Goal: Information Seeking & Learning: Learn about a topic

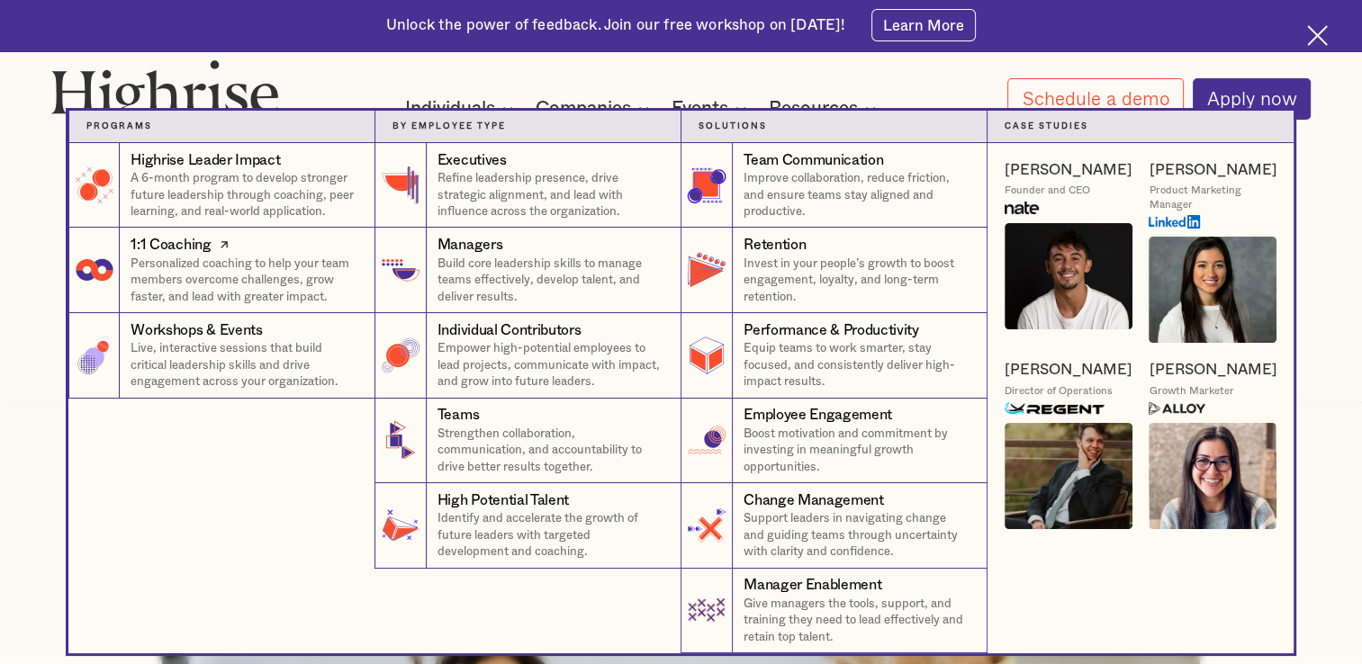
scroll to position [300, 0]
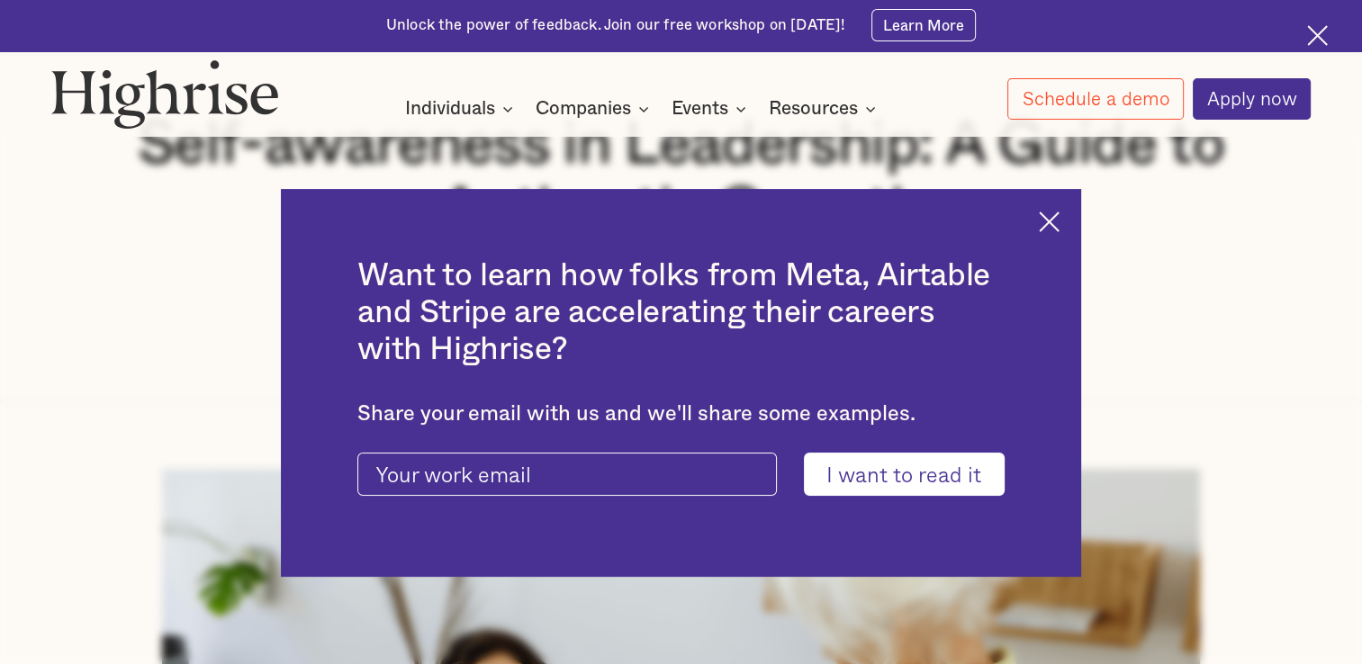
click at [679, 214] on img at bounding box center [1049, 222] width 21 height 21
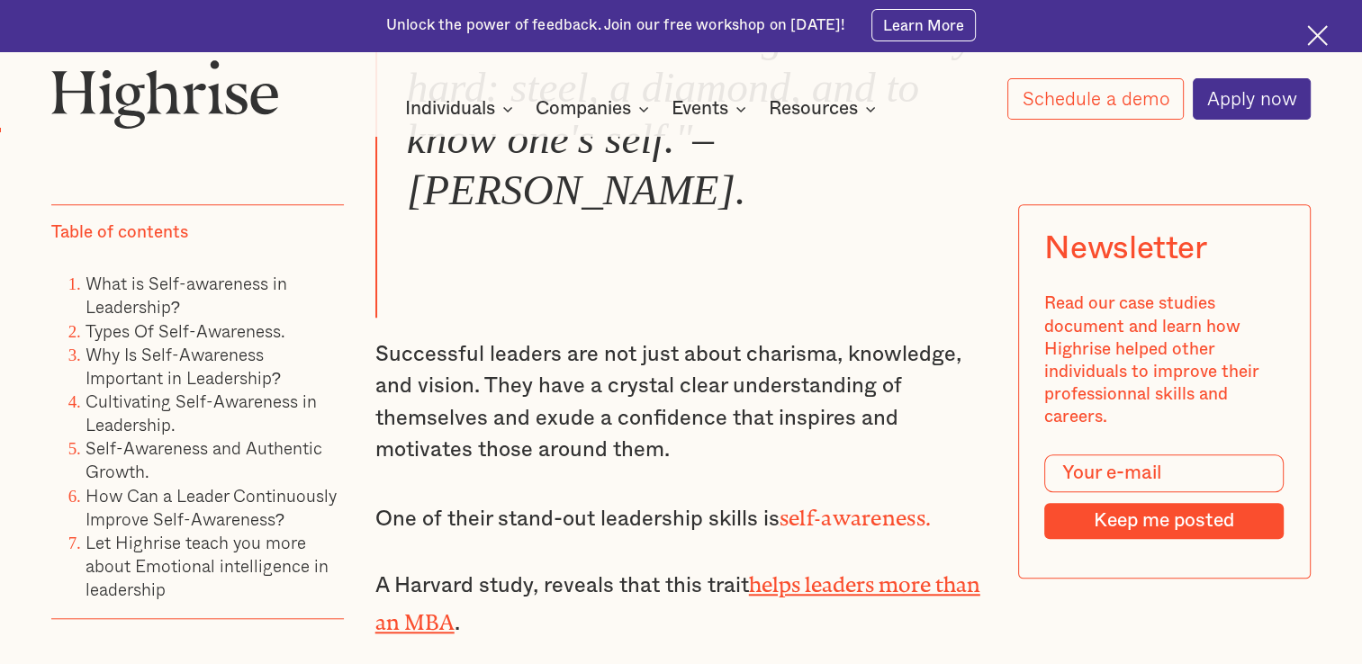
scroll to position [1433, 0]
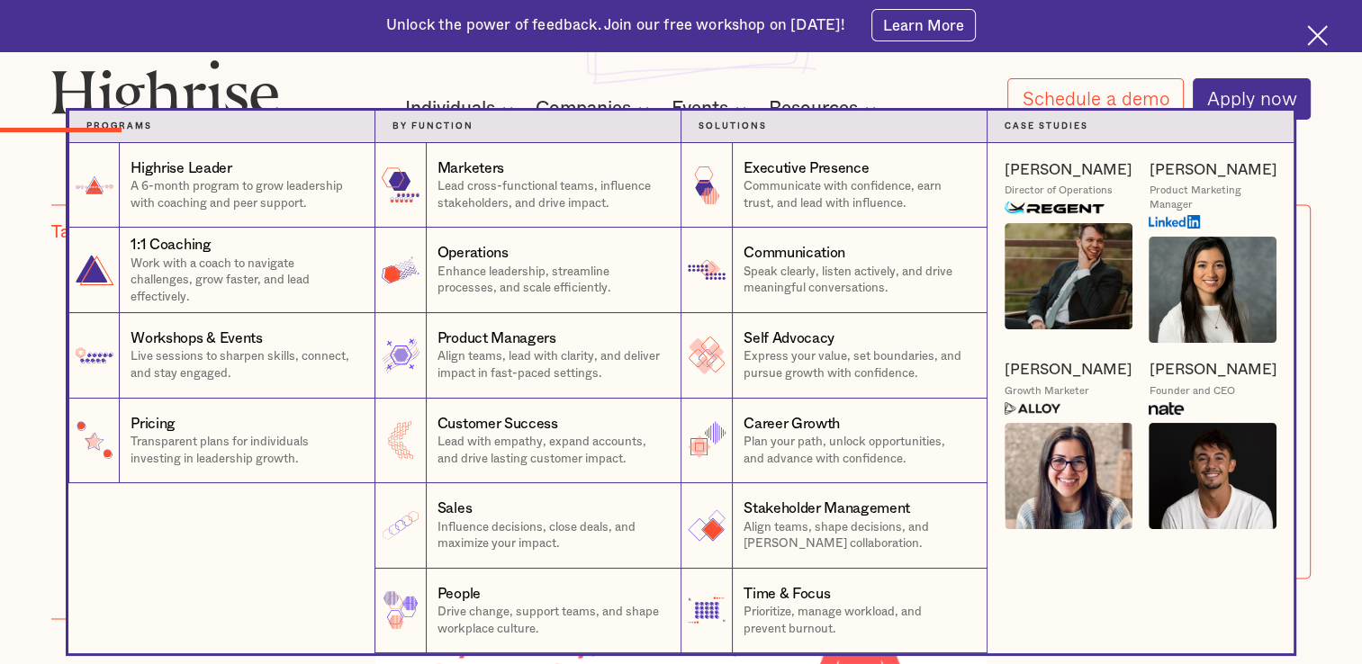
click at [679, 414] on div "Carolyn P. Growth Marketer" at bounding box center [1069, 387] width 128 height 55
click at [679, 51] on div at bounding box center [681, 55] width 1362 height 8
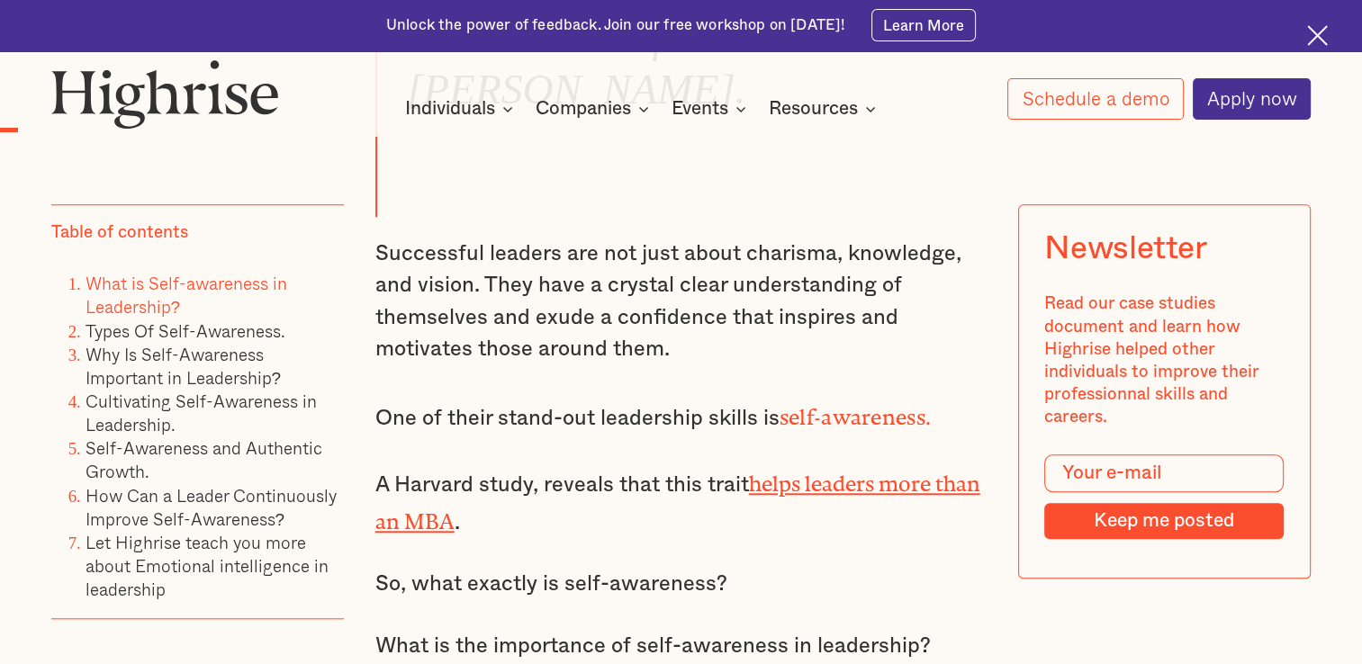
scroll to position [1513, 0]
click at [385, 284] on p "Successful leaders are not just about charisma, knowledge, and vision. They hav…" at bounding box center [681, 303] width 612 height 128
drag, startPoint x: 385, startPoint y: 284, endPoint x: 606, endPoint y: 254, distance: 222.7
click at [606, 254] on p "Successful leaders are not just about charisma, knowledge, and vision. They hav…" at bounding box center [681, 303] width 612 height 128
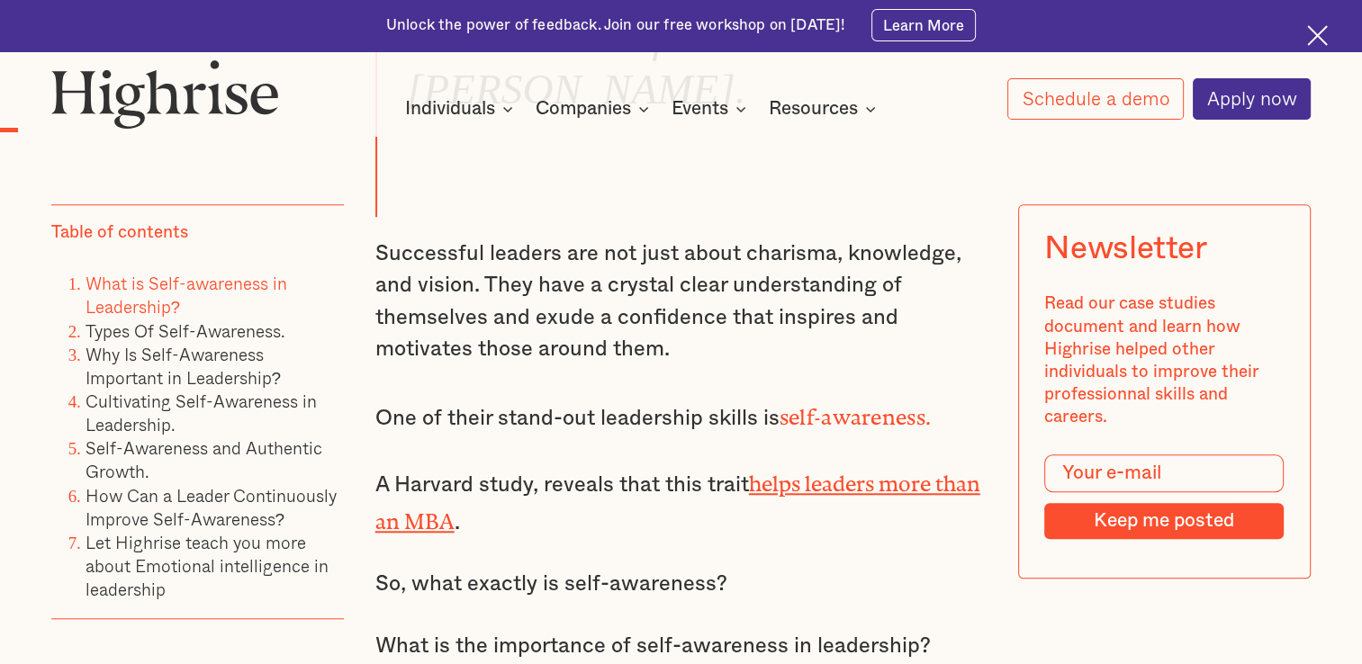
click at [462, 263] on p "Successful leaders are not just about charisma, knowledge, and vision. They hav…" at bounding box center [681, 303] width 612 height 128
drag, startPoint x: 462, startPoint y: 263, endPoint x: 541, endPoint y: 313, distance: 93.9
click at [541, 313] on p "Successful leaders are not just about charisma, knowledge, and vision. They hav…" at bounding box center [681, 303] width 612 height 128
click at [464, 276] on p "Successful leaders are not just about charisma, knowledge, and vision. They hav…" at bounding box center [681, 303] width 612 height 128
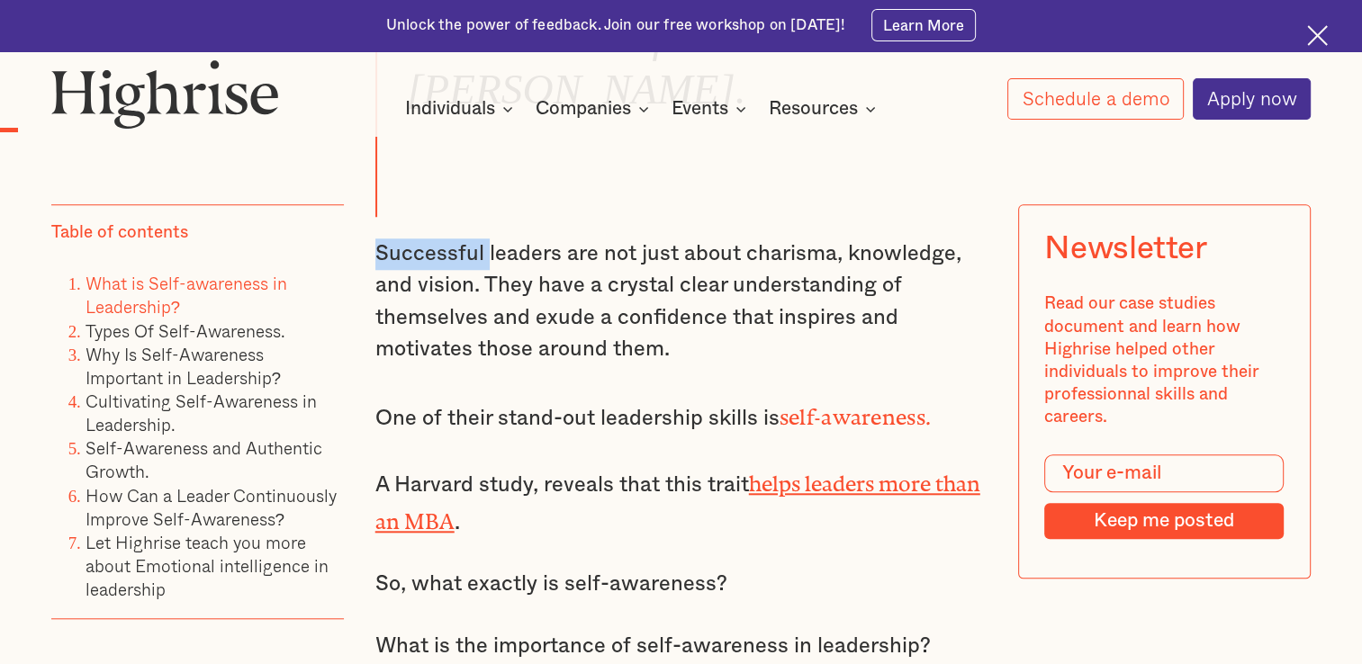
click at [464, 276] on p "Successful leaders are not just about charisma, knowledge, and vision. They hav…" at bounding box center [681, 303] width 612 height 128
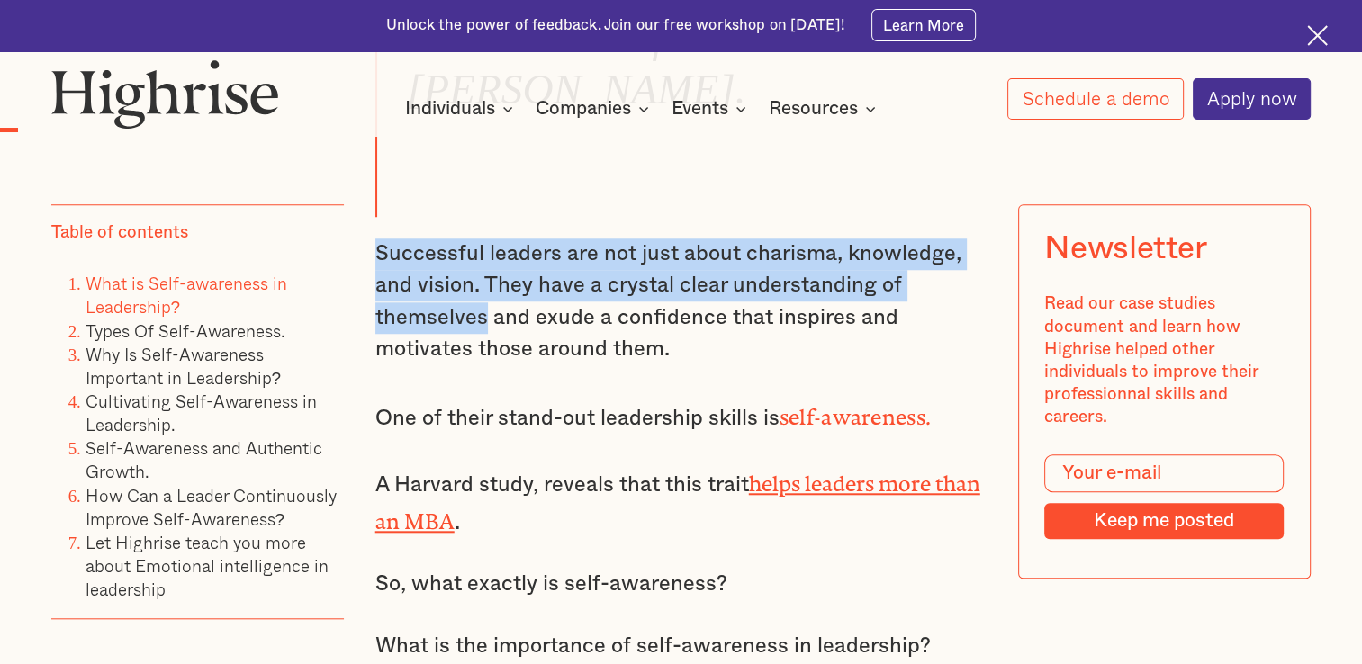
drag, startPoint x: 457, startPoint y: 276, endPoint x: 424, endPoint y: 320, distance: 54.6
click at [424, 320] on p "Successful leaders are not just about charisma, knowledge, and vision. They hav…" at bounding box center [681, 303] width 612 height 128
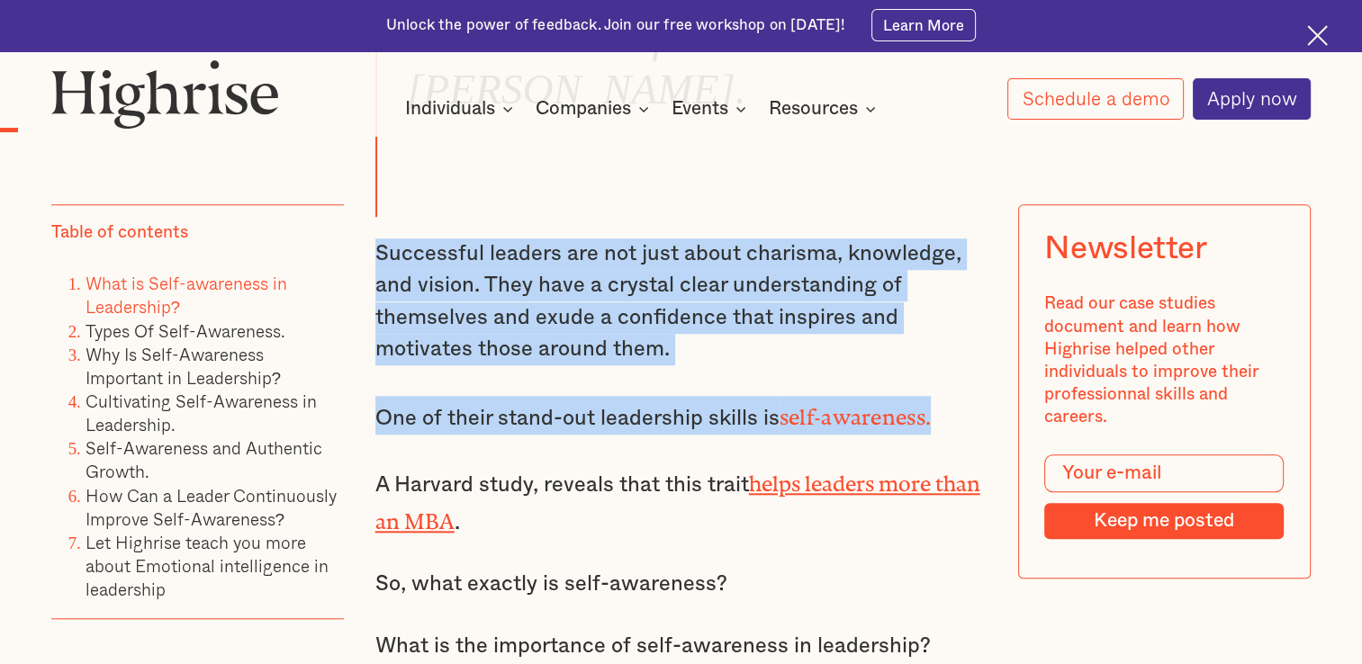
click at [679, 419] on strong "self-awareness." at bounding box center [856, 412] width 152 height 14
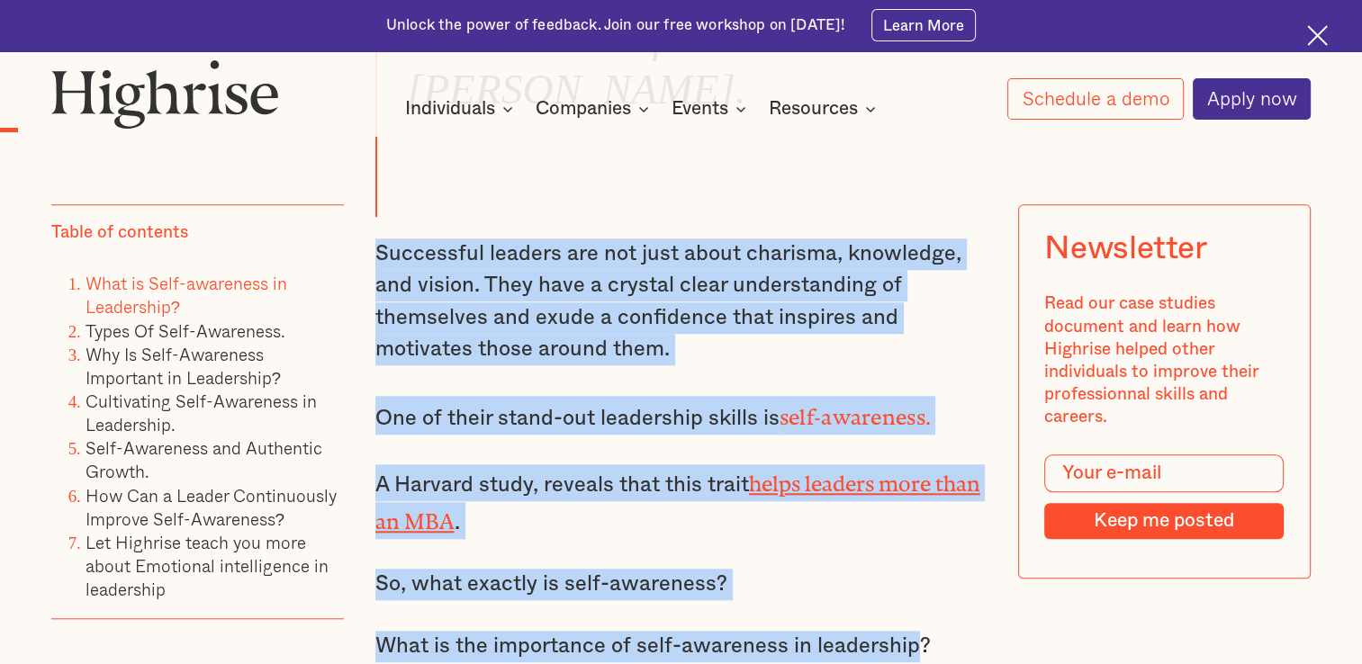
drag, startPoint x: 933, startPoint y: 438, endPoint x: 880, endPoint y: 664, distance: 231.3
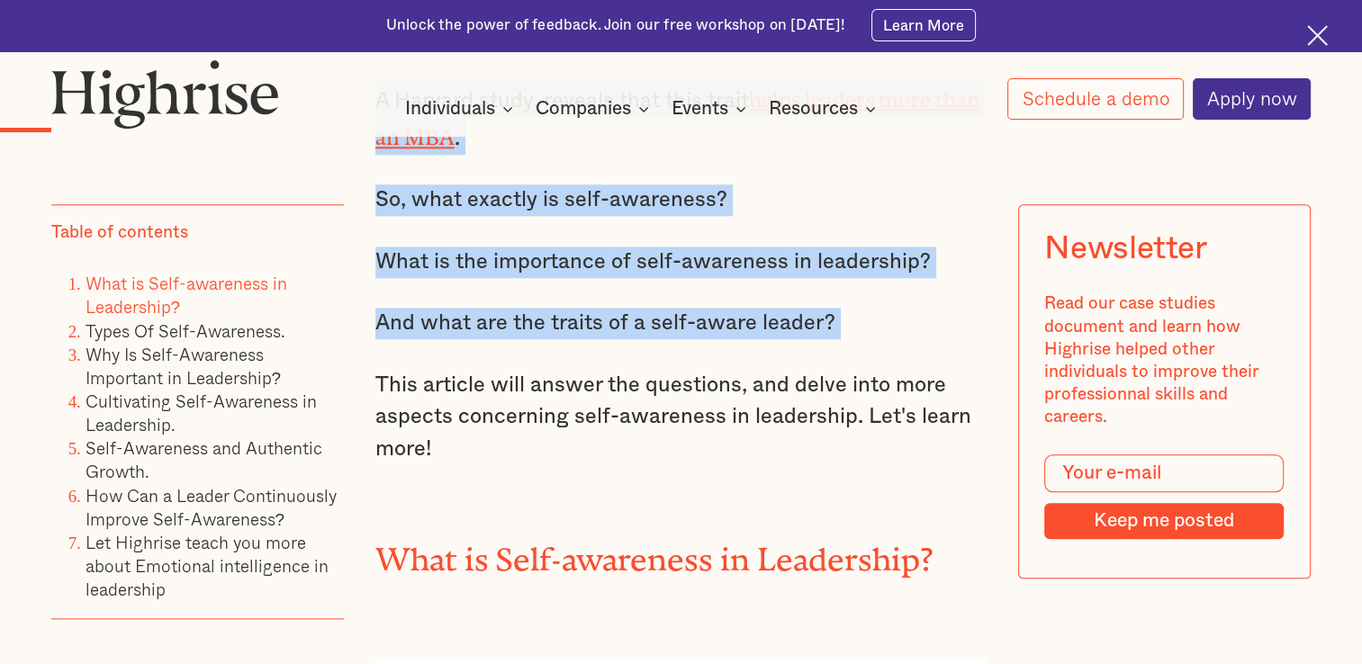
scroll to position [1890, 0]
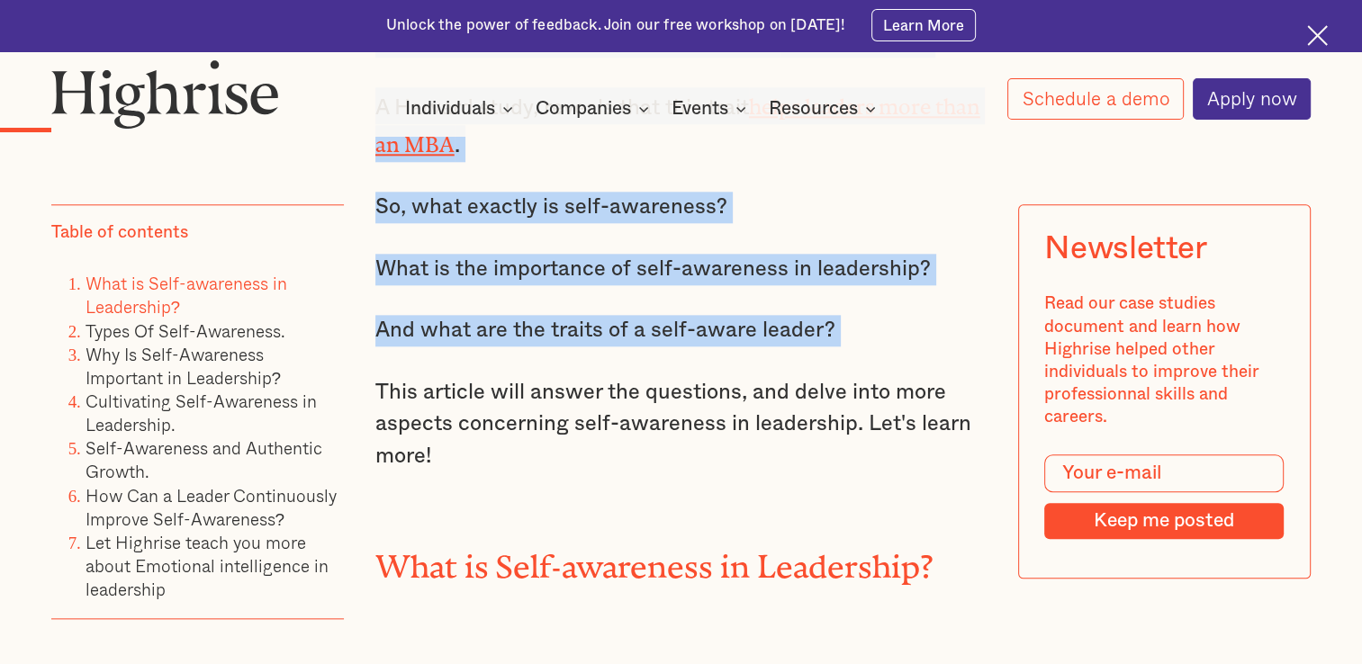
click at [679, 328] on p "And what are the traits of a self-aware leader?" at bounding box center [681, 331] width 612 height 32
drag, startPoint x: 933, startPoint y: 468, endPoint x: 814, endPoint y: 341, distance: 173.9
click at [679, 341] on p "And what are the traits of a self-aware leader?" at bounding box center [681, 331] width 612 height 32
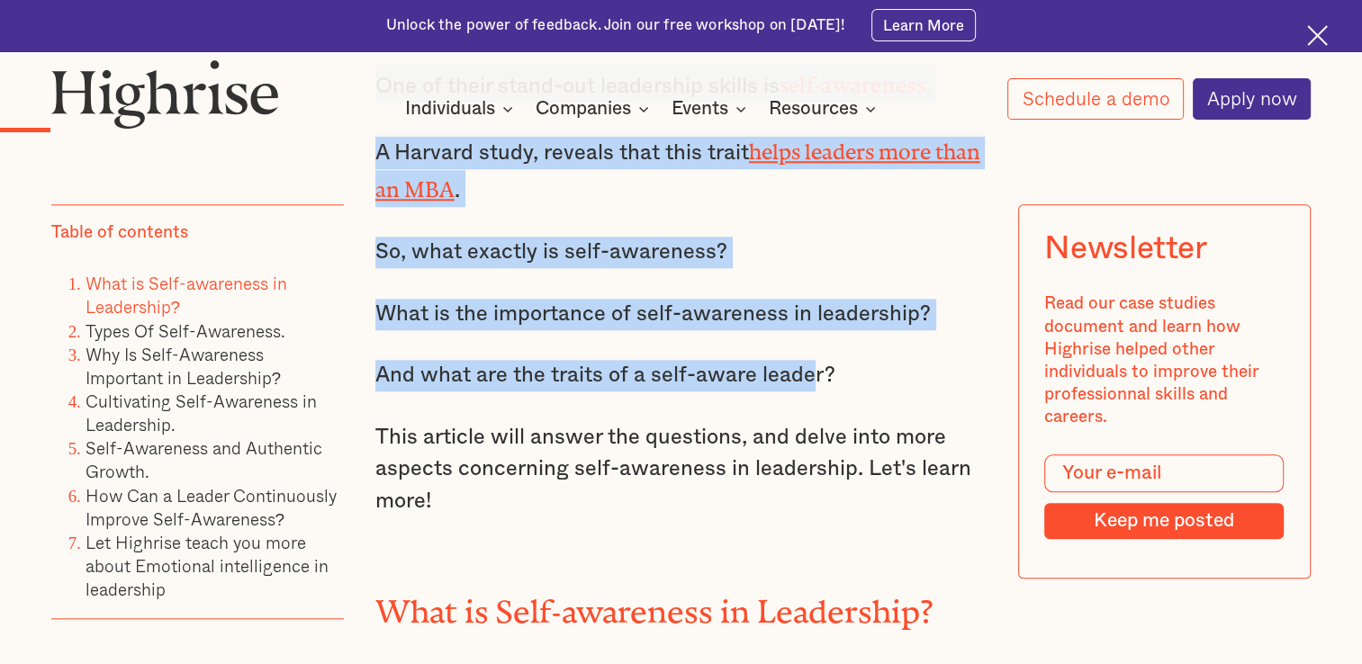
scroll to position [1843, 0]
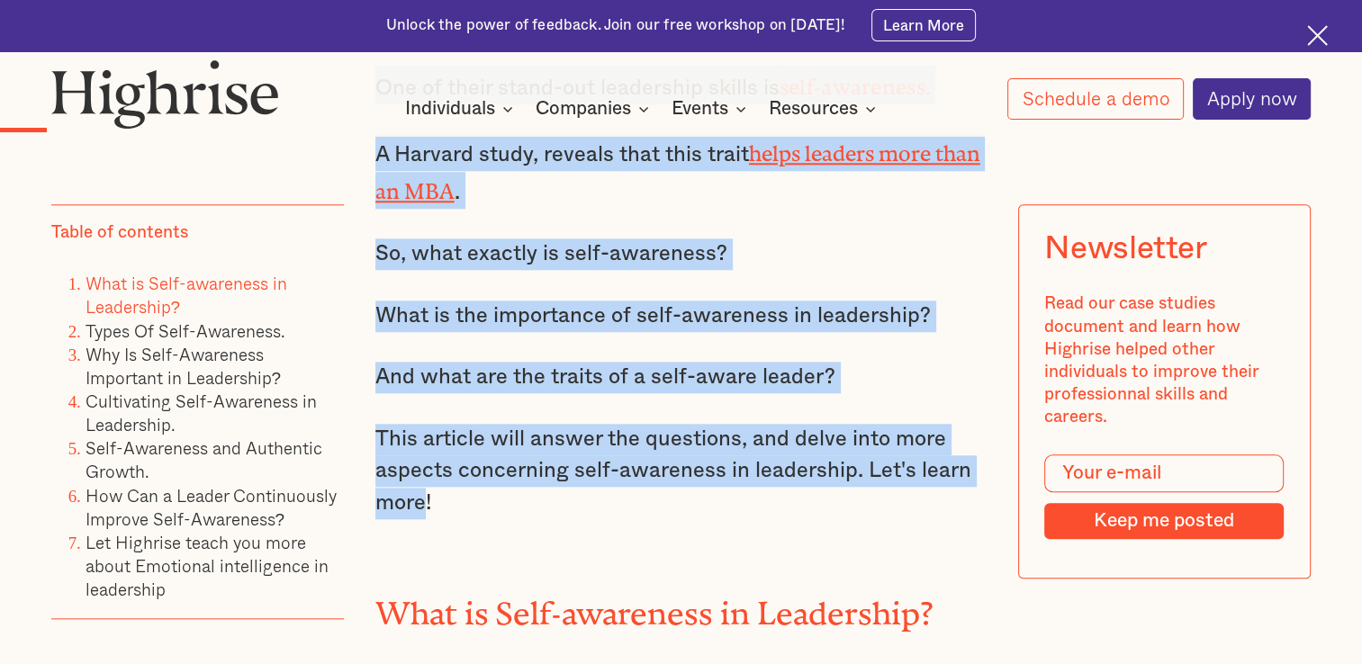
click at [421, 505] on p "This article will answer the questions, and delve into more aspects concerning …" at bounding box center [681, 471] width 612 height 95
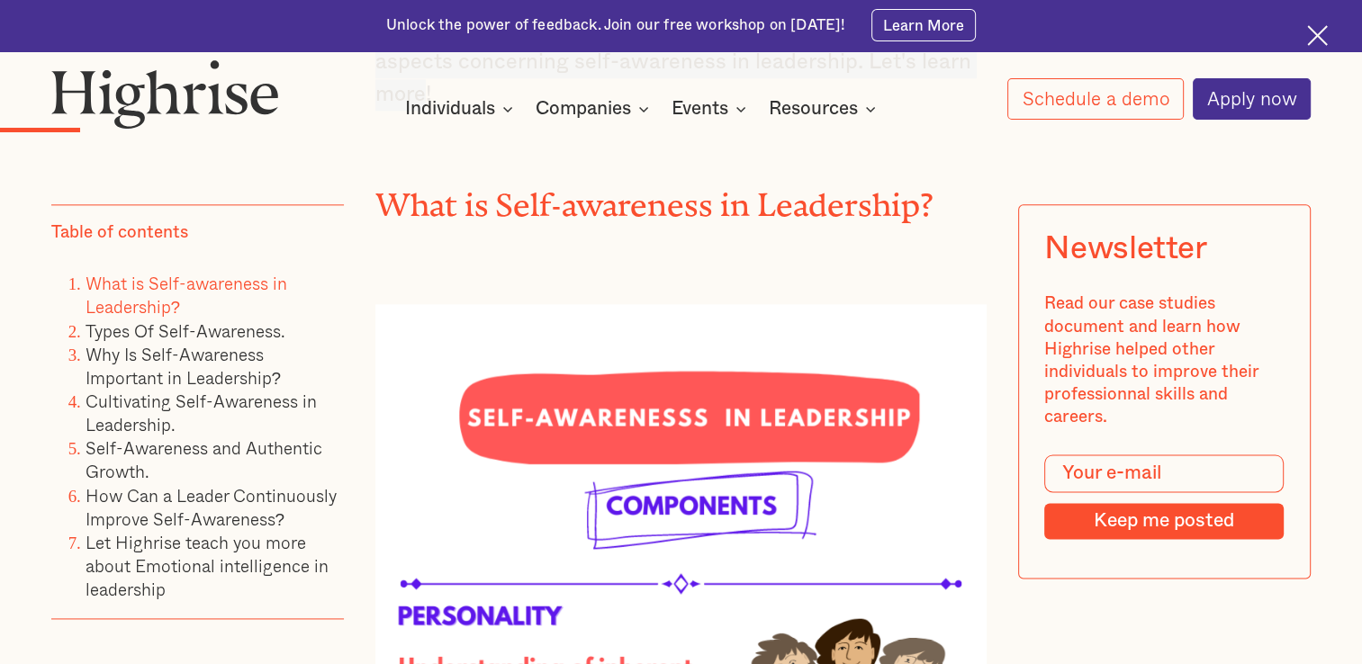
scroll to position [2262, 0]
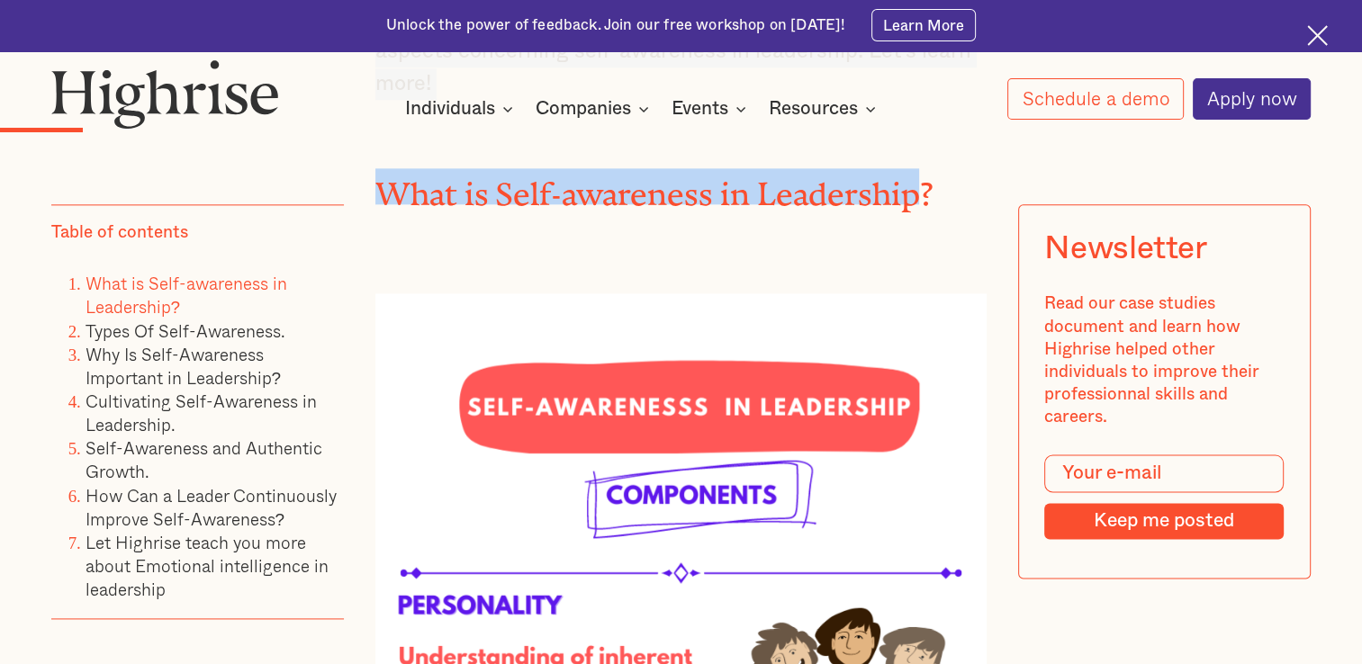
click at [679, 194] on h2 "What is Self-awareness in Leadership?" at bounding box center [681, 186] width 612 height 36
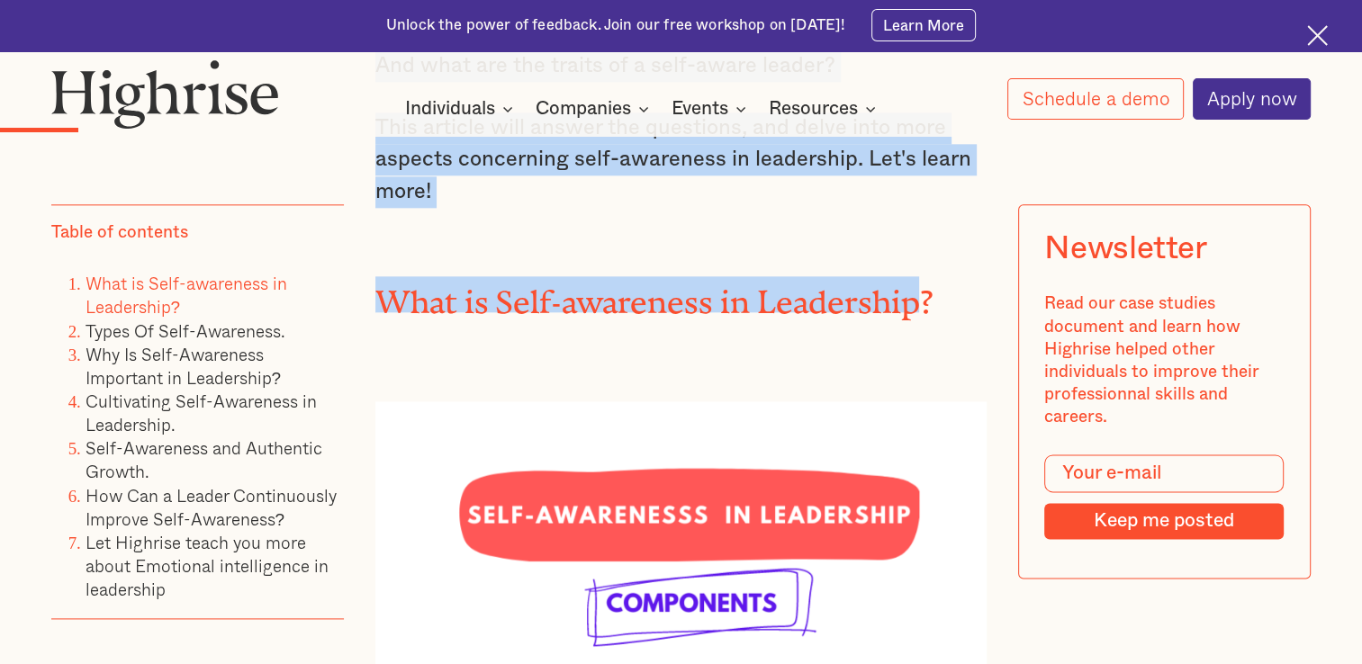
scroll to position [2139, 0]
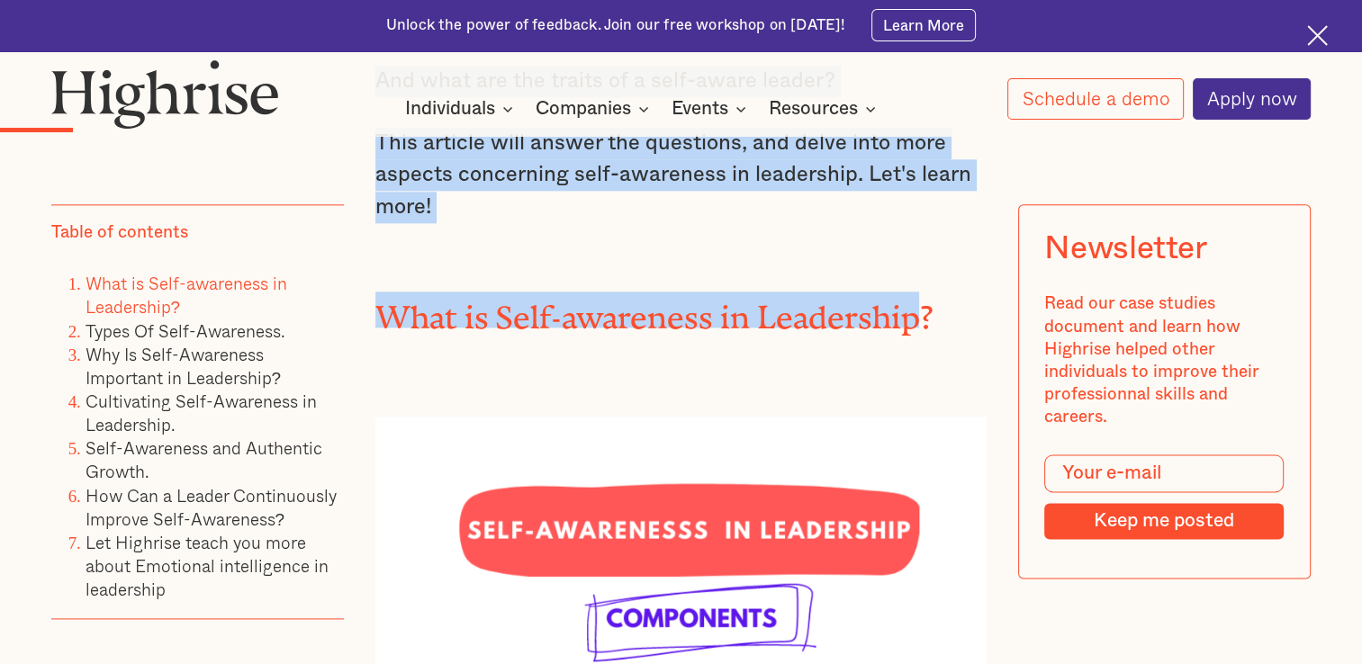
copy div "Successful leaders are not just about charisma, knowledge, and vision. They hav…"
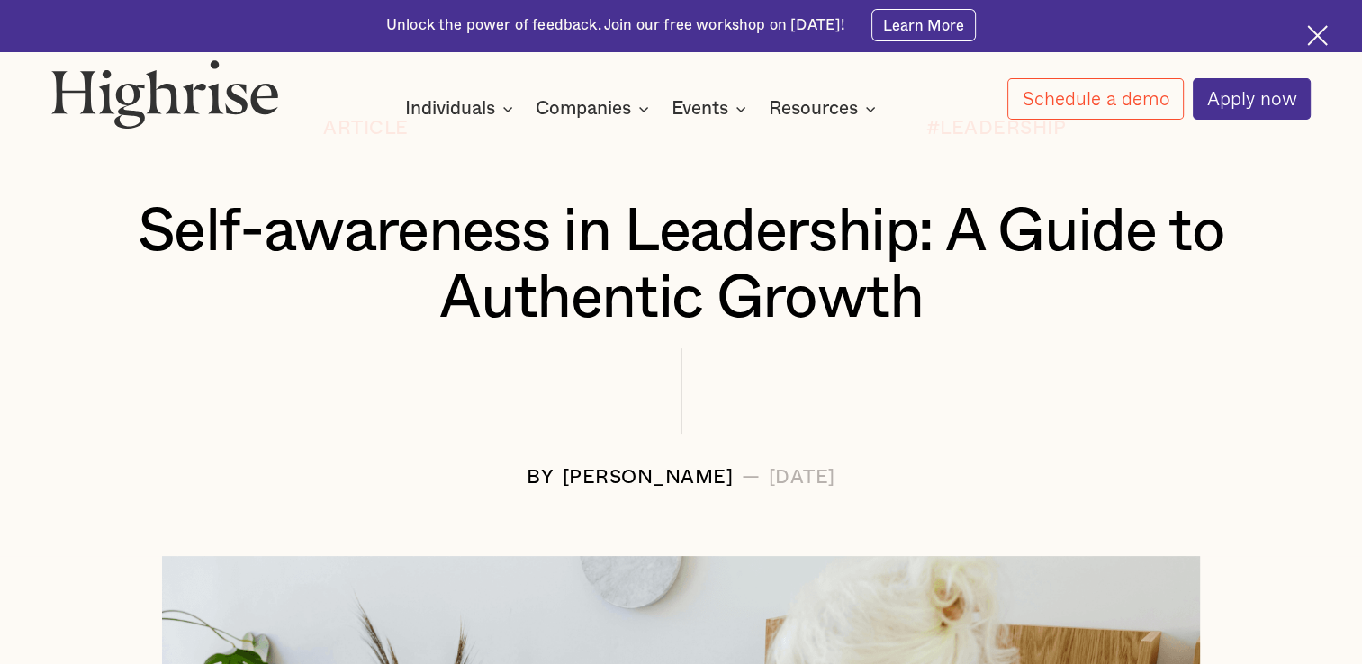
scroll to position [0, 0]
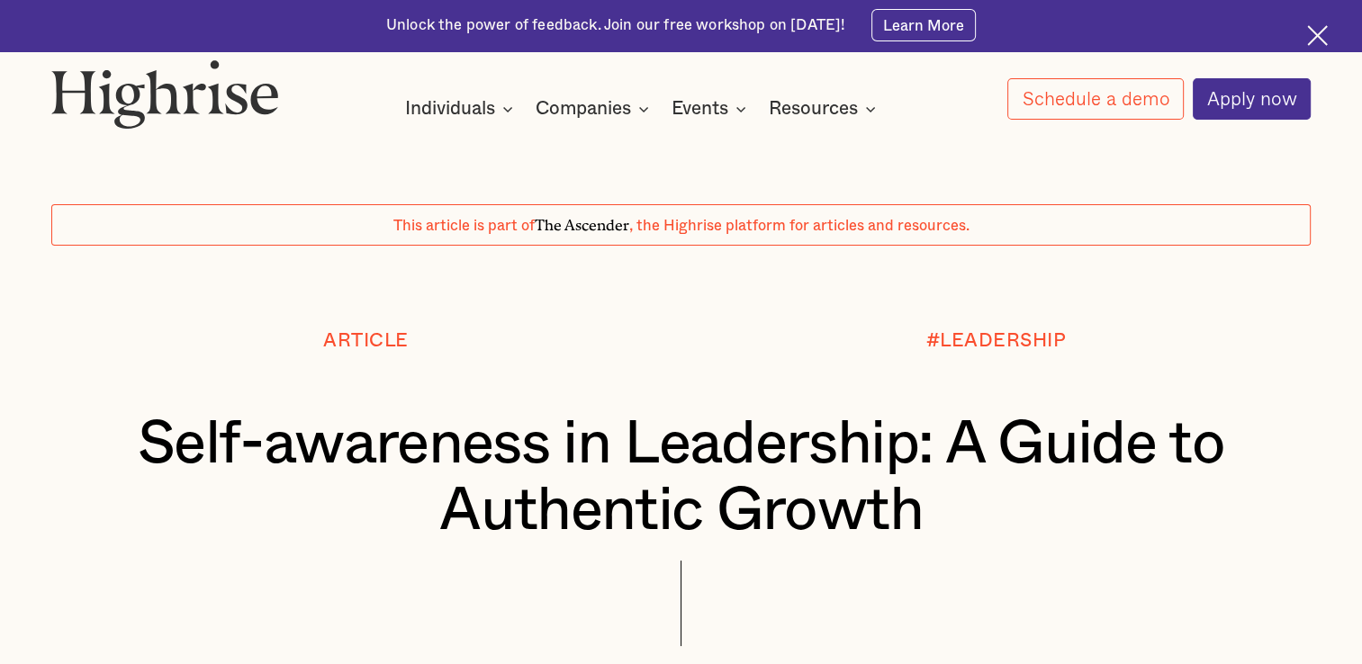
click at [255, 459] on h1 "Self-awareness in Leadership: A Guide to Authentic Growth" at bounding box center [681, 477] width 1155 height 133
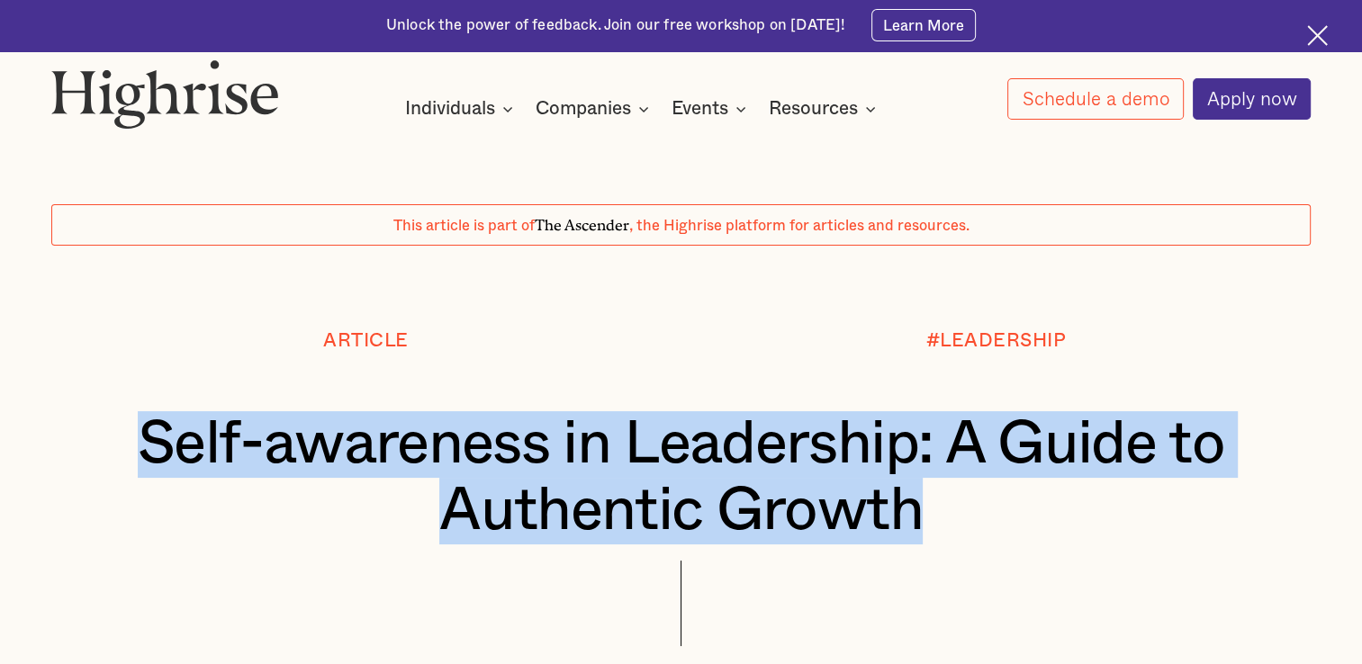
click at [255, 459] on h1 "Self-awareness in Leadership: A Guide to Authentic Growth" at bounding box center [681, 477] width 1155 height 133
copy h1 "Self-awareness in Leadership: A Guide to Authentic Growth"
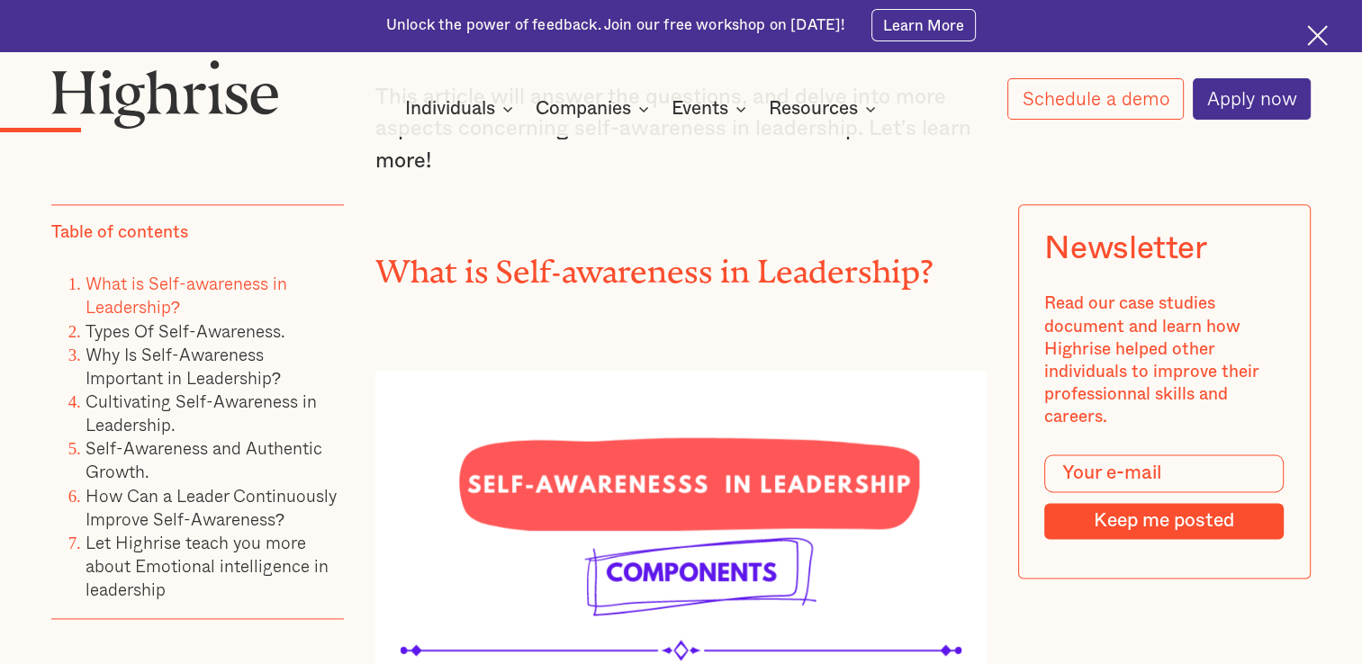
scroll to position [2271, 0]
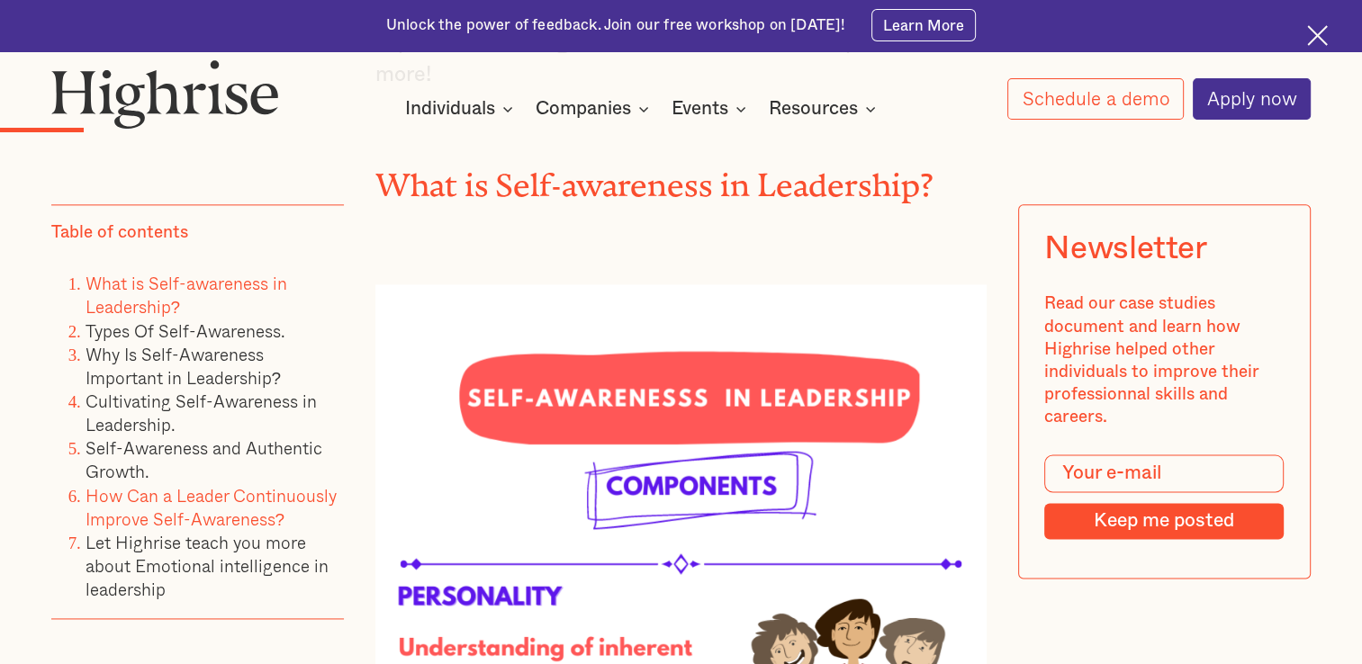
click at [171, 486] on link "How Can a Leader Continuously Improve Self-Awareness?" at bounding box center [211, 508] width 251 height 50
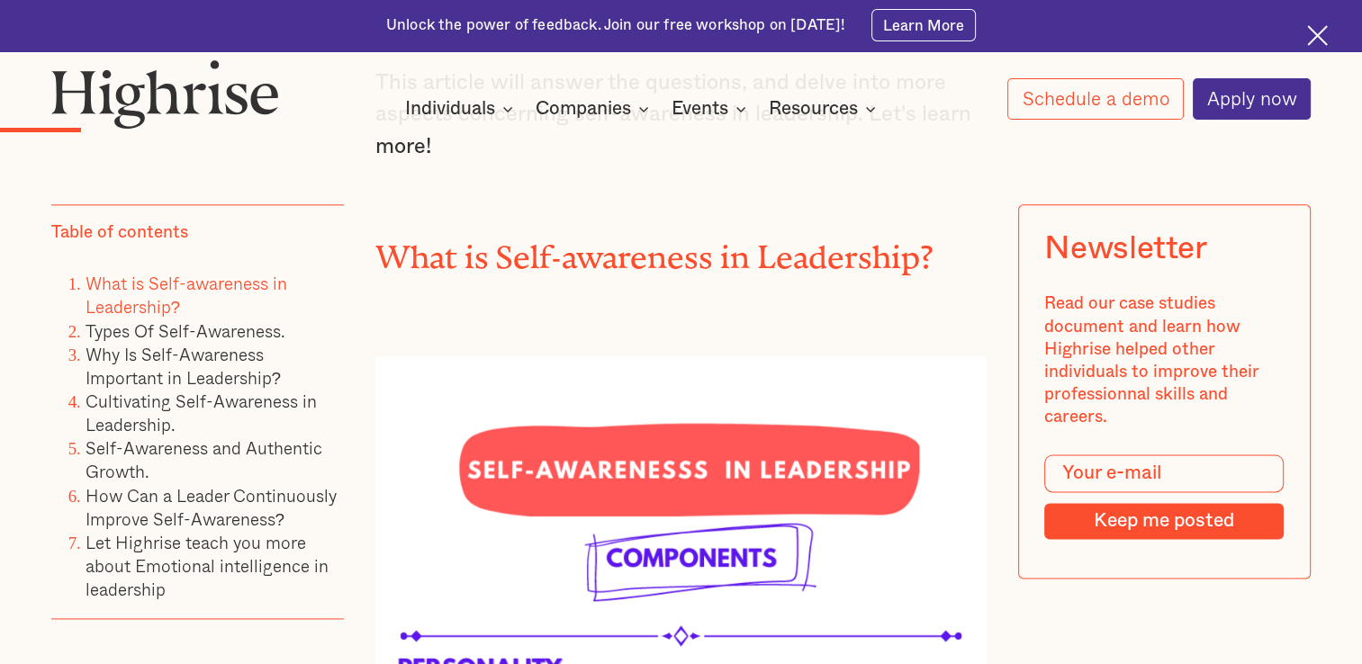
scroll to position [2197, 0]
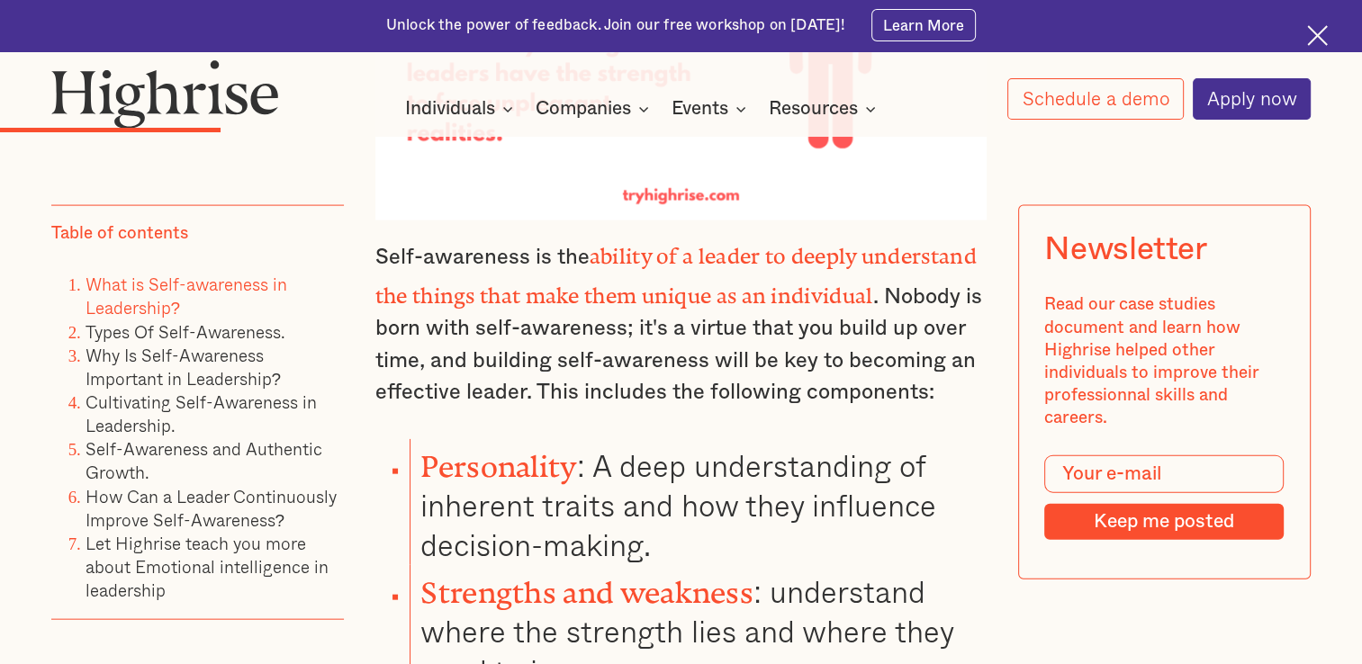
scroll to position [3810, 0]
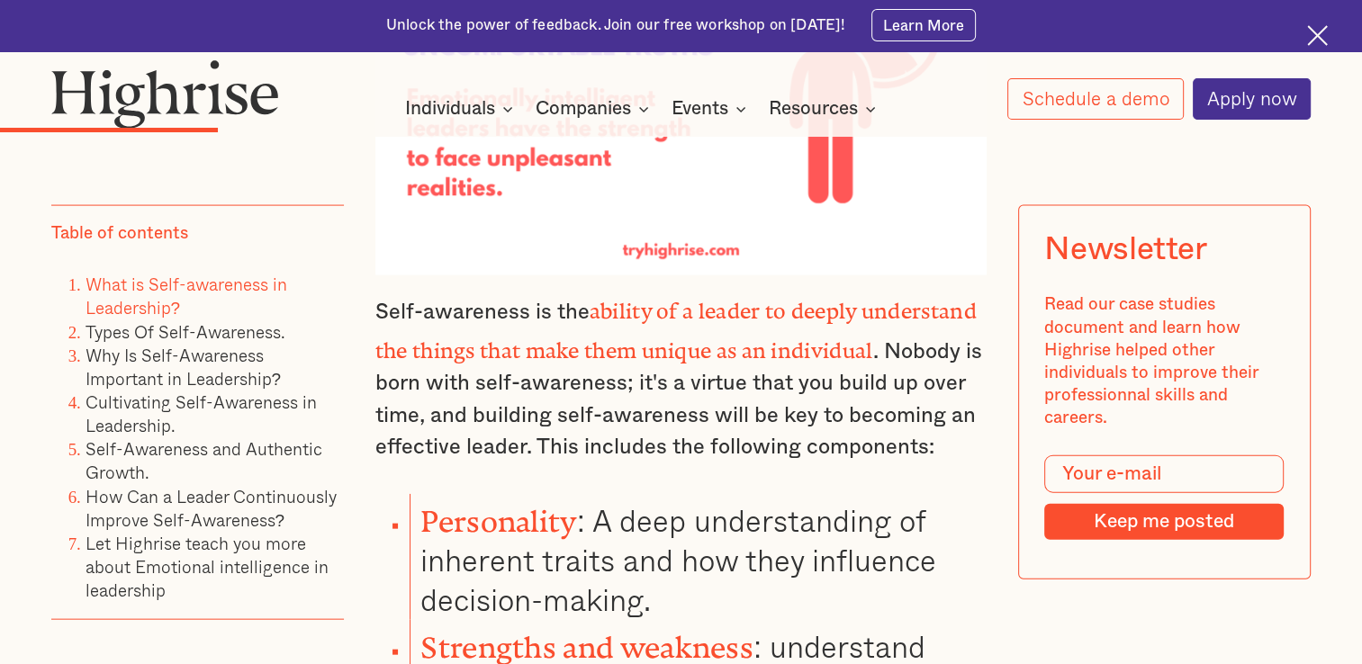
click at [396, 328] on p "Self-awareness is the ability of a leader to deeply understand the things that …" at bounding box center [681, 377] width 612 height 174
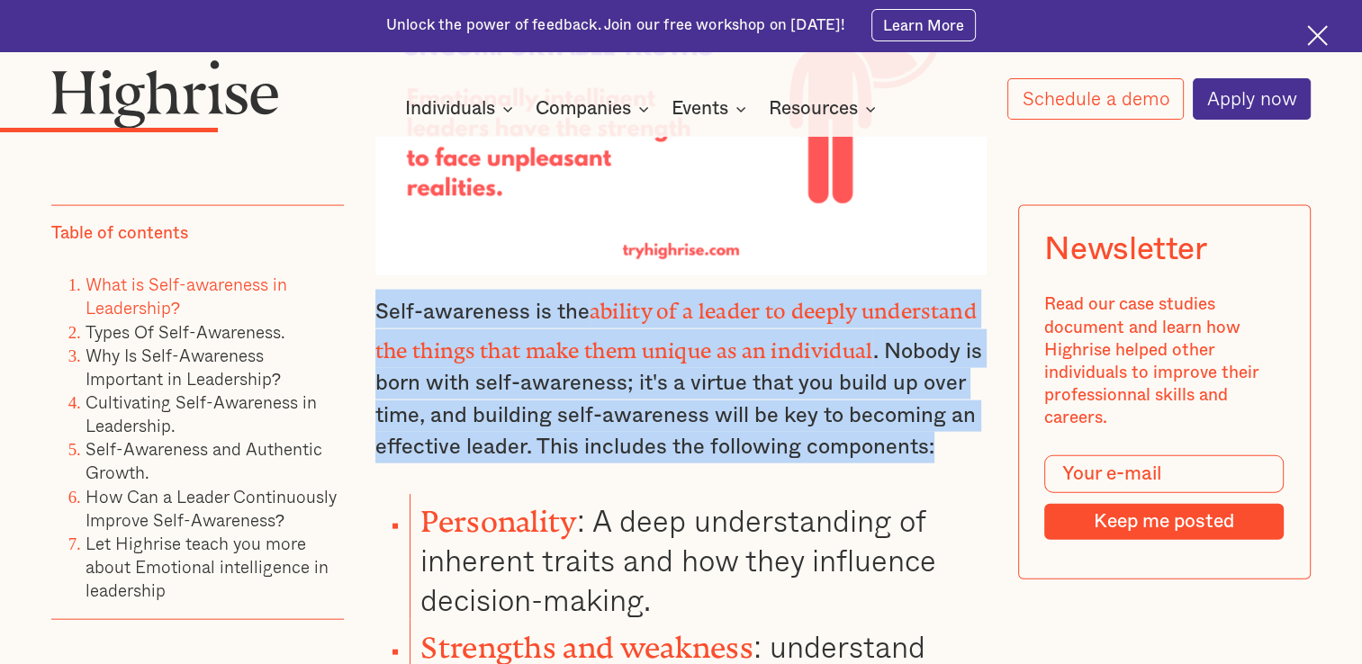
click at [396, 328] on p "Self-awareness is the ability of a leader to deeply understand the things that …" at bounding box center [681, 377] width 612 height 174
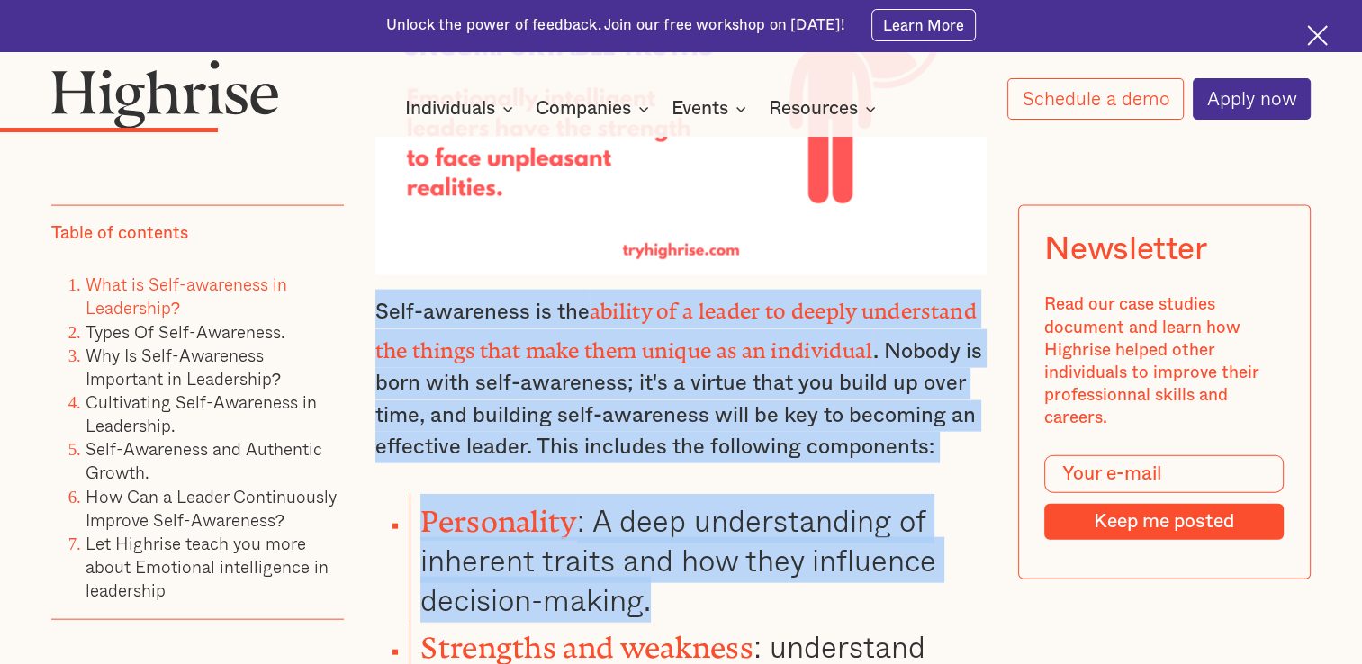
click at [516, 524] on strong "Personality" at bounding box center [498, 514] width 156 height 20
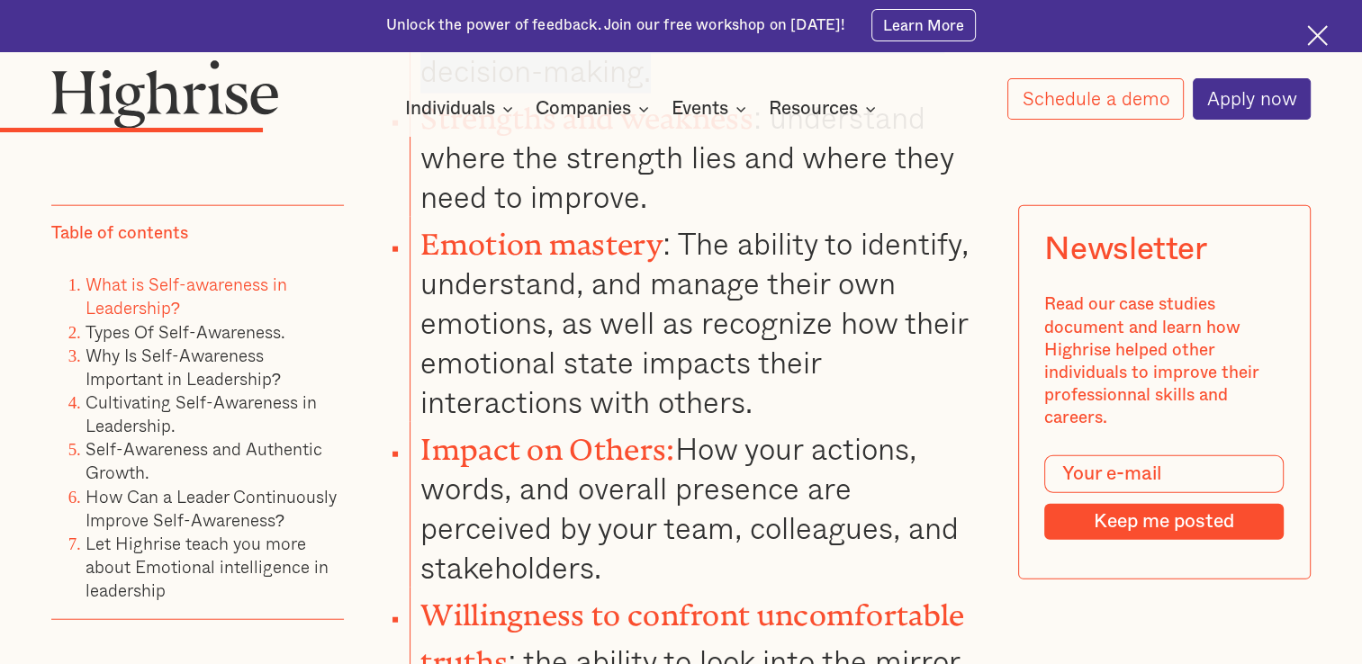
scroll to position [4348, 0]
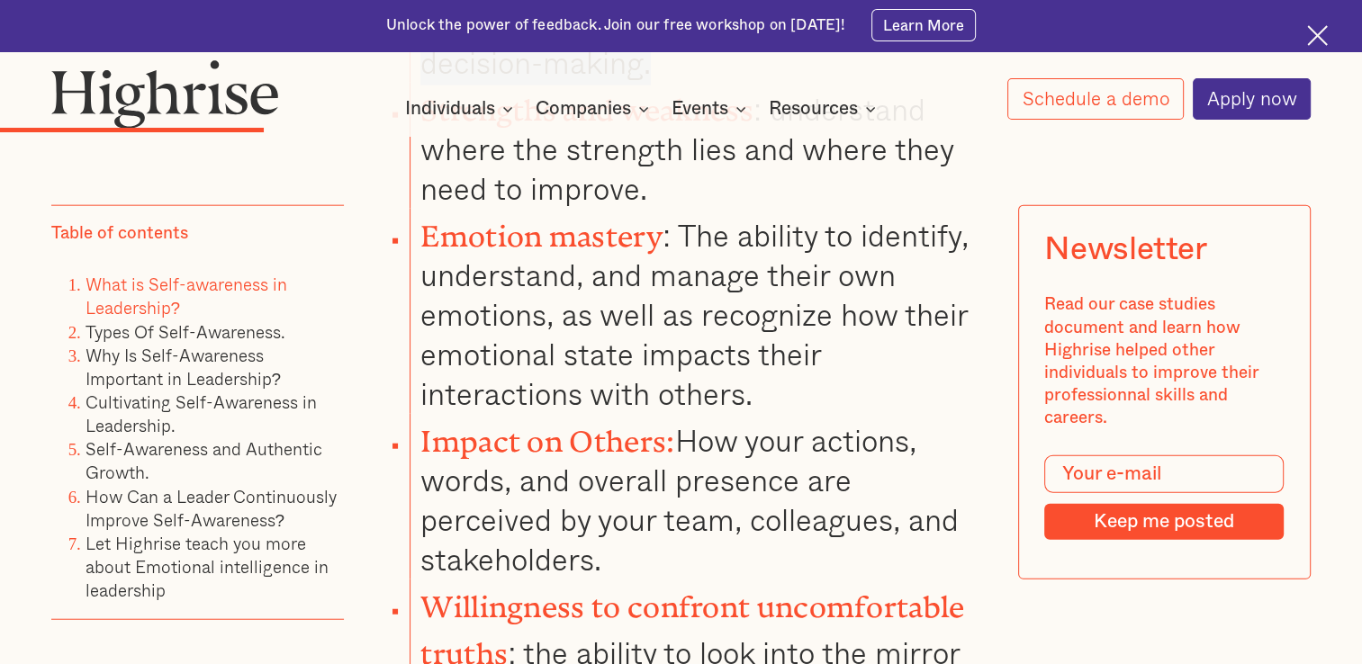
click at [679, 387] on li "Emotion mastery : The ability to identify, understand, and manage their own emo…" at bounding box center [699, 311] width 578 height 205
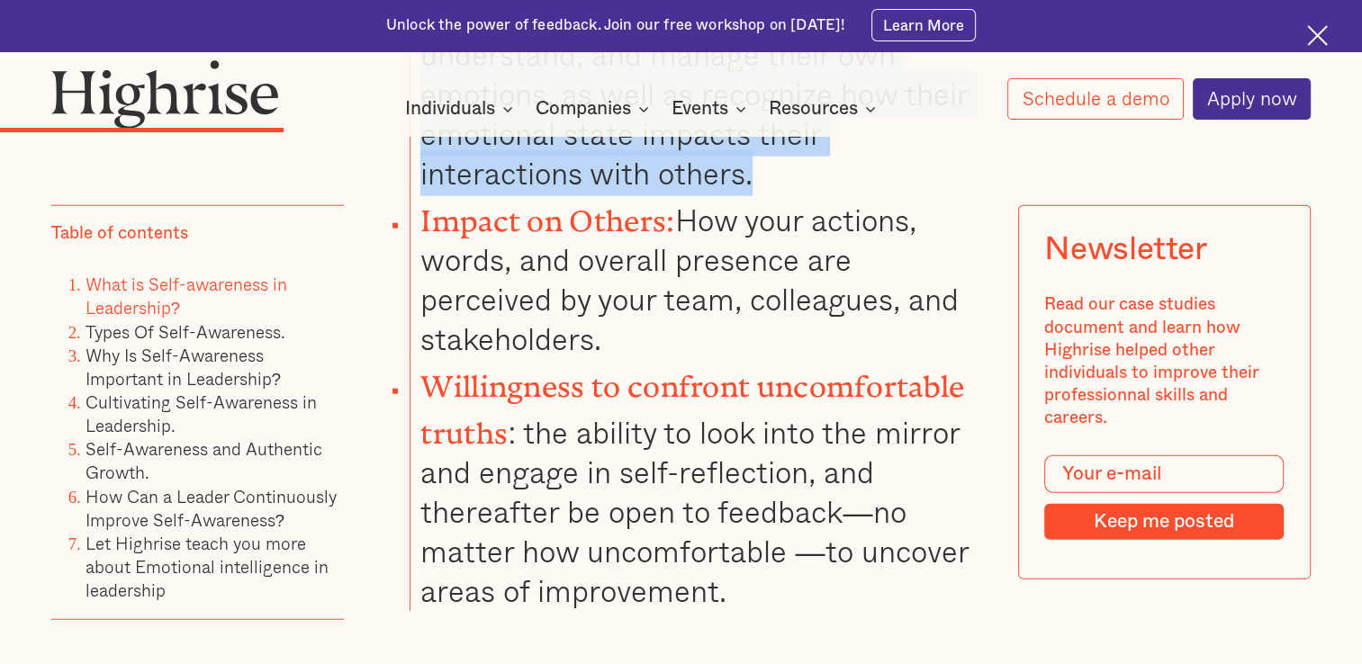
scroll to position [4584, 0]
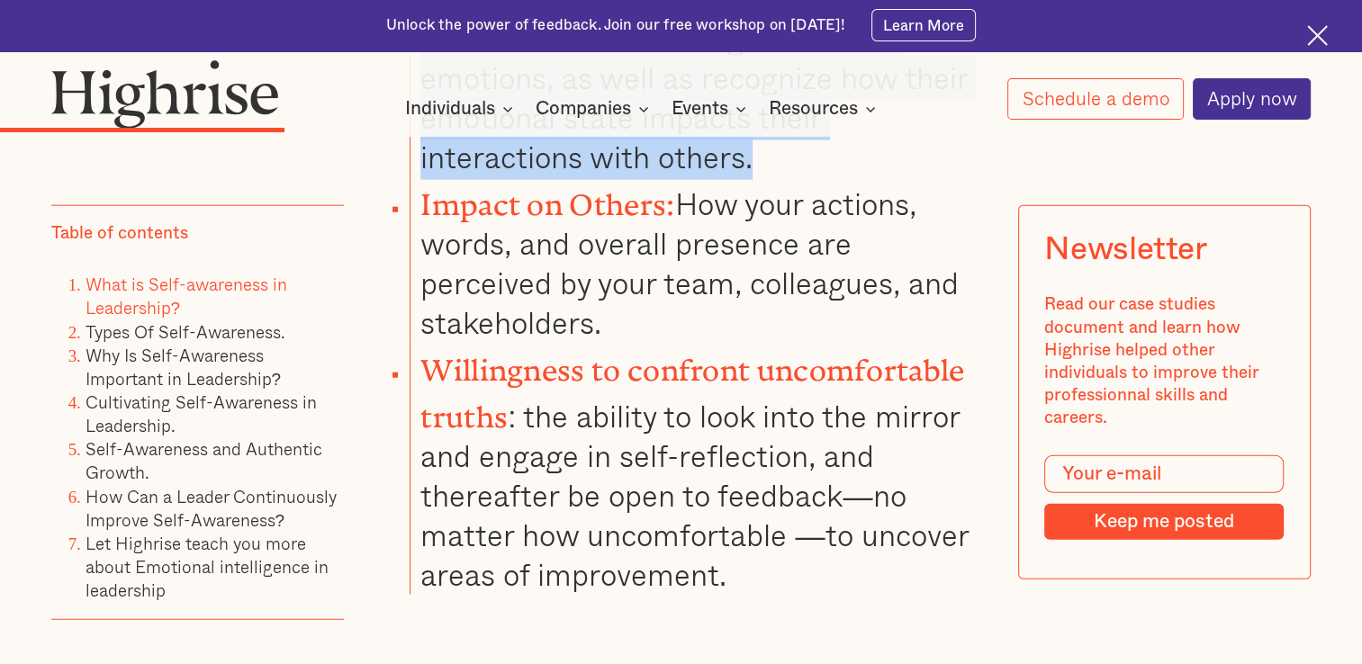
click at [679, 555] on li "Willingness to confront uncomfortable truths : the ability to look into the mir…" at bounding box center [699, 469] width 578 height 252
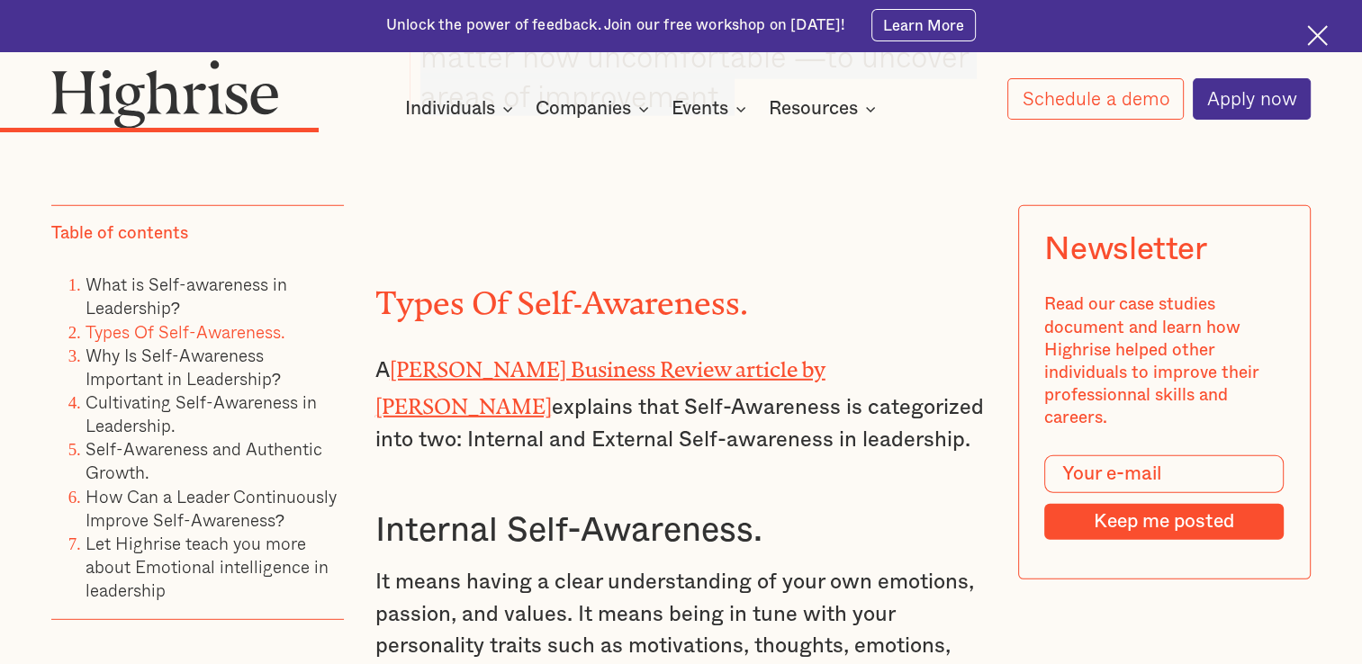
scroll to position [5068, 0]
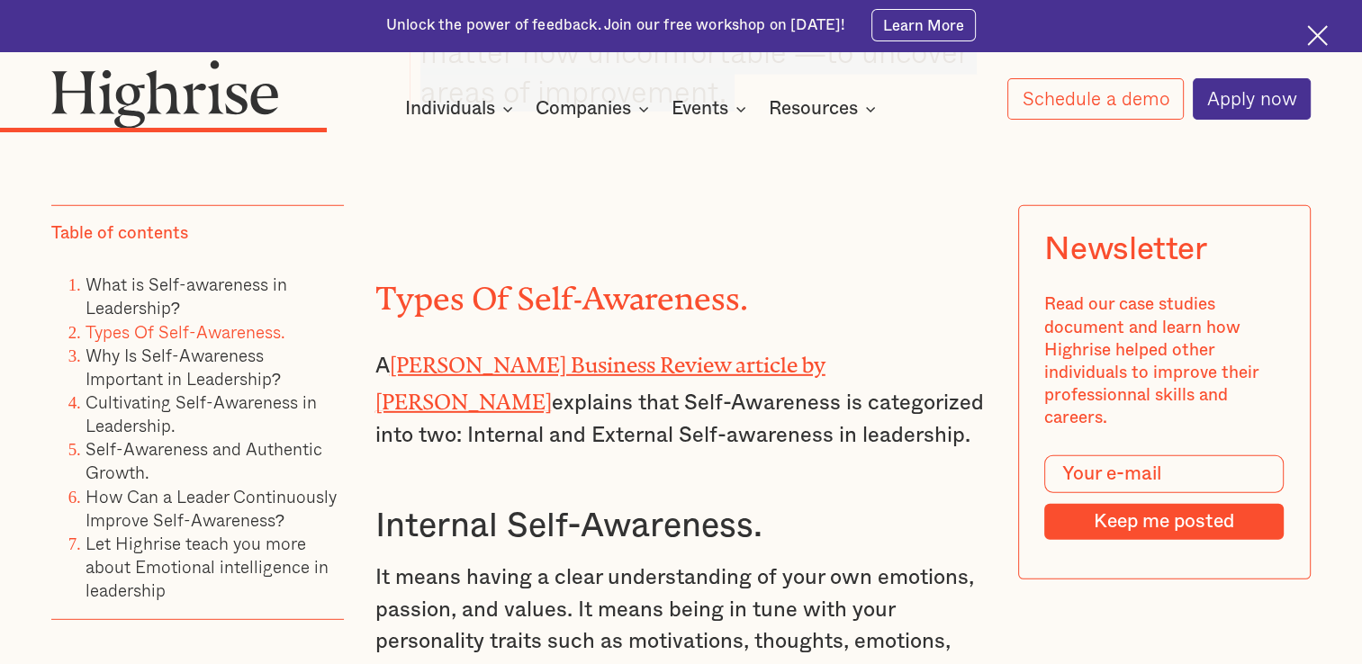
click at [679, 396] on p "A Havard Business Review article by Tasha Eurich explains that Self-Awareness i…" at bounding box center [681, 399] width 612 height 106
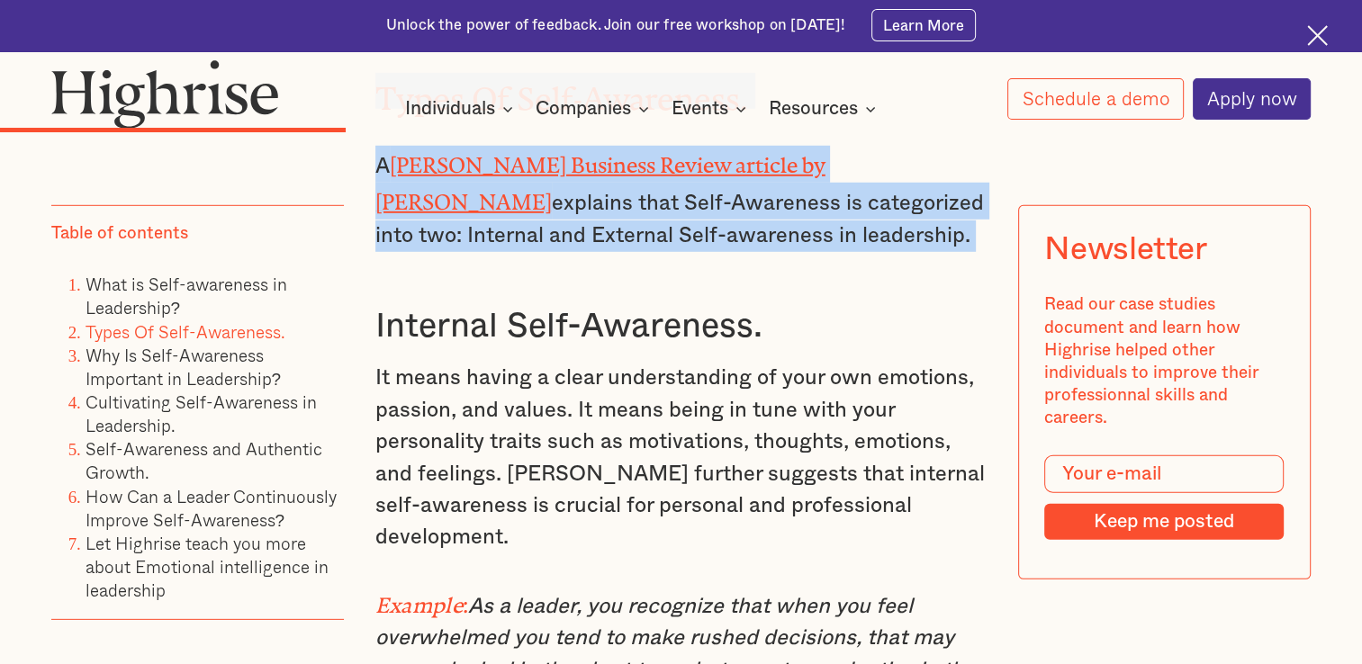
scroll to position [5286, 0]
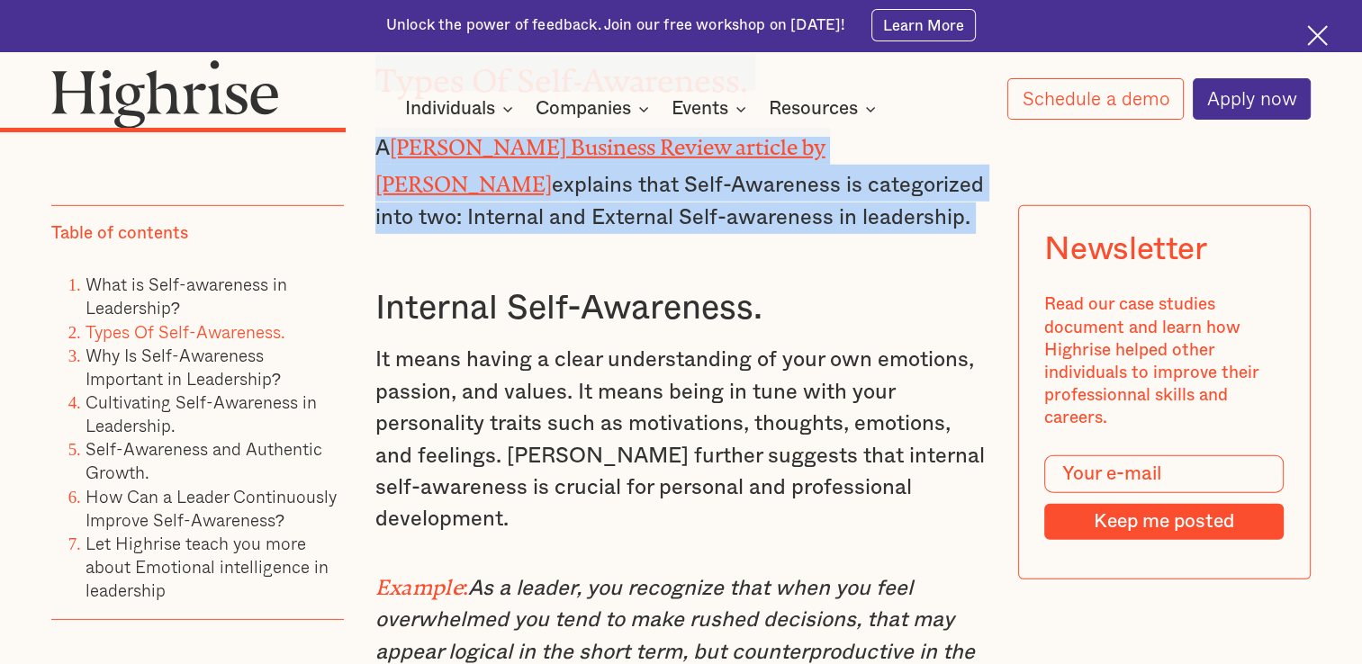
click at [679, 472] on p "It means having a clear understanding of your own emotions, passion, and values…" at bounding box center [681, 441] width 612 height 192
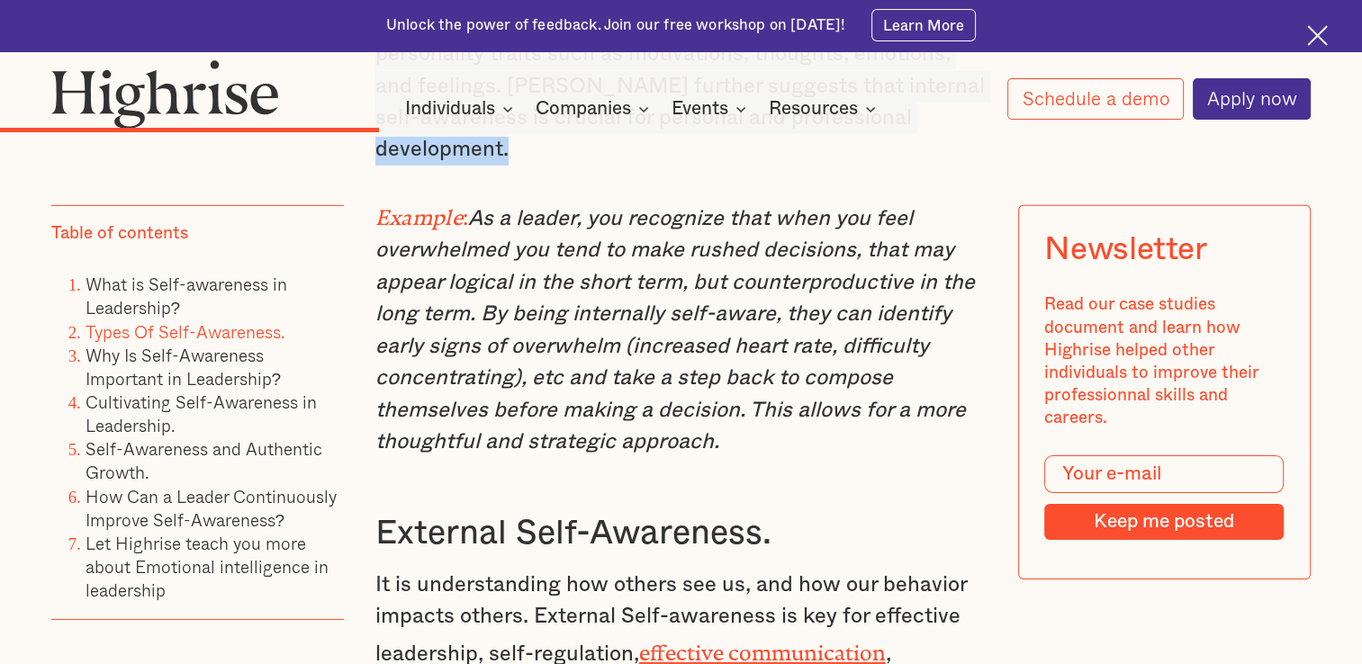
scroll to position [5691, 0]
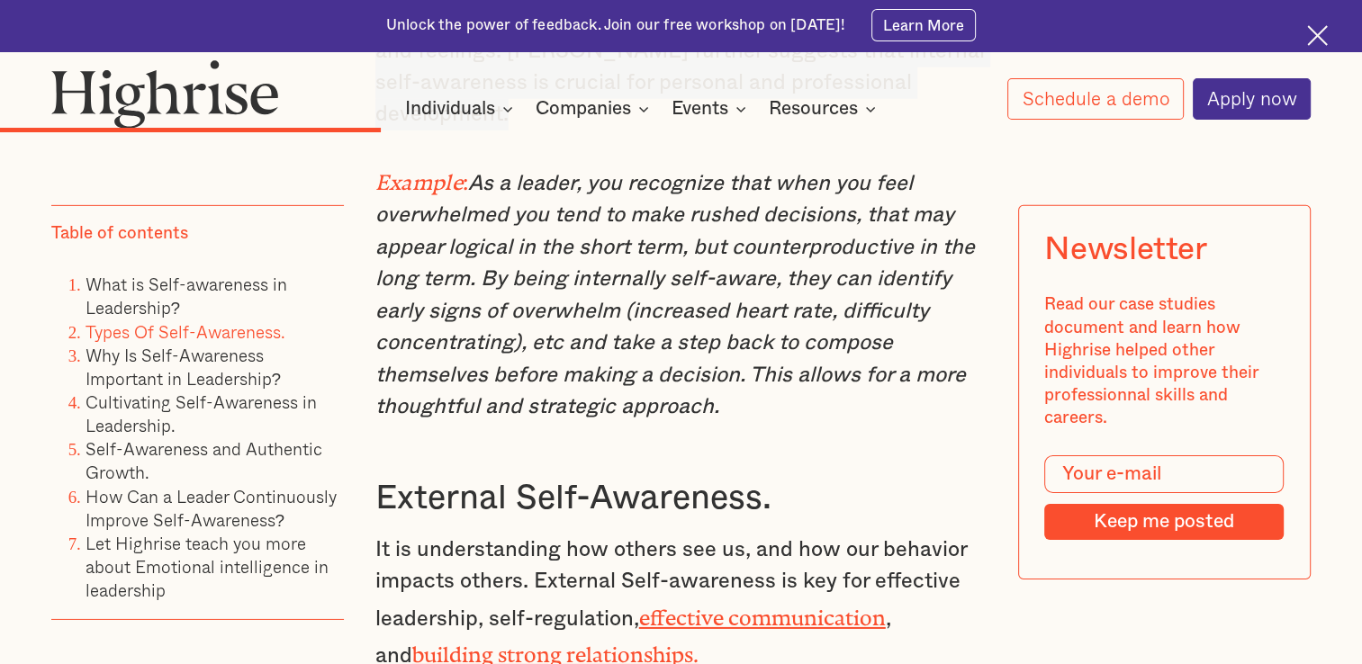
click at [679, 342] on em "As a leader, you recognize that when you feel overwhelmed you tend to make rush…" at bounding box center [675, 295] width 600 height 245
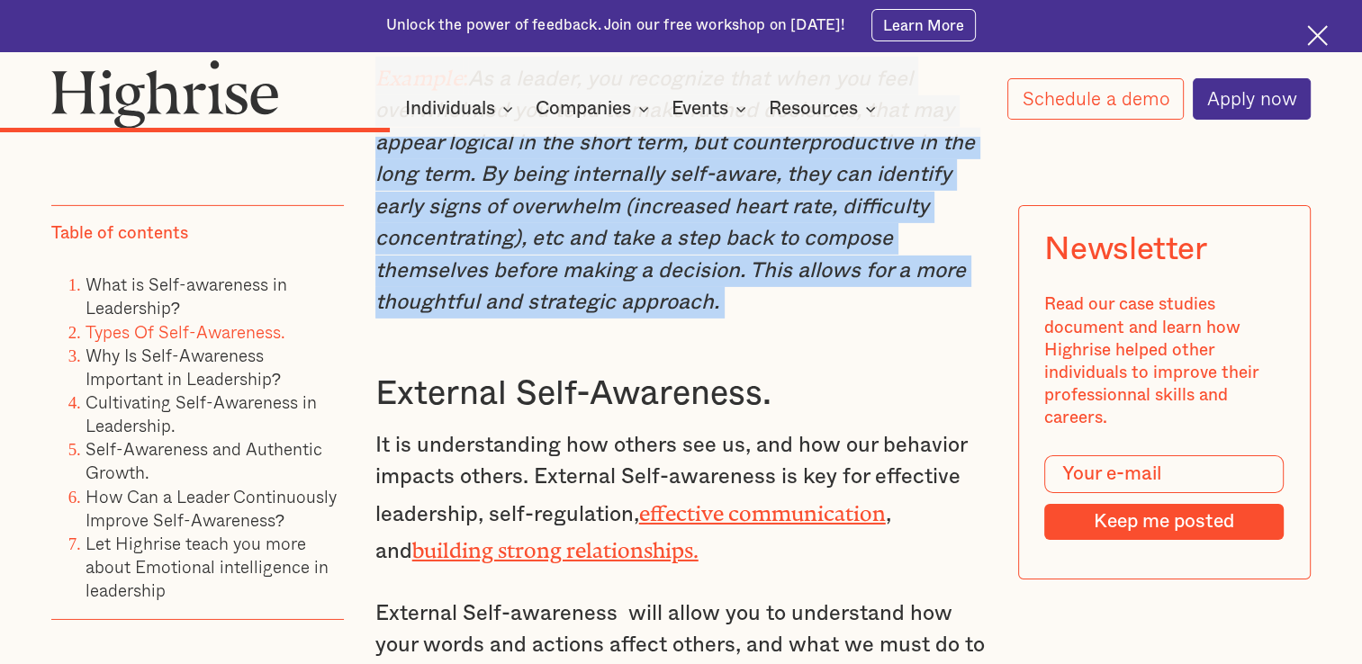
click at [679, 432] on p "It is understanding how others see us, and how our behavior impacts others. Ext…" at bounding box center [681, 499] width 612 height 139
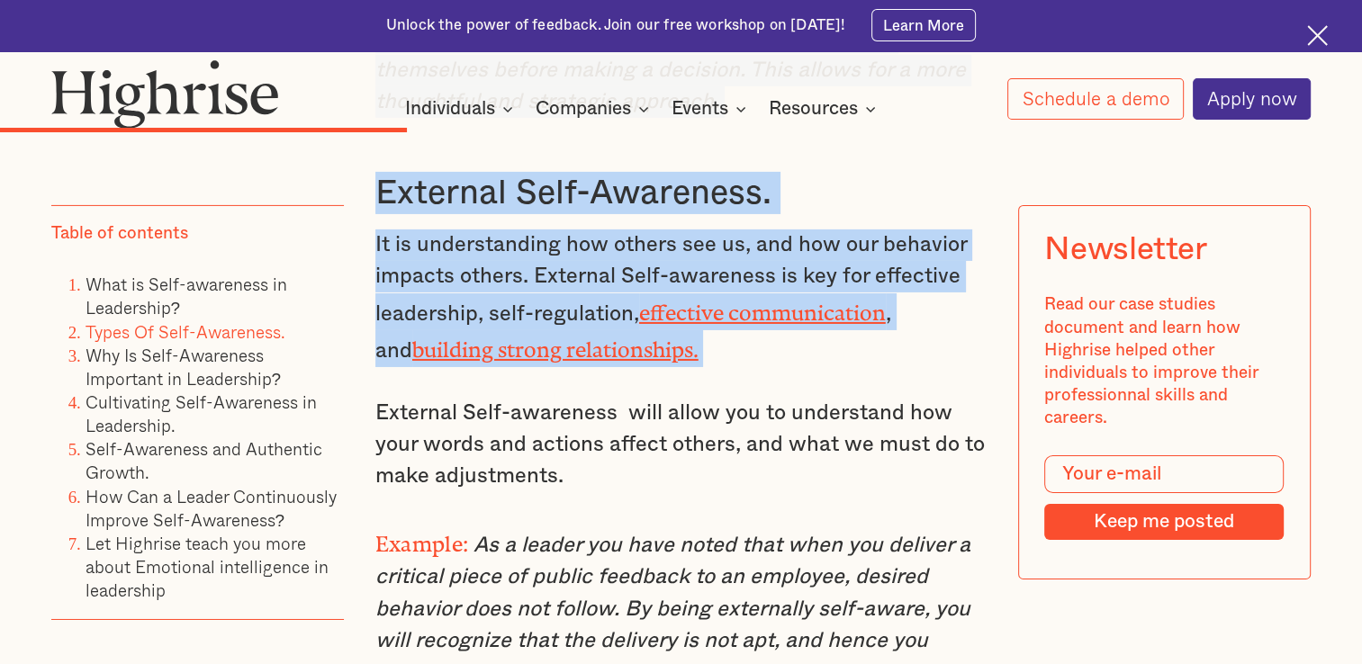
click at [679, 430] on p "External Self-awareness will allow you to understand how your words and actions…" at bounding box center [681, 445] width 612 height 95
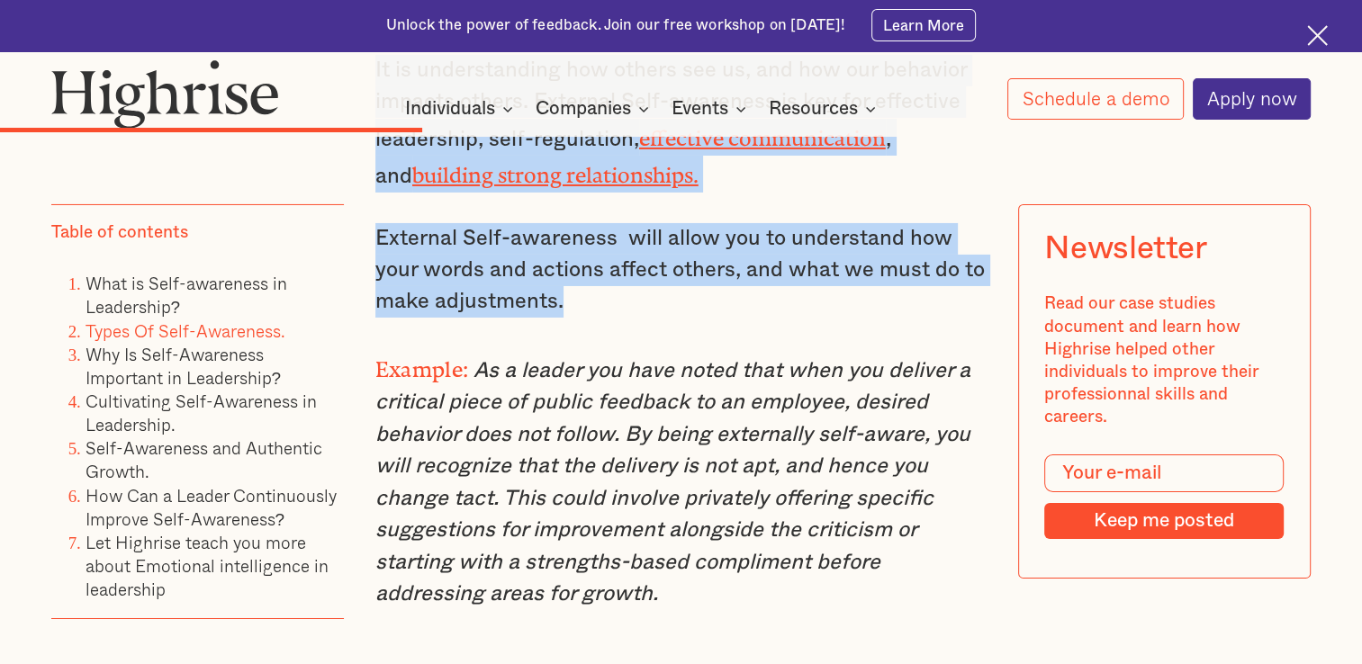
click at [679, 476] on em "As a leader you have noted that when you deliver a critical piece of public fee…" at bounding box center [672, 482] width 595 height 245
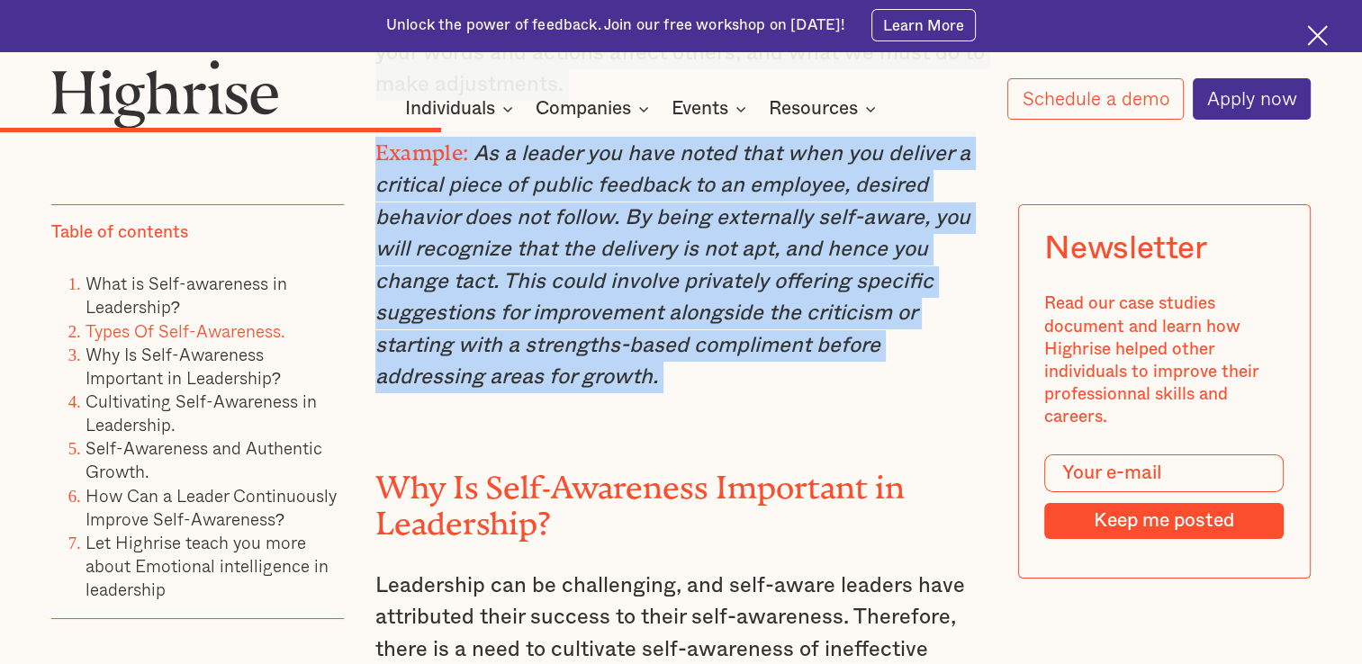
click at [679, 492] on h2 "Why Is Self-Awareness Important in Leadership?" at bounding box center [681, 498] width 612 height 72
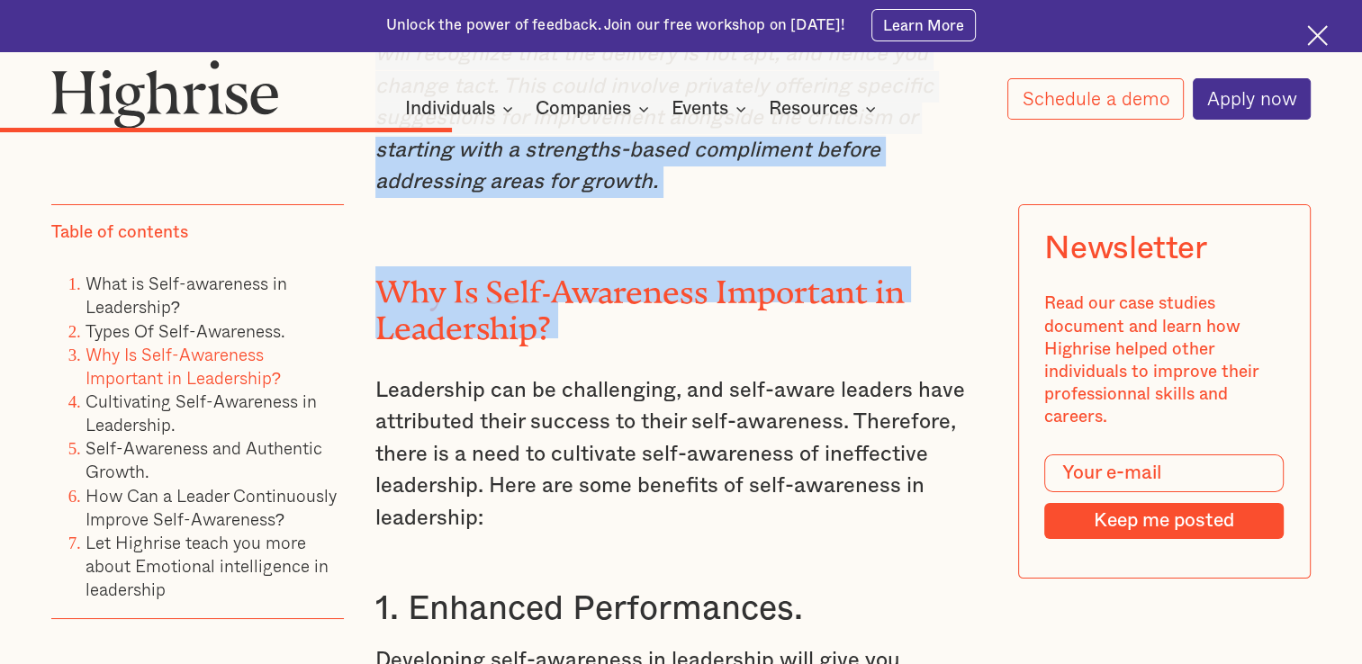
scroll to position [6611, 0]
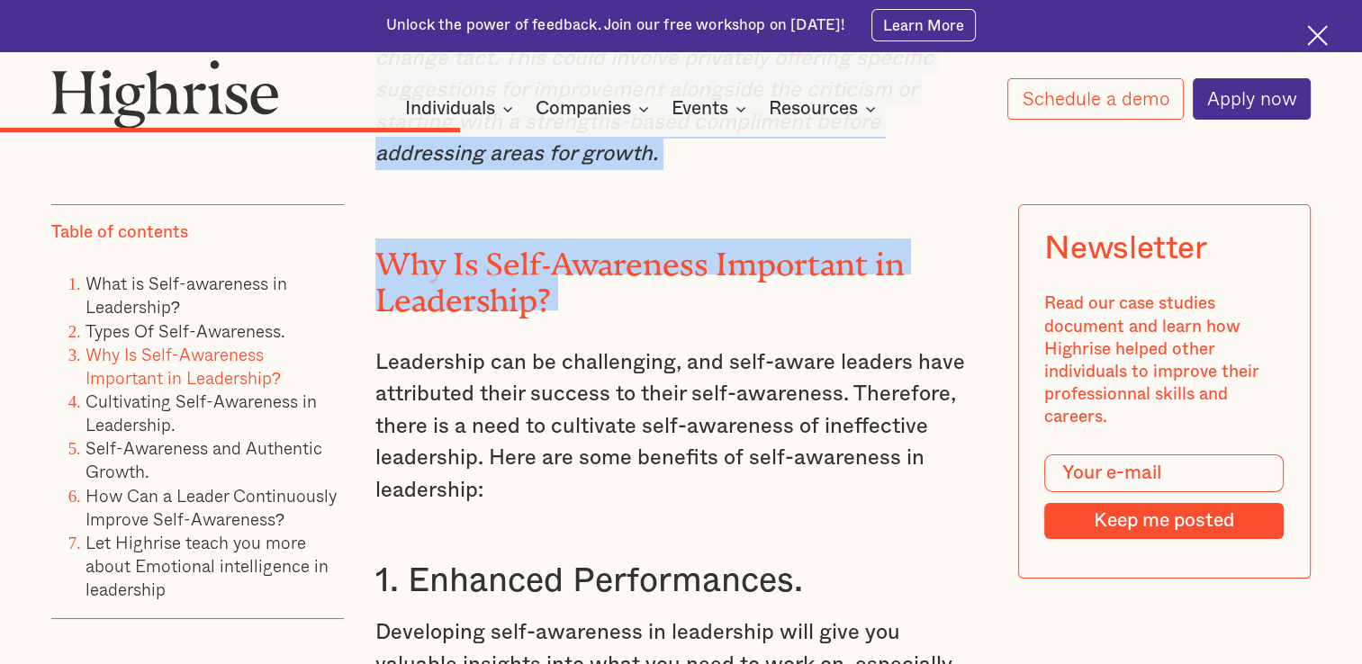
click at [679, 562] on h3 "1. Enhanced Performances." at bounding box center [681, 581] width 612 height 42
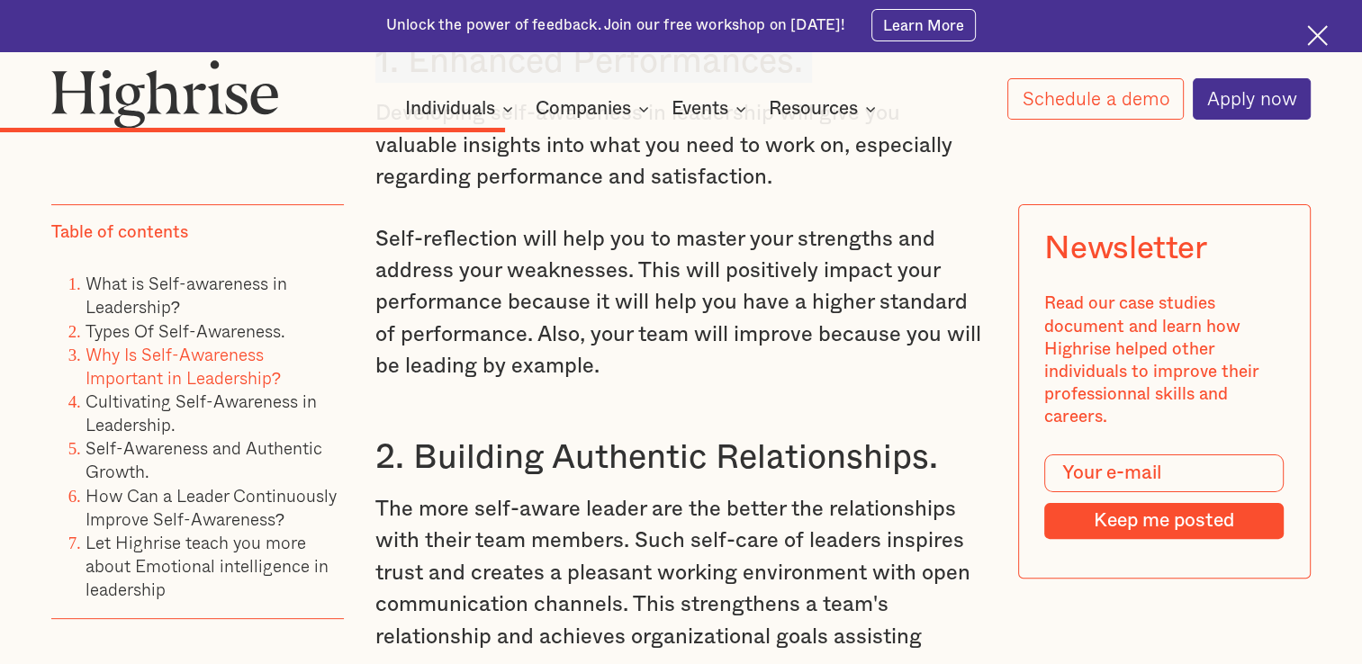
click at [679, 494] on p "The more self-aware leader are the better the relationships with their team mem…" at bounding box center [681, 592] width 612 height 197
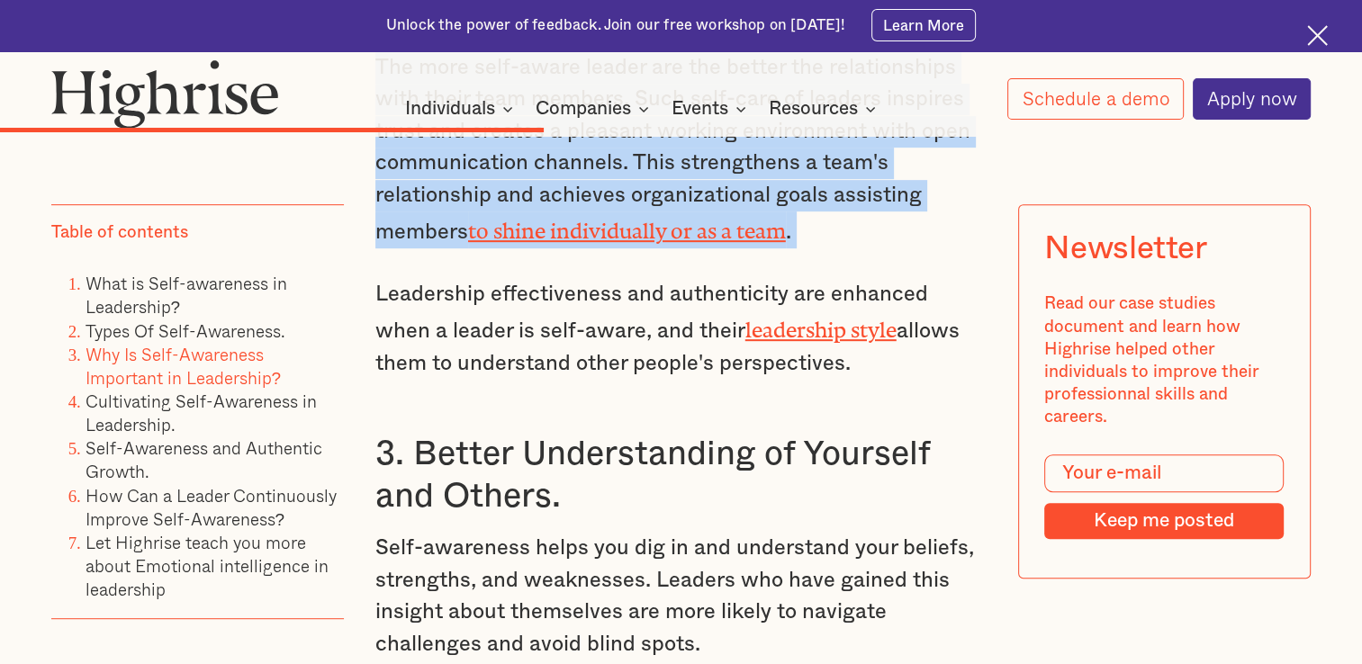
click at [679, 433] on h3 "3. Better Understanding of Yourself and Others." at bounding box center [681, 476] width 612 height 86
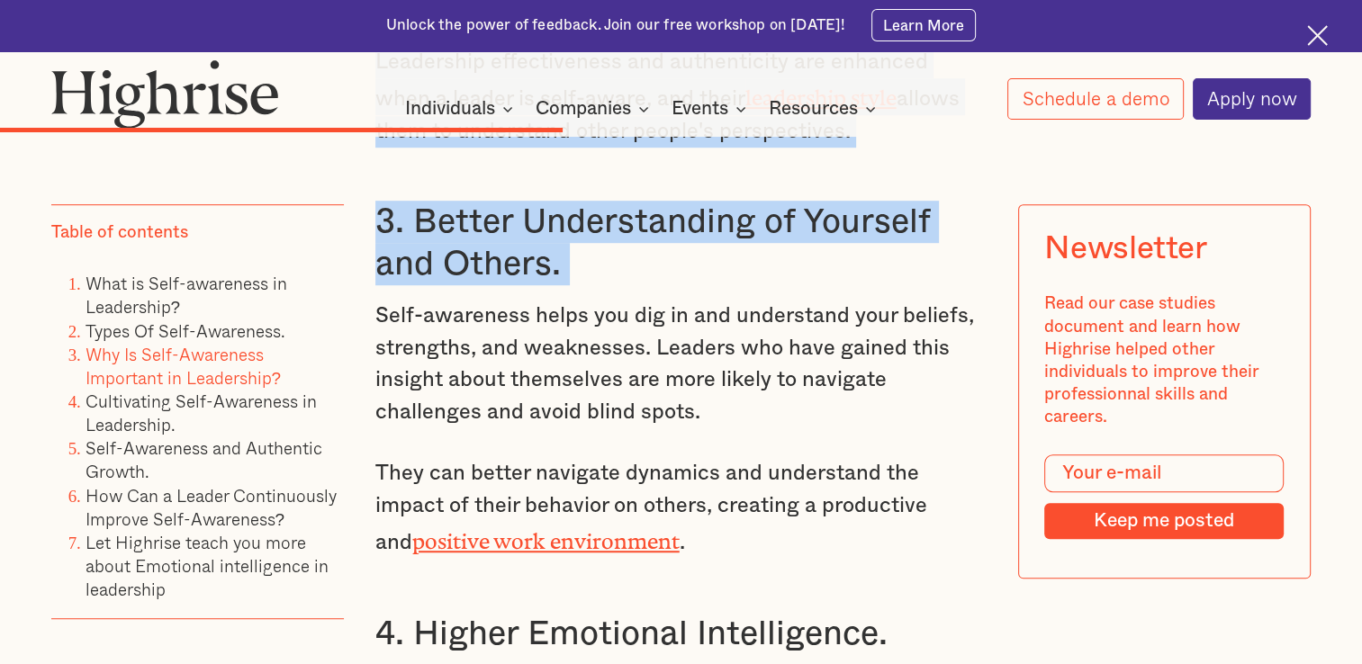
scroll to position [7813, 0]
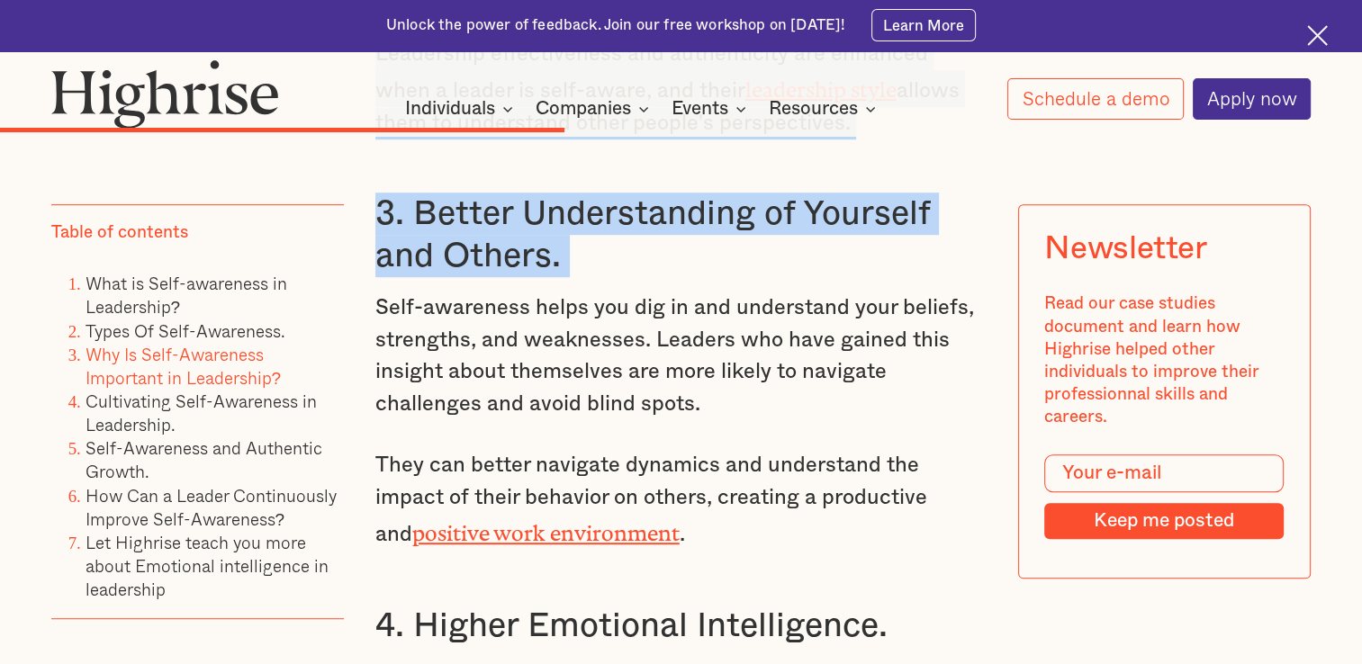
click at [679, 368] on p "Self-awareness helps you dig in and understand your beliefs, strengths, and wea…" at bounding box center [681, 357] width 612 height 128
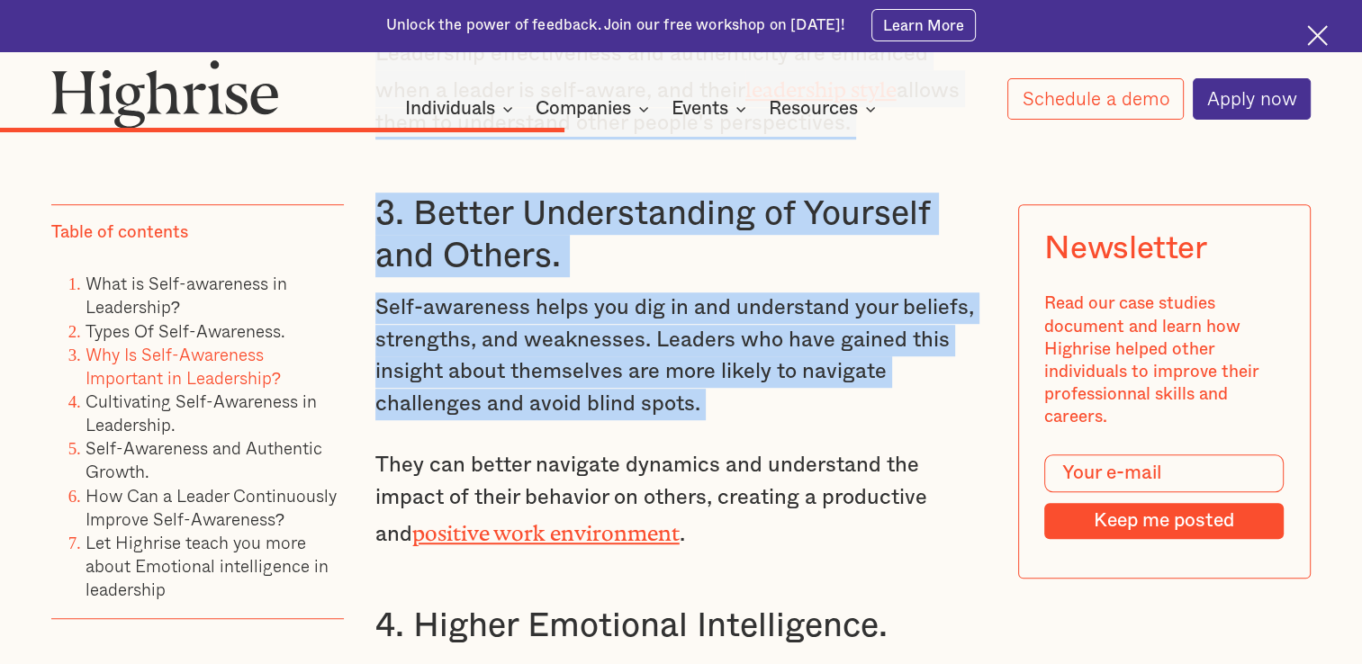
click at [679, 480] on p "They can better navigate dynamics and understand the impact of their behavior o…" at bounding box center [681, 500] width 612 height 101
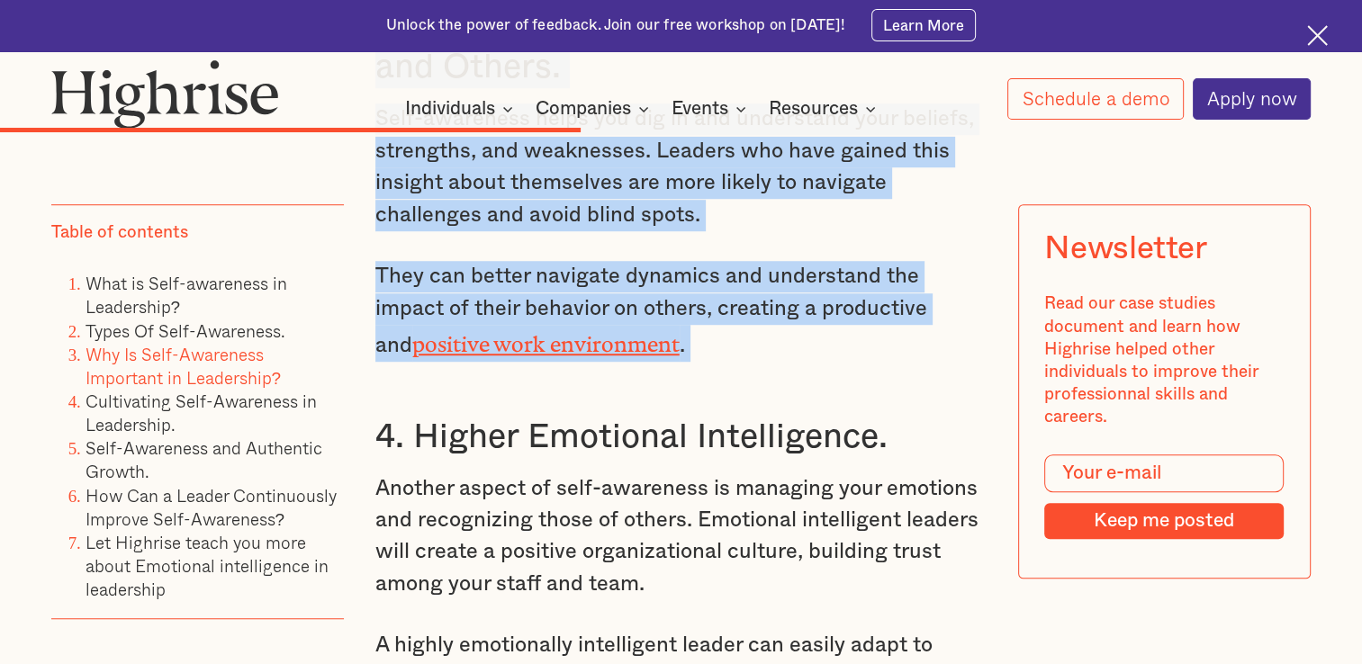
click at [679, 474] on p "Another aspect of self-awareness is managing your emotions and recognizing thos…" at bounding box center [681, 538] width 612 height 128
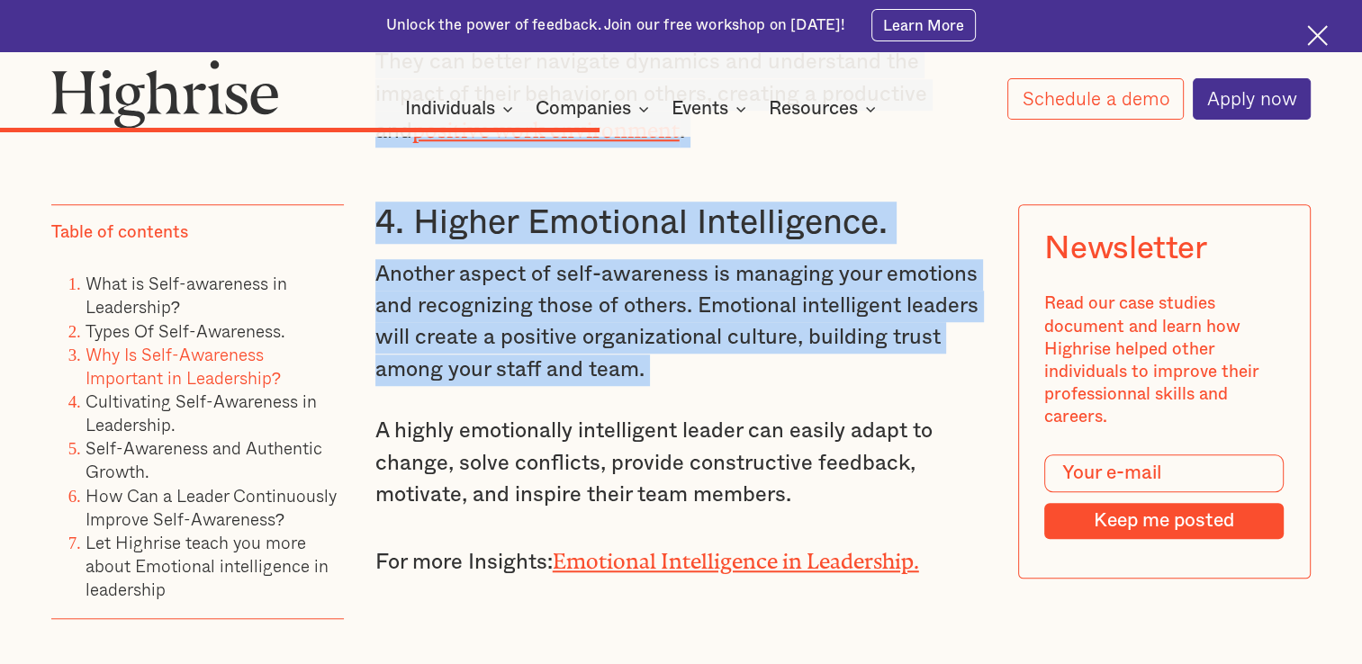
click at [679, 416] on p "A highly emotionally intelligent leader can easily adapt to change, solve confl…" at bounding box center [681, 463] width 612 height 95
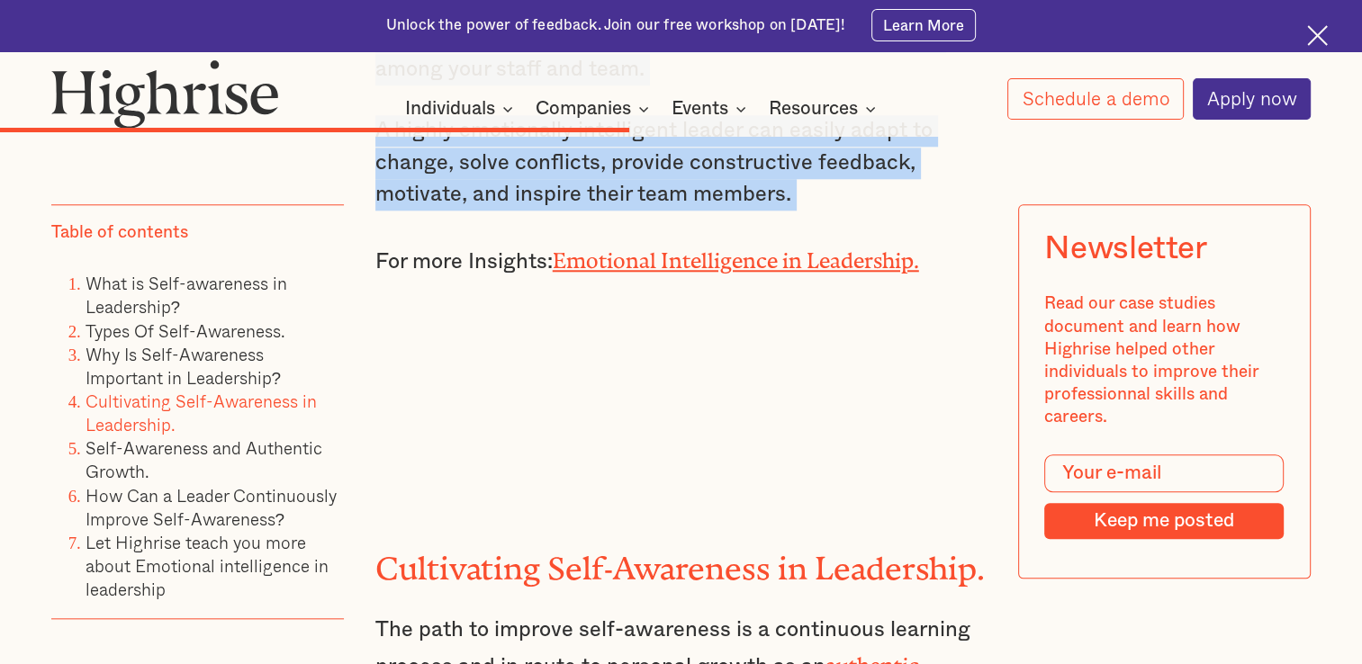
scroll to position [8621, 0]
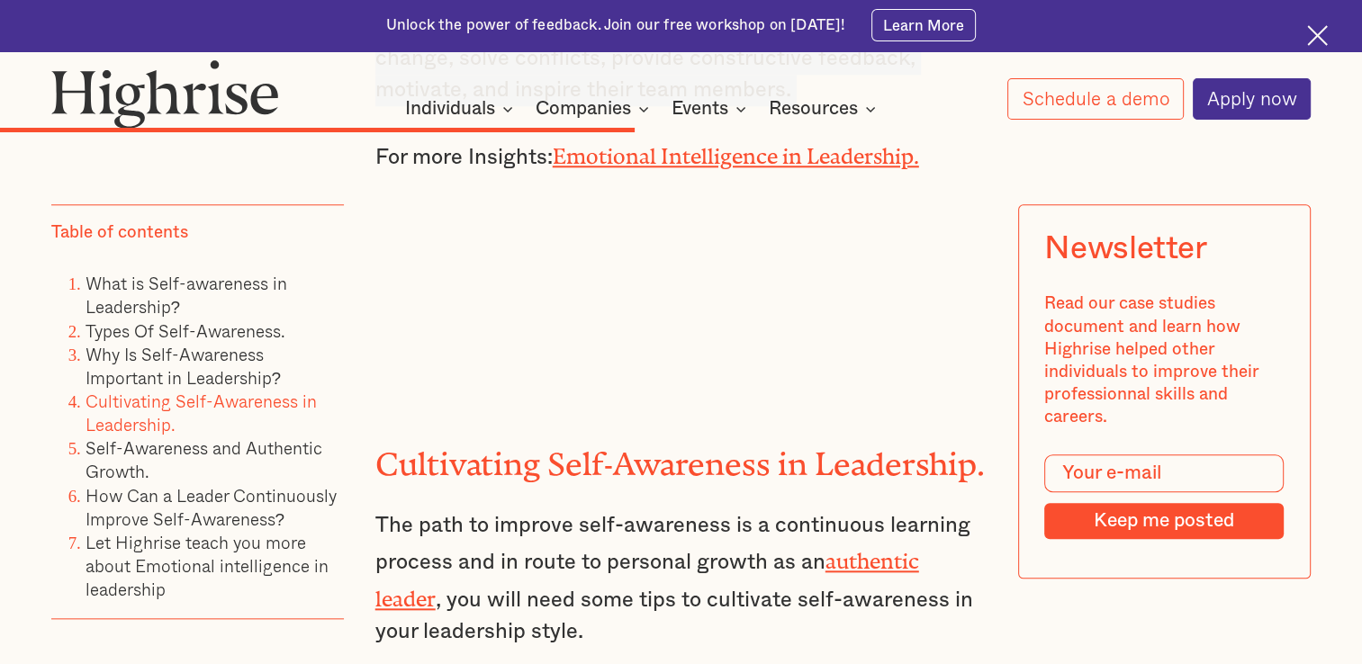
click at [679, 538] on p "The path to improve self-awareness is a continuous learning process and in rout…" at bounding box center [681, 579] width 612 height 139
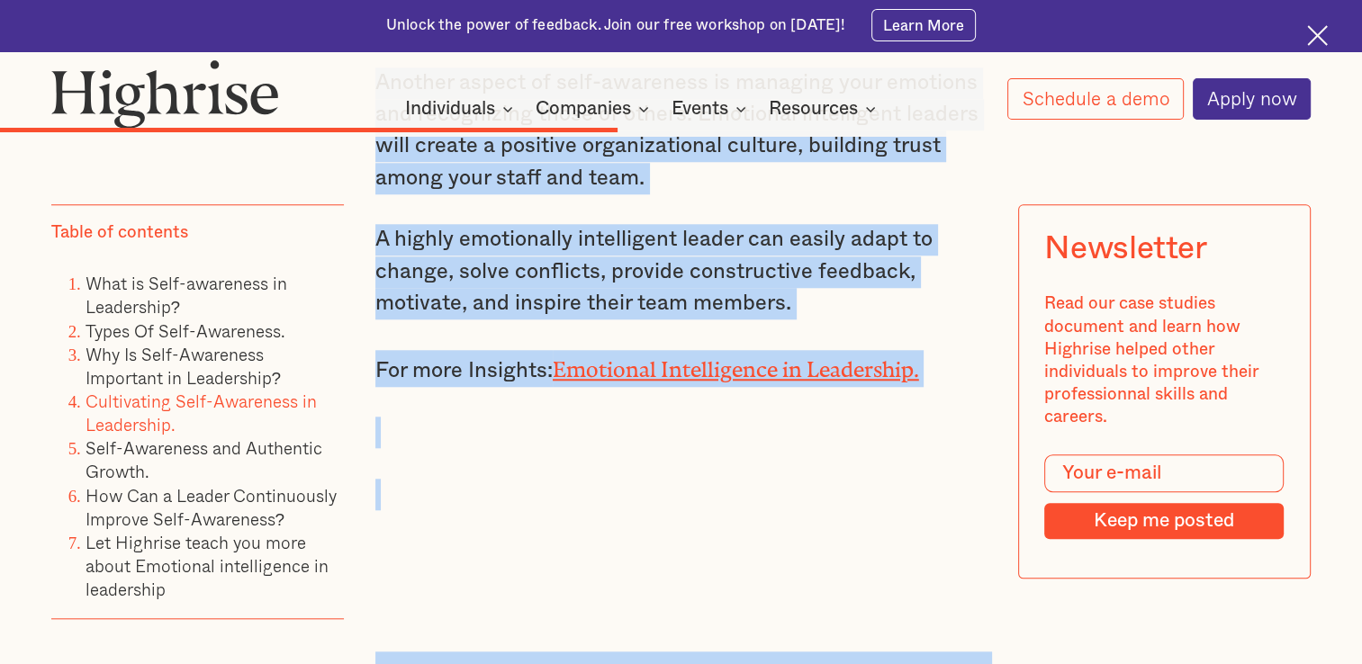
scroll to position [8407, 0]
click at [679, 358] on link "Emotional Intelligence in Leadership." at bounding box center [736, 365] width 366 height 14
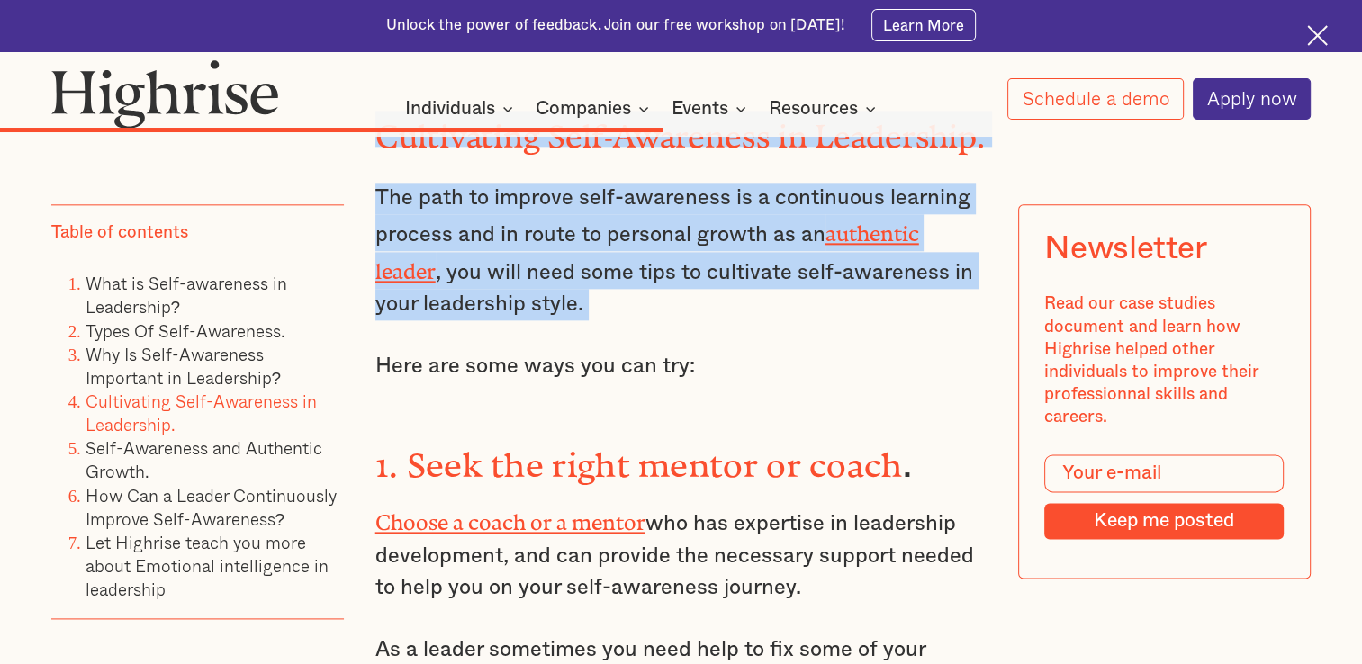
scroll to position [8971, 0]
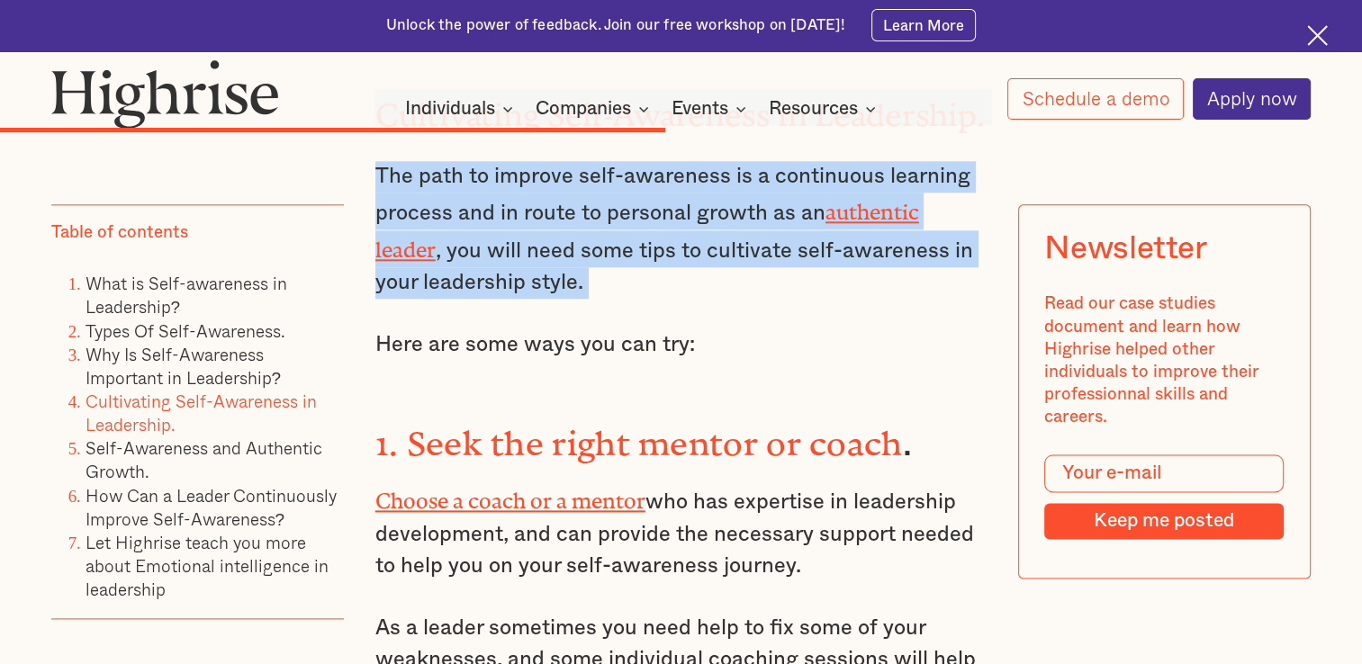
click at [679, 424] on strong "1. Seek the right mentor or coach" at bounding box center [639, 435] width 528 height 22
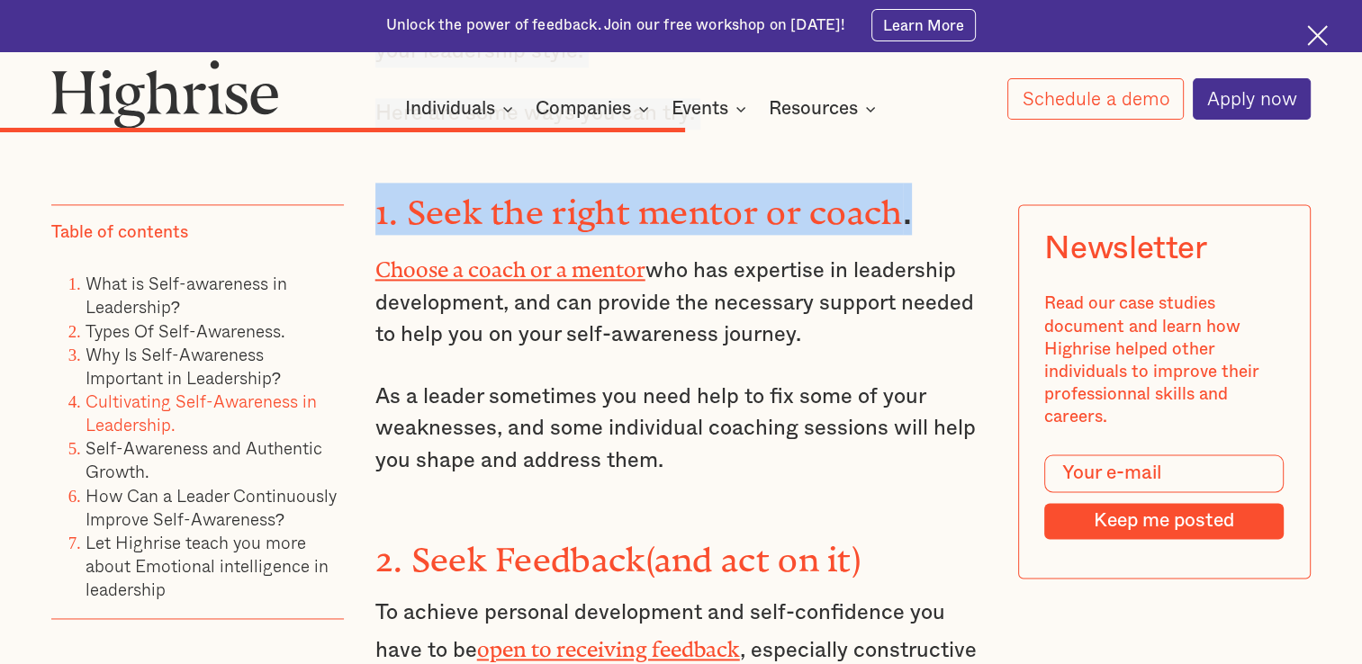
click at [679, 382] on p "As a leader sometimes you need help to fix some of your weaknesses, and some in…" at bounding box center [681, 429] width 612 height 95
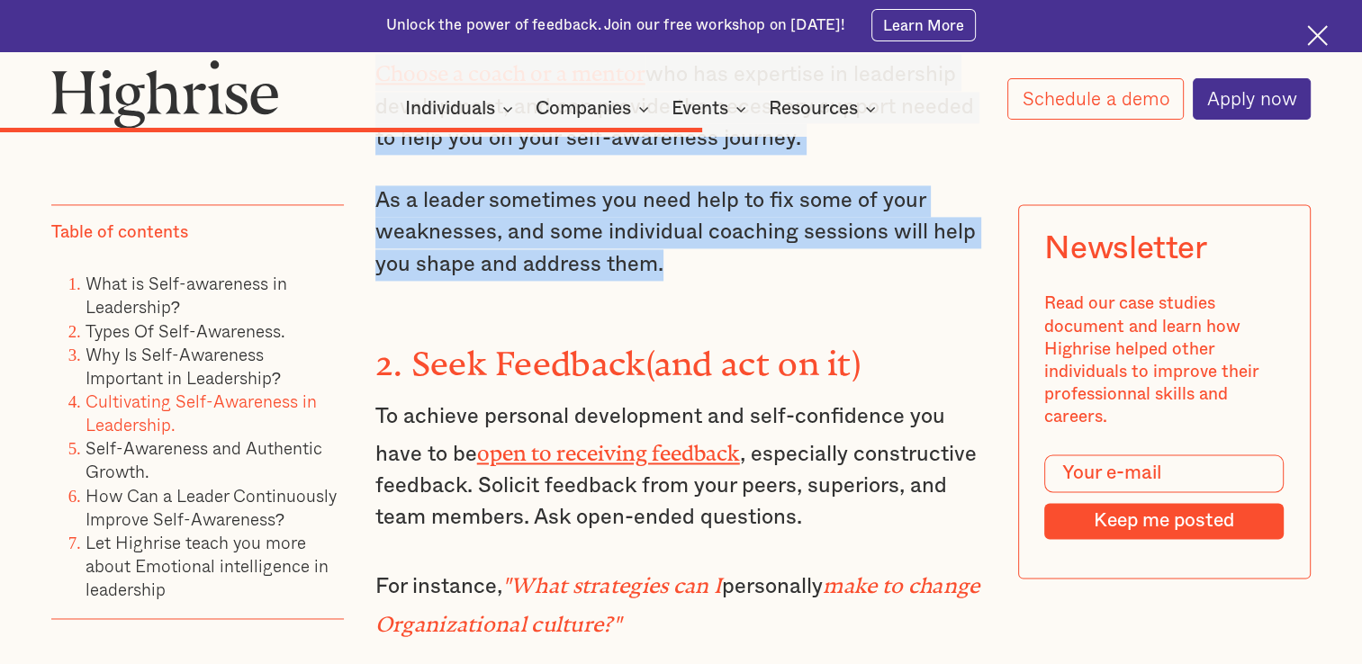
click at [679, 402] on p "To achieve personal development and self-confidence you have to be open to rece…" at bounding box center [681, 468] width 612 height 133
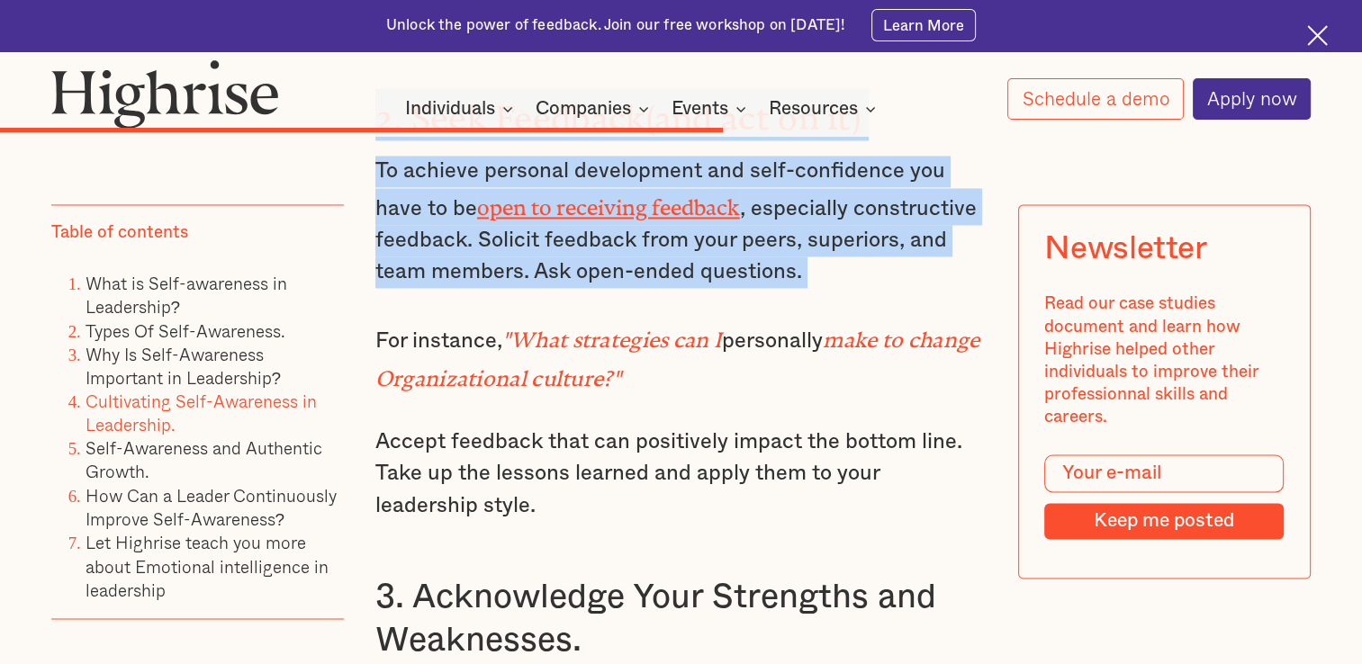
click at [679, 319] on p "For instance, "What strategies can I personally make to change Organizational c…" at bounding box center [681, 358] width 612 height 78
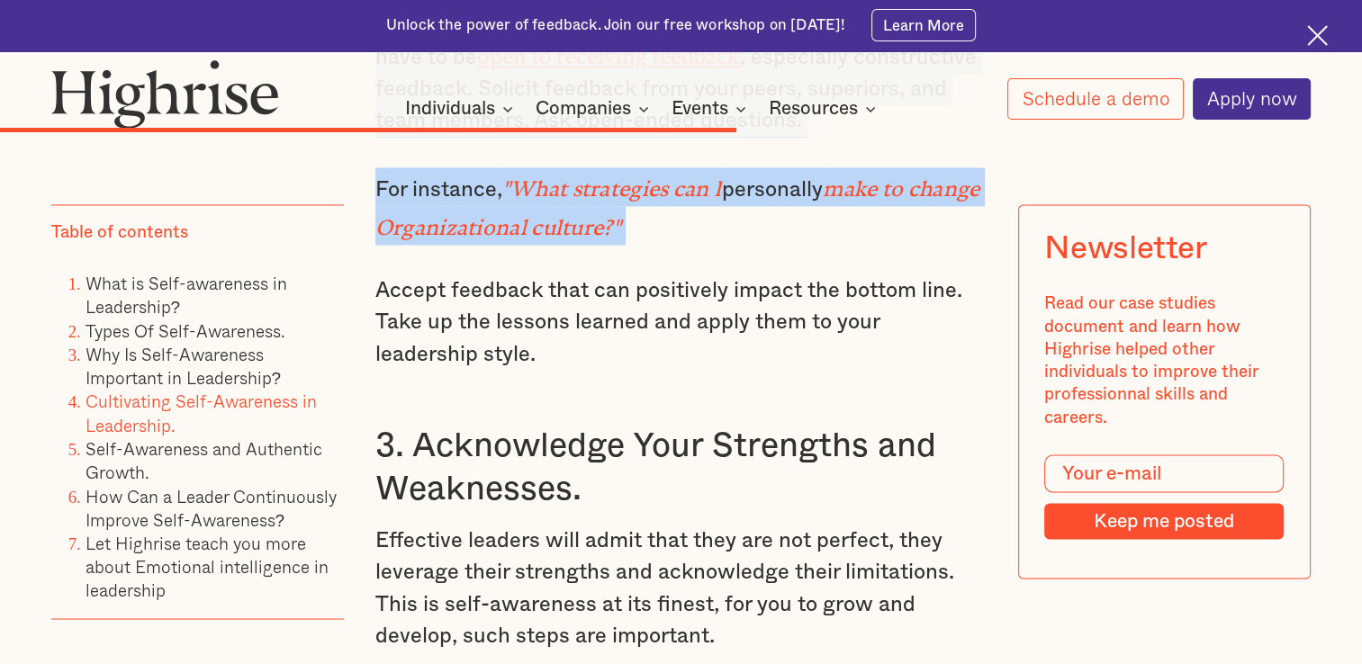
click at [679, 424] on h3 "3. Acknowledge Your Strengths and Weaknesses." at bounding box center [681, 467] width 612 height 86
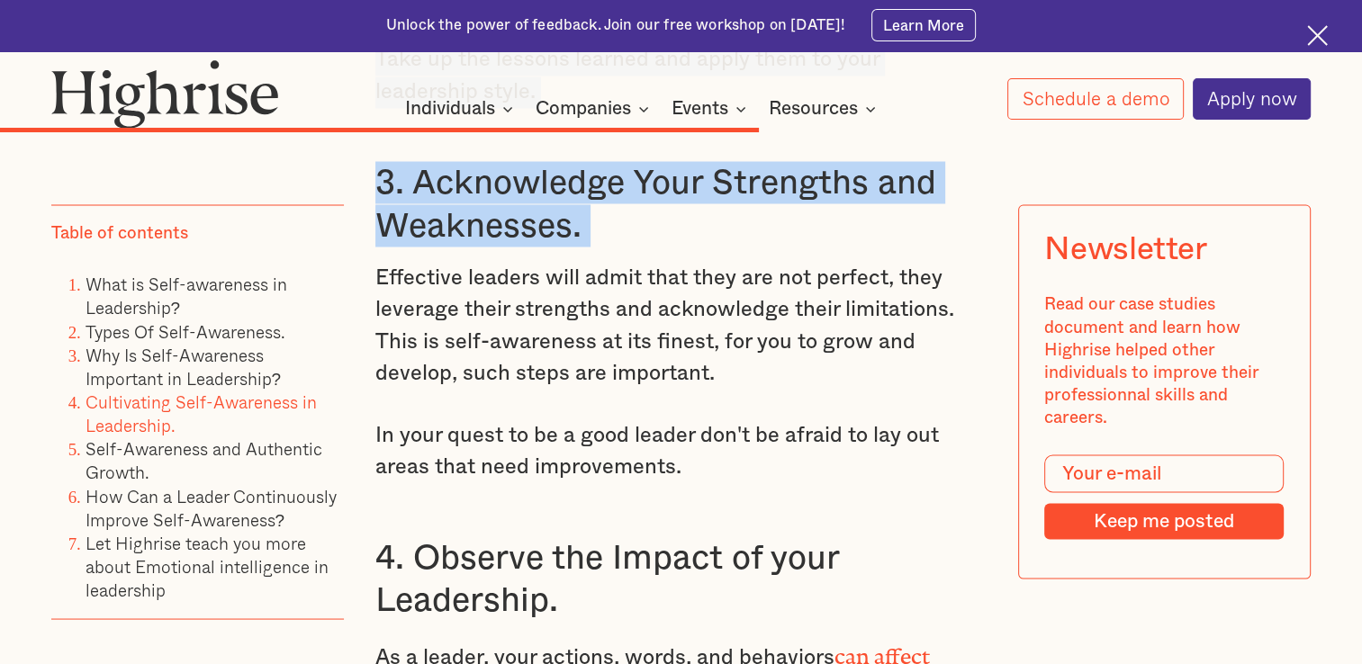
scroll to position [10101, 0]
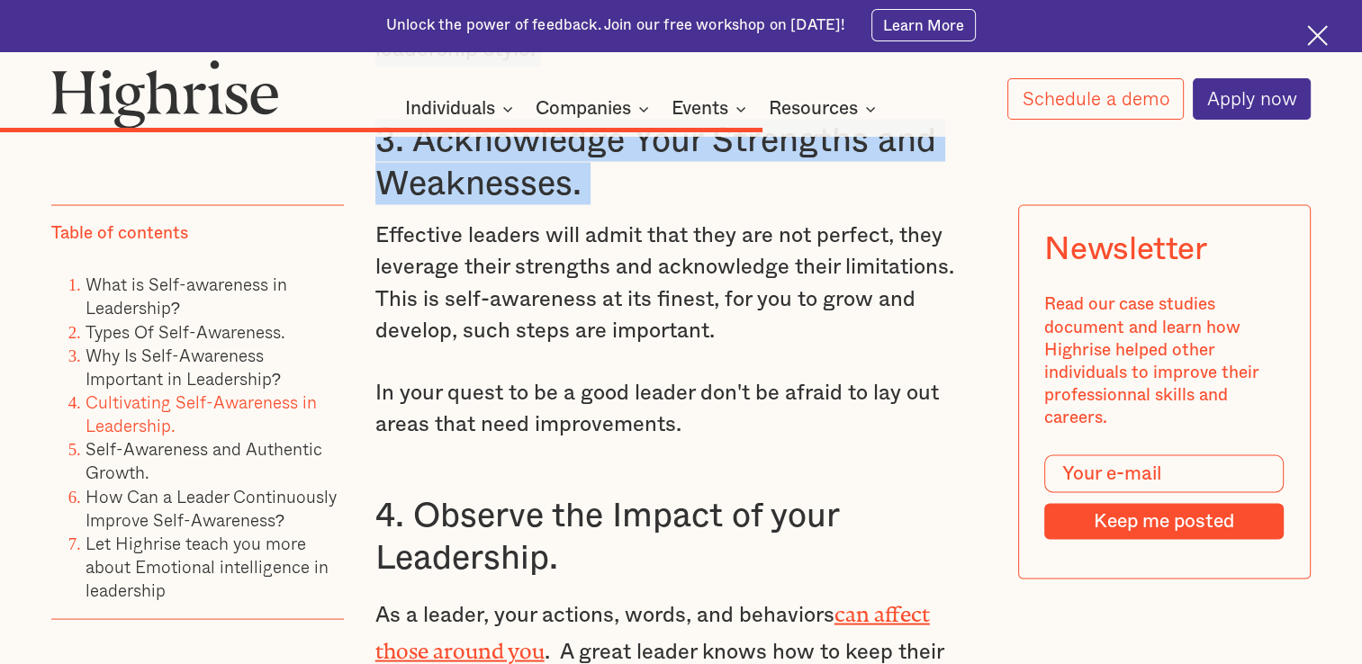
click at [679, 377] on p "In your quest to be a good leader don't be afraid to lay out areas that need im…" at bounding box center [681, 409] width 612 height 64
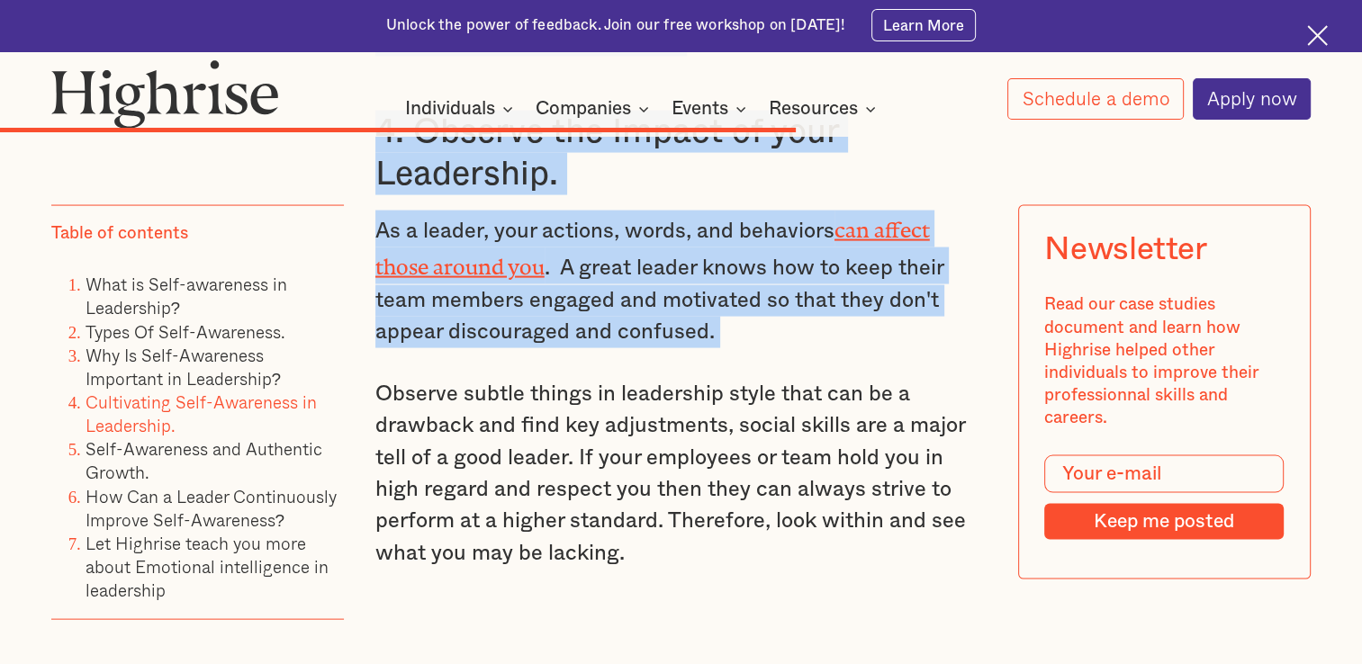
click at [679, 393] on p "Observe subtle things in leadership style that can be a drawback and find key a…" at bounding box center [681, 475] width 612 height 192
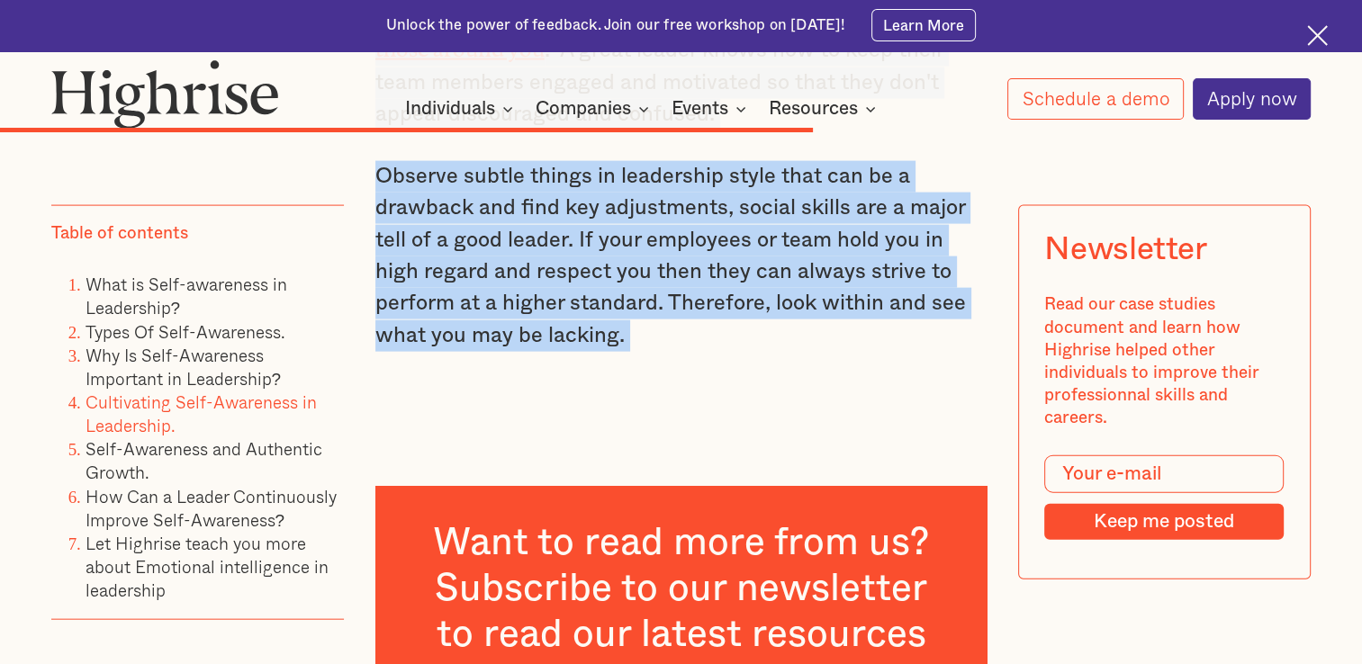
scroll to position [10707, 0]
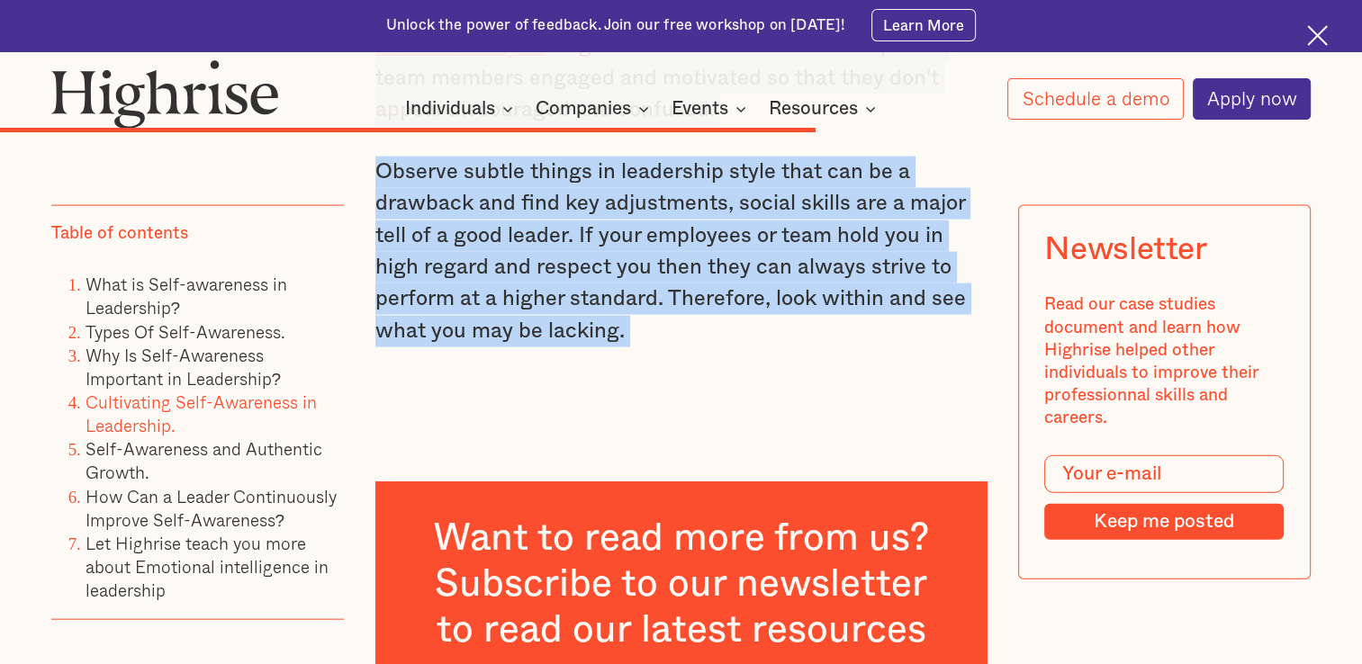
copy div "Self-awareness is the ability of a leader to deeply understand the things that …"
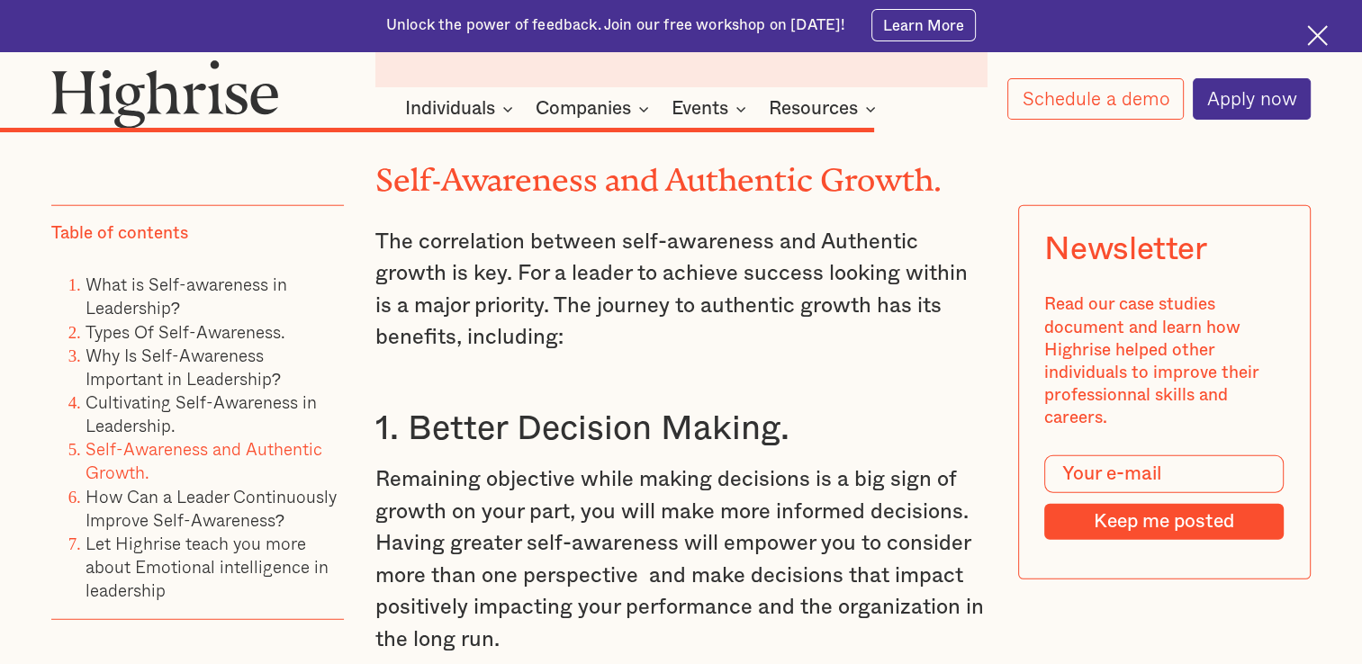
scroll to position [11372, 0]
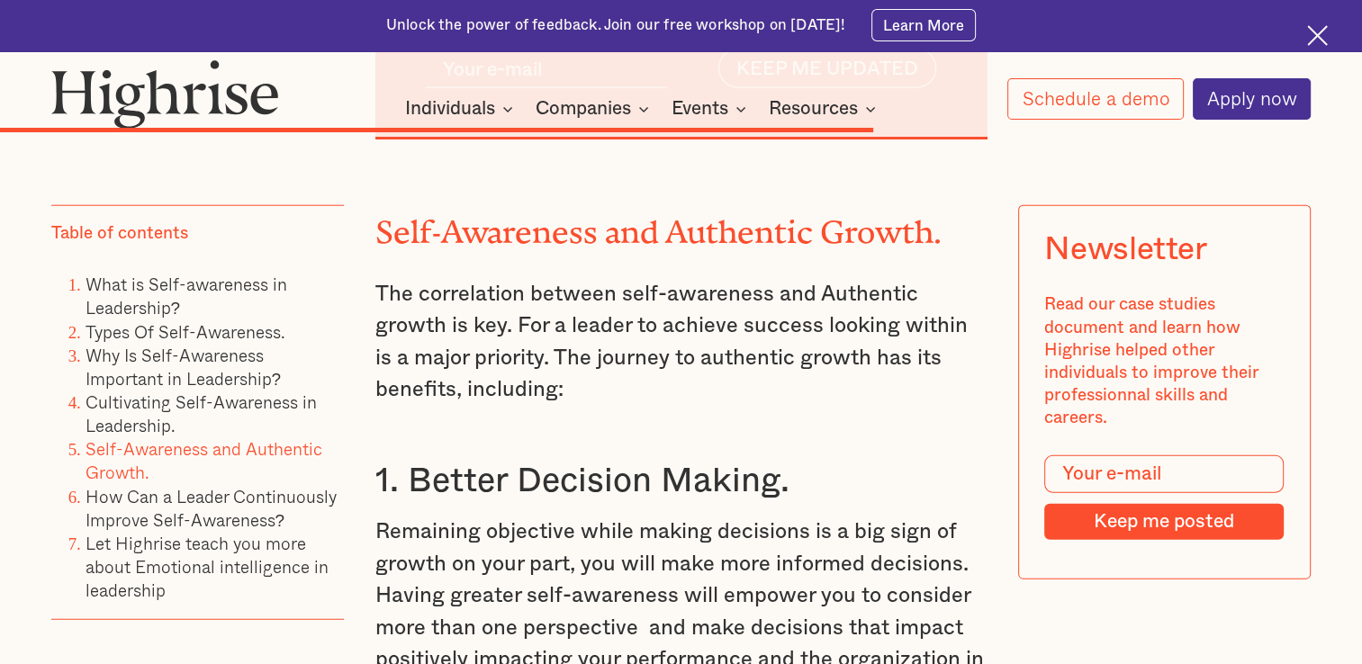
click at [397, 206] on h2 "Self-Awareness and Authentic Growth." at bounding box center [681, 224] width 612 height 36
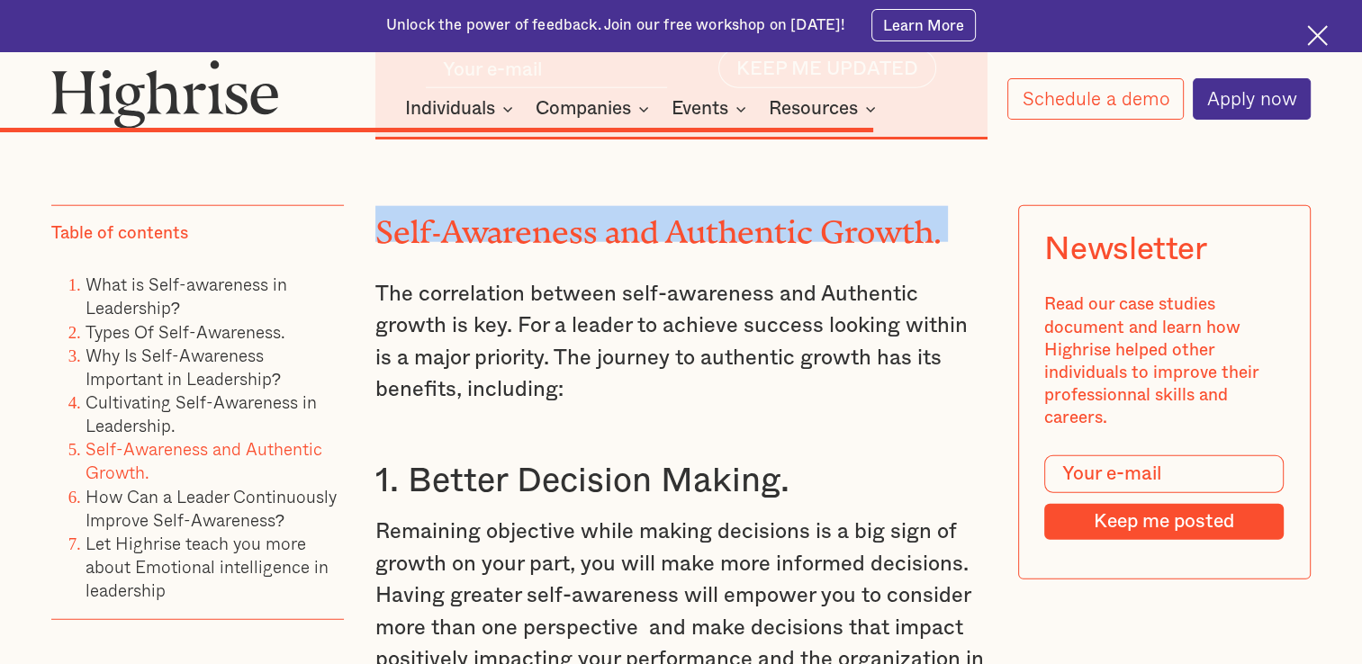
click at [397, 206] on h2 "Self-Awareness and Authentic Growth." at bounding box center [681, 224] width 612 height 36
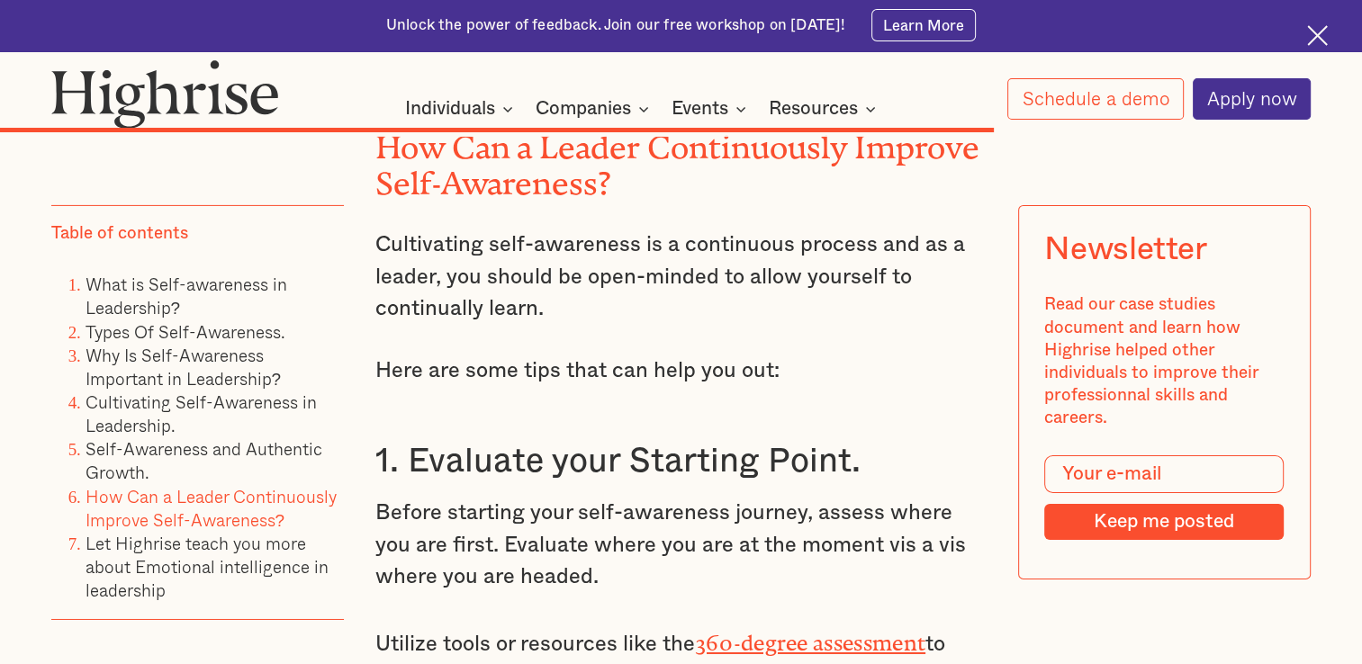
scroll to position [12759, 0]
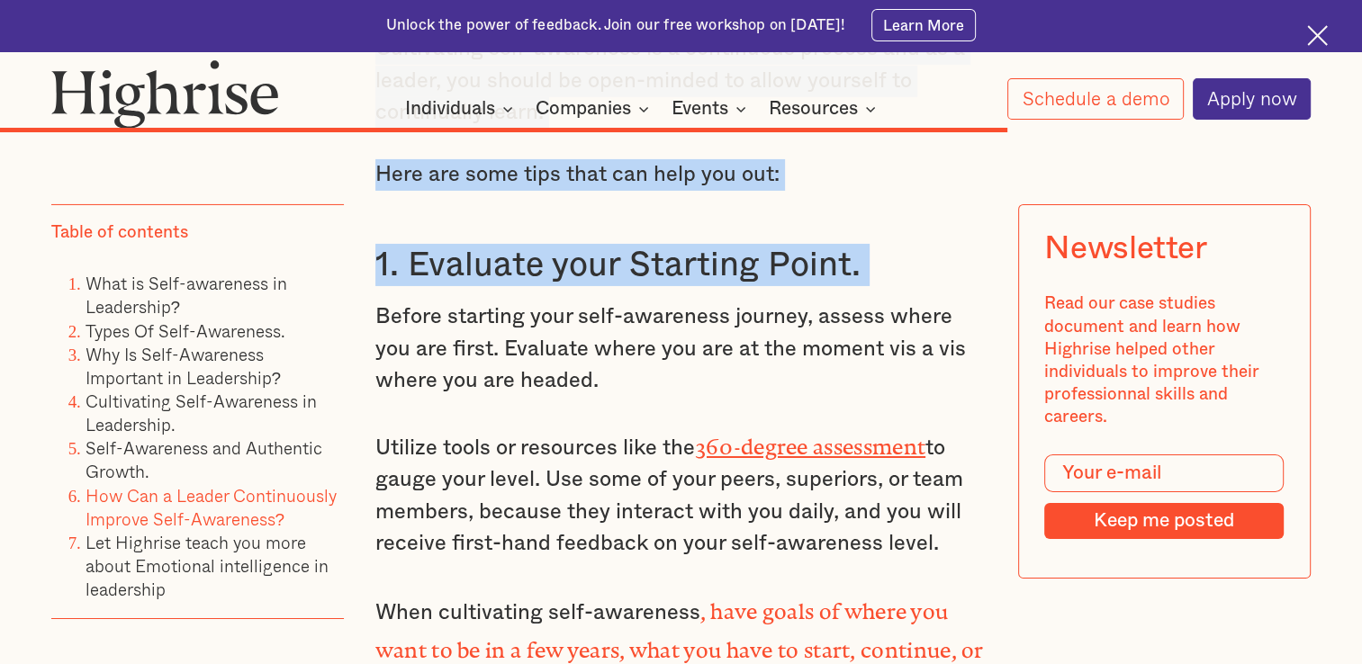
scroll to position [12965, 0]
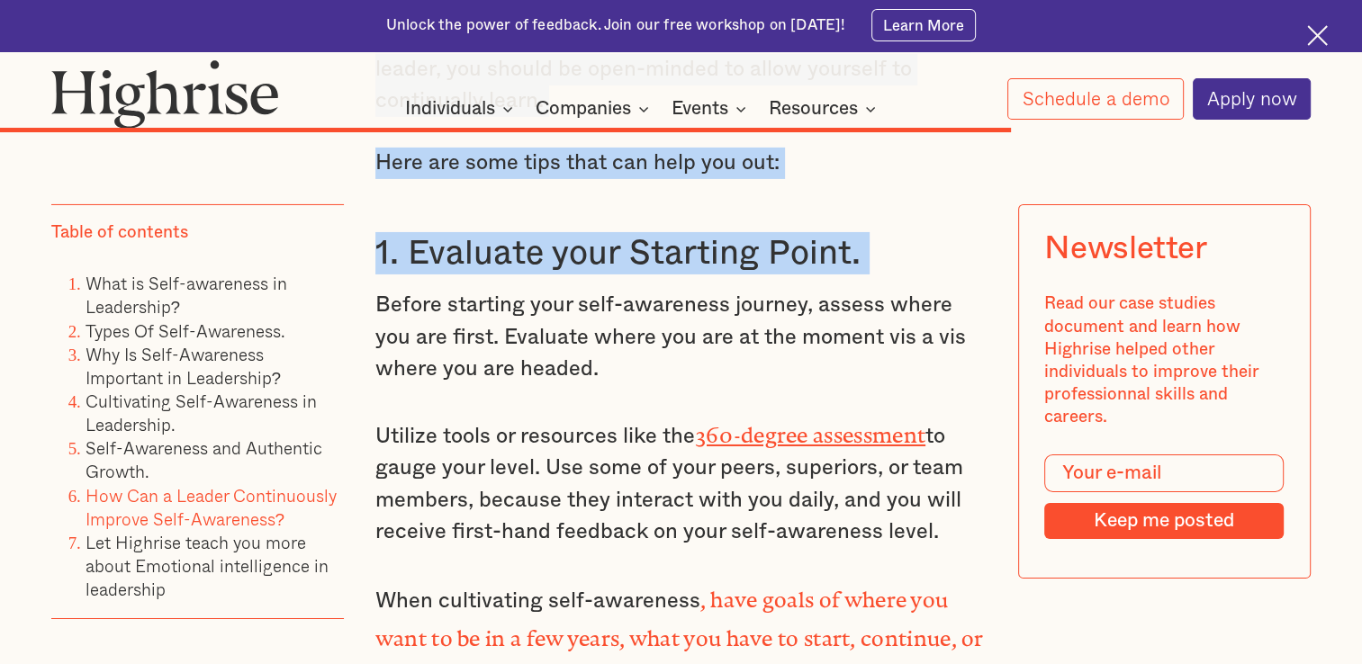
click at [679, 303] on p "Before starting your self-awareness journey, assess where you are first. Evalua…" at bounding box center [681, 337] width 612 height 95
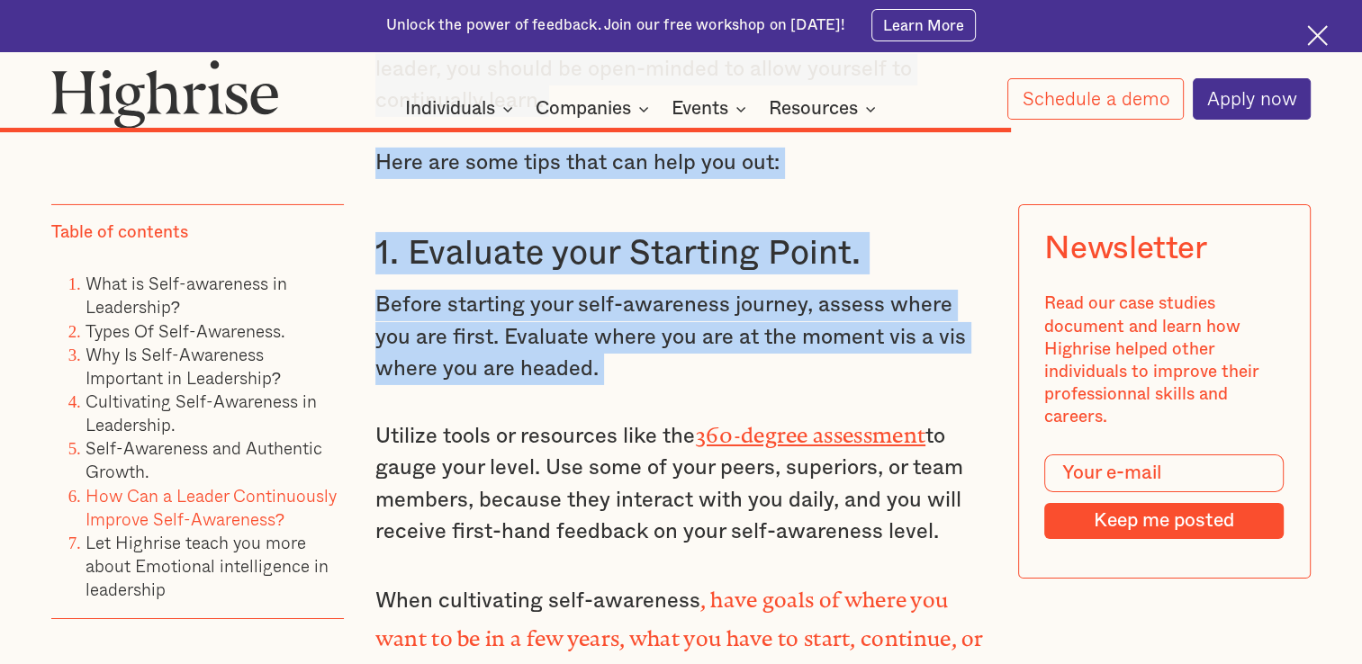
click at [679, 483] on p "Utilize tools or resources like the 360-degree assessment to gauge your level. …" at bounding box center [681, 482] width 612 height 133
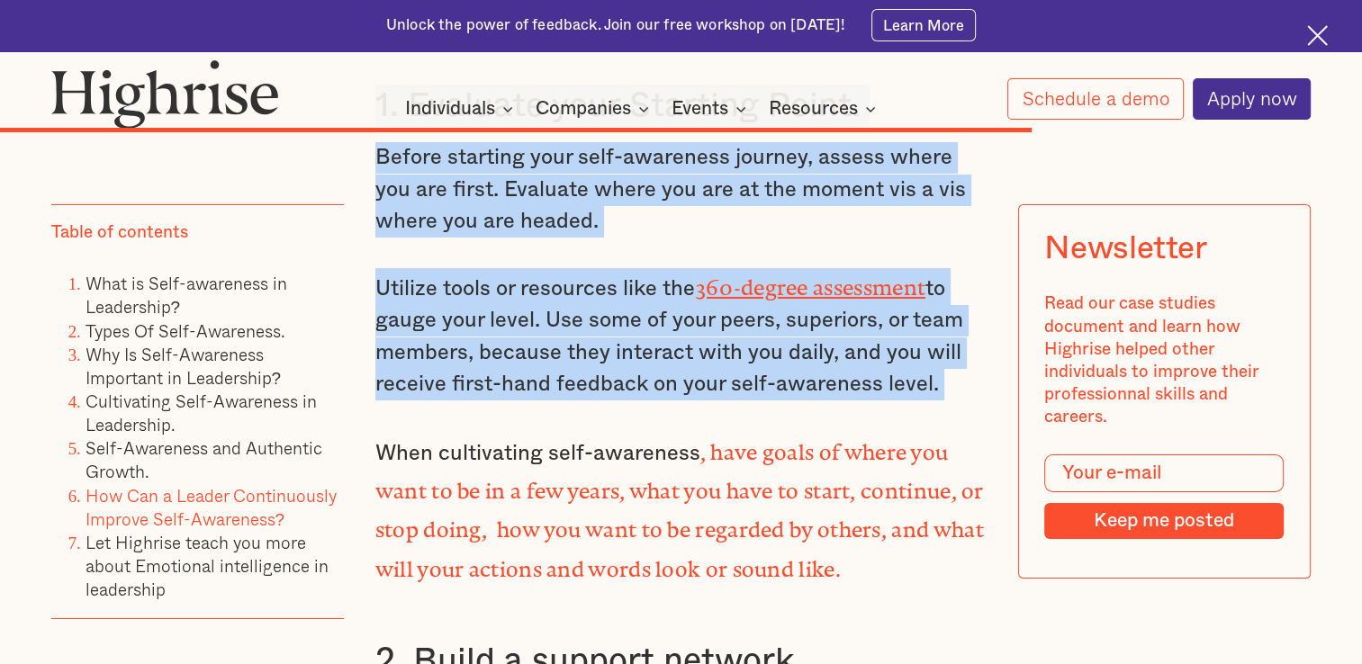
scroll to position [13217, 0]
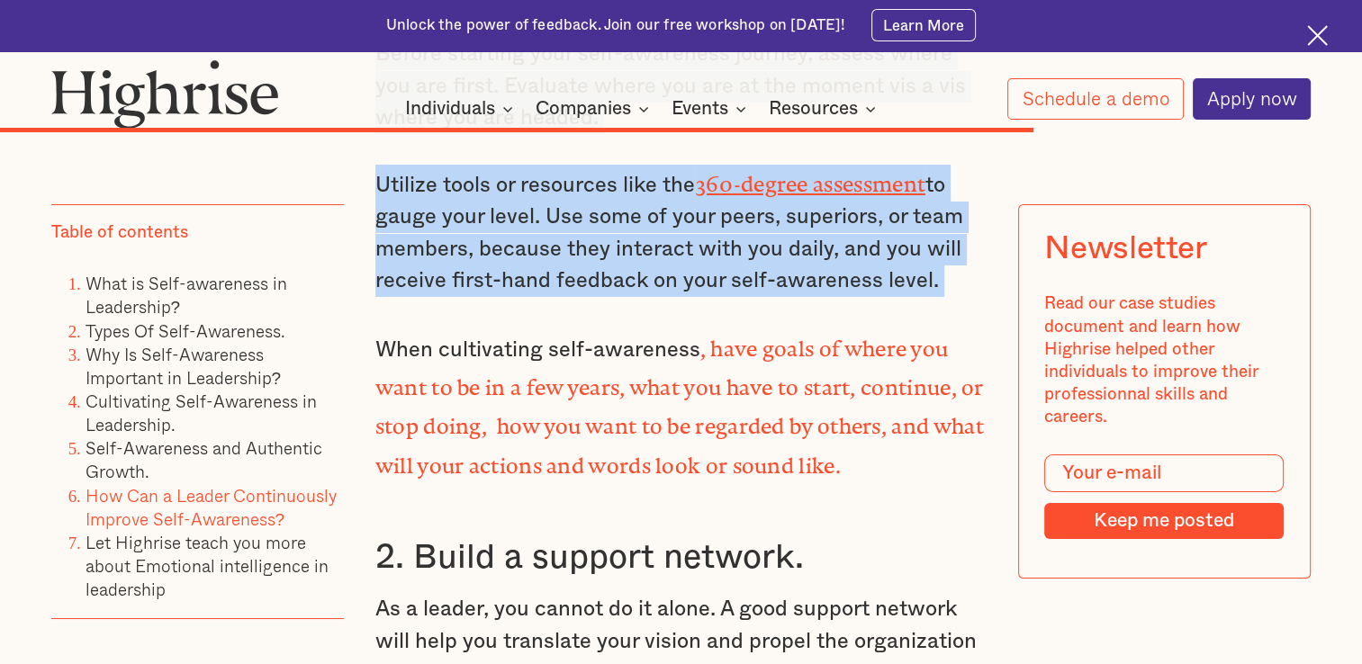
click at [679, 357] on strong ", have goals of where you want to be in a few years, what you have to start, co…" at bounding box center [679, 402] width 609 height 131
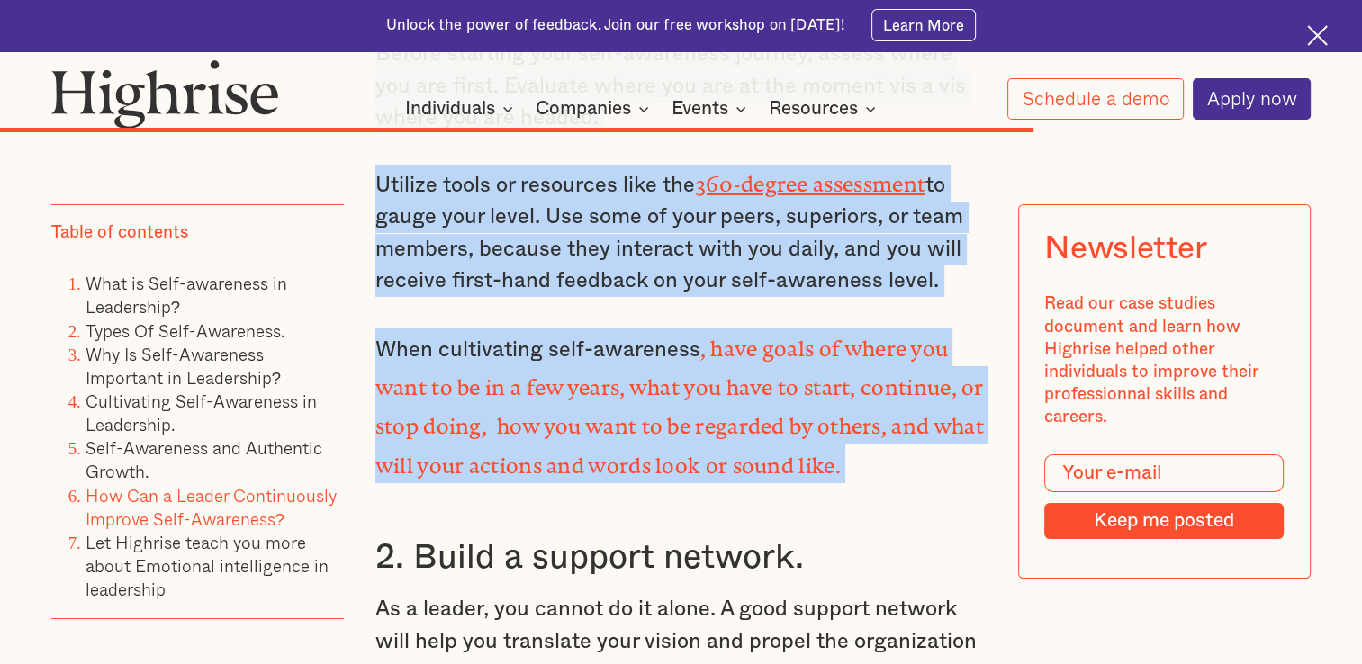
click at [679, 594] on p "As a leader, you cannot do it alone. A good support network will help you trans…" at bounding box center [681, 641] width 612 height 95
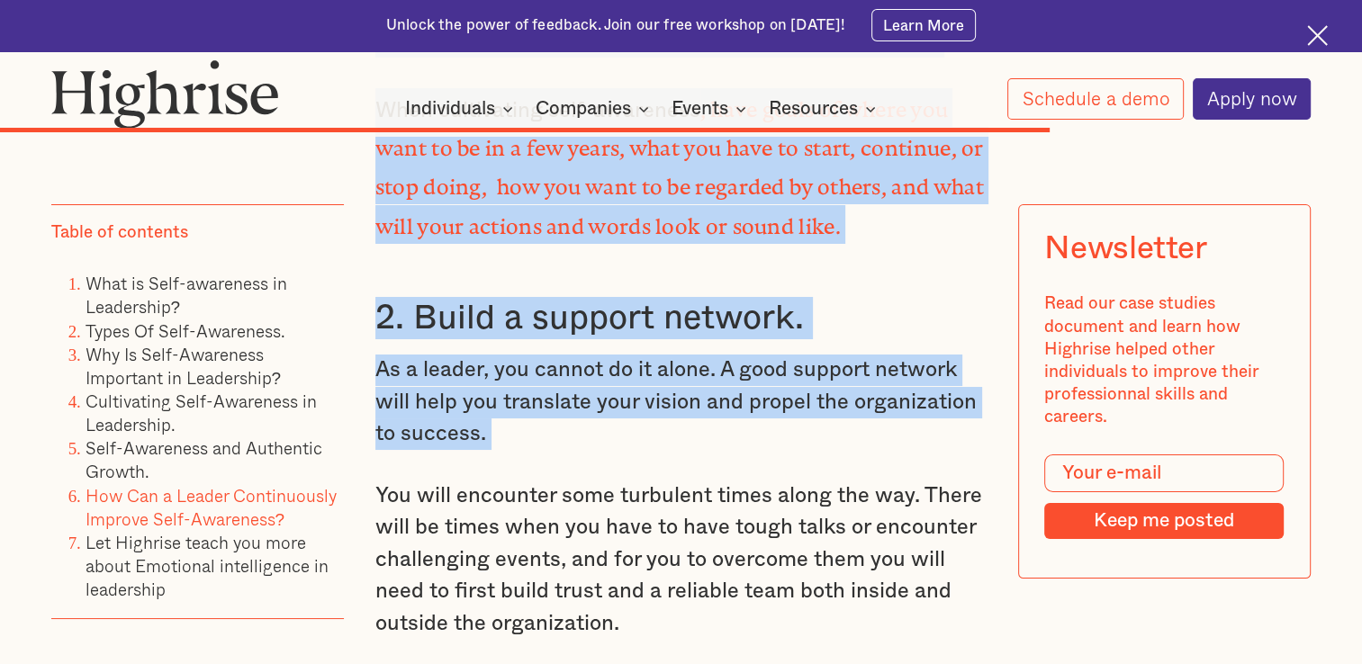
scroll to position [13474, 0]
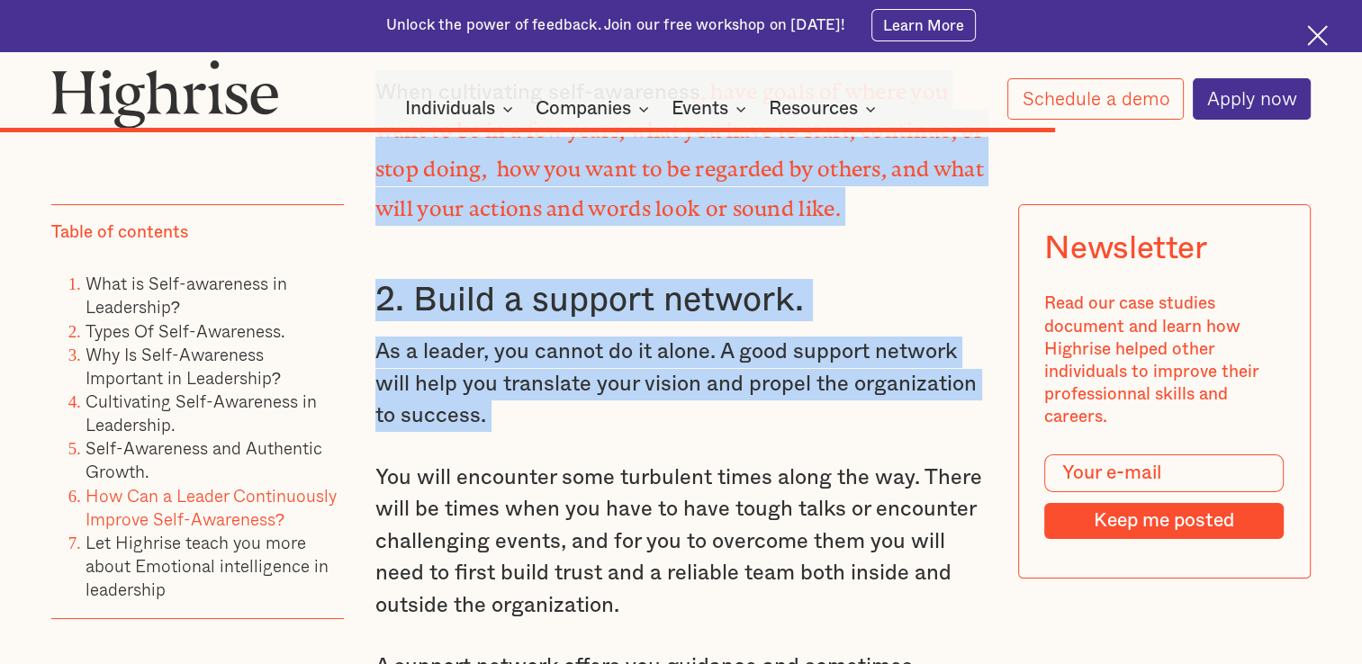
click at [679, 463] on p "You will encounter some turbulent times along the way. There will be times when…" at bounding box center [681, 542] width 612 height 159
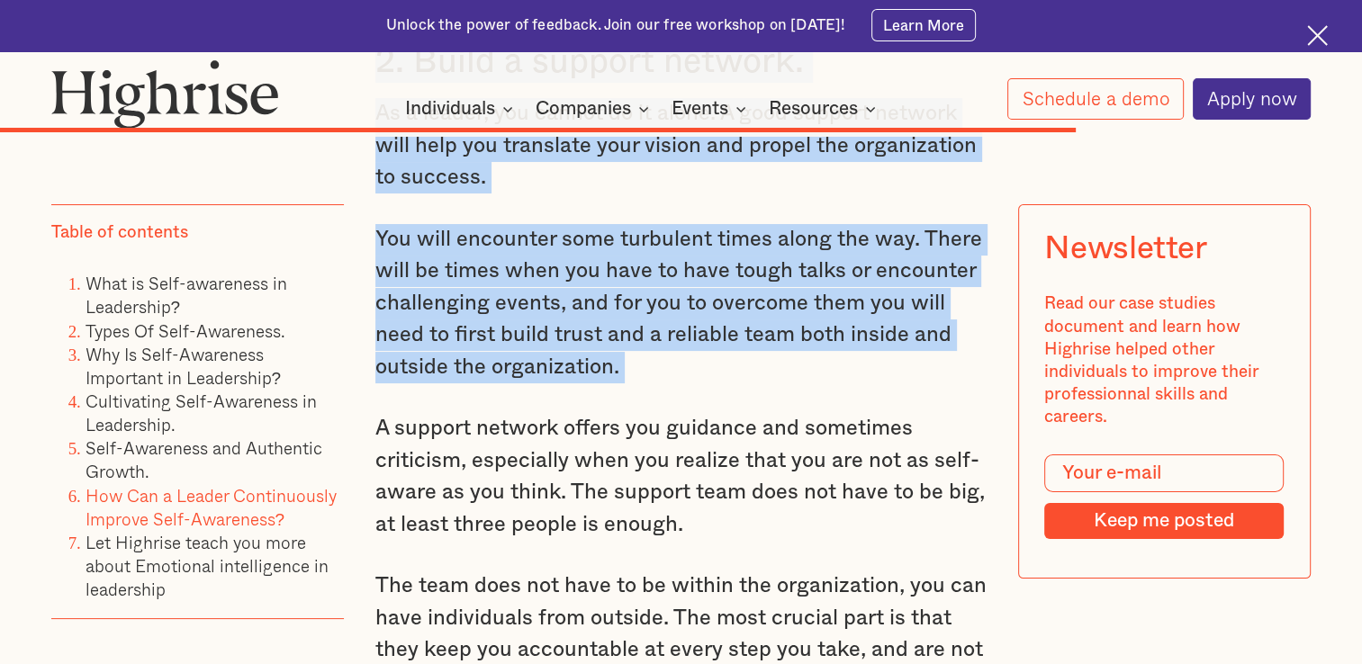
click at [679, 421] on p "A support network offers you guidance and sometimes criticism, especially when …" at bounding box center [681, 477] width 612 height 128
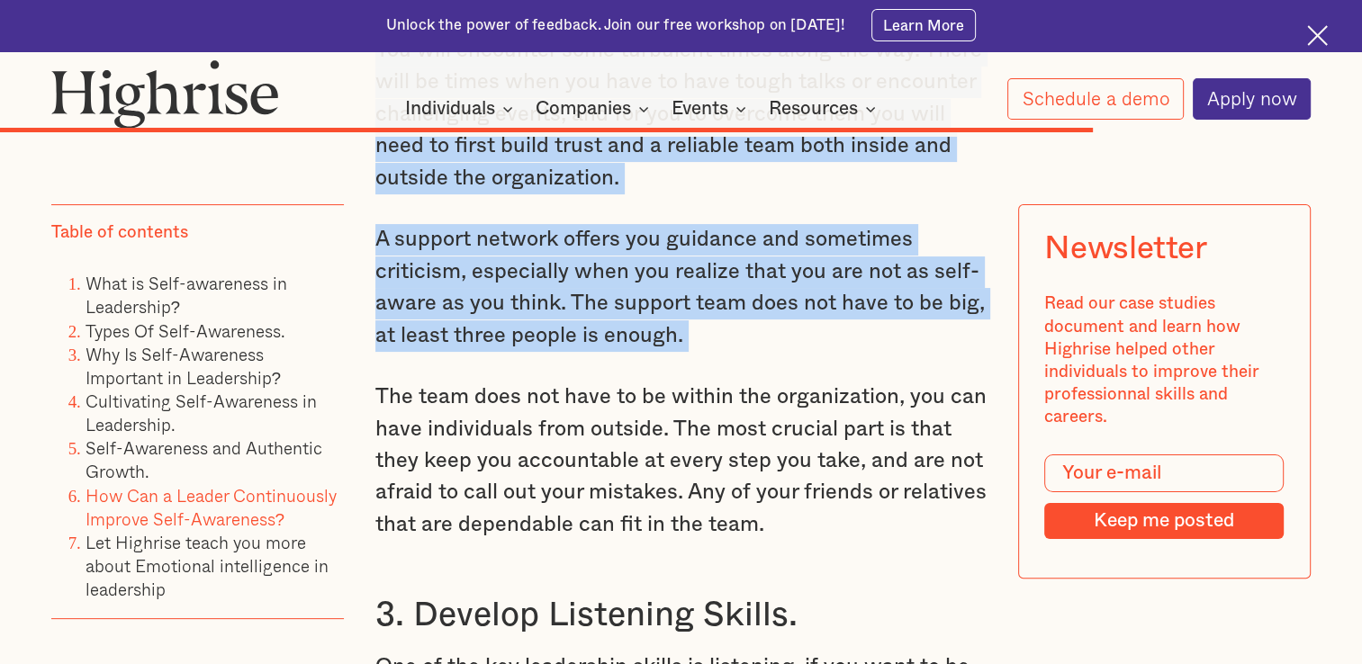
click at [679, 389] on p "The team does not have to be within the organization, you can have individuals …" at bounding box center [681, 461] width 612 height 159
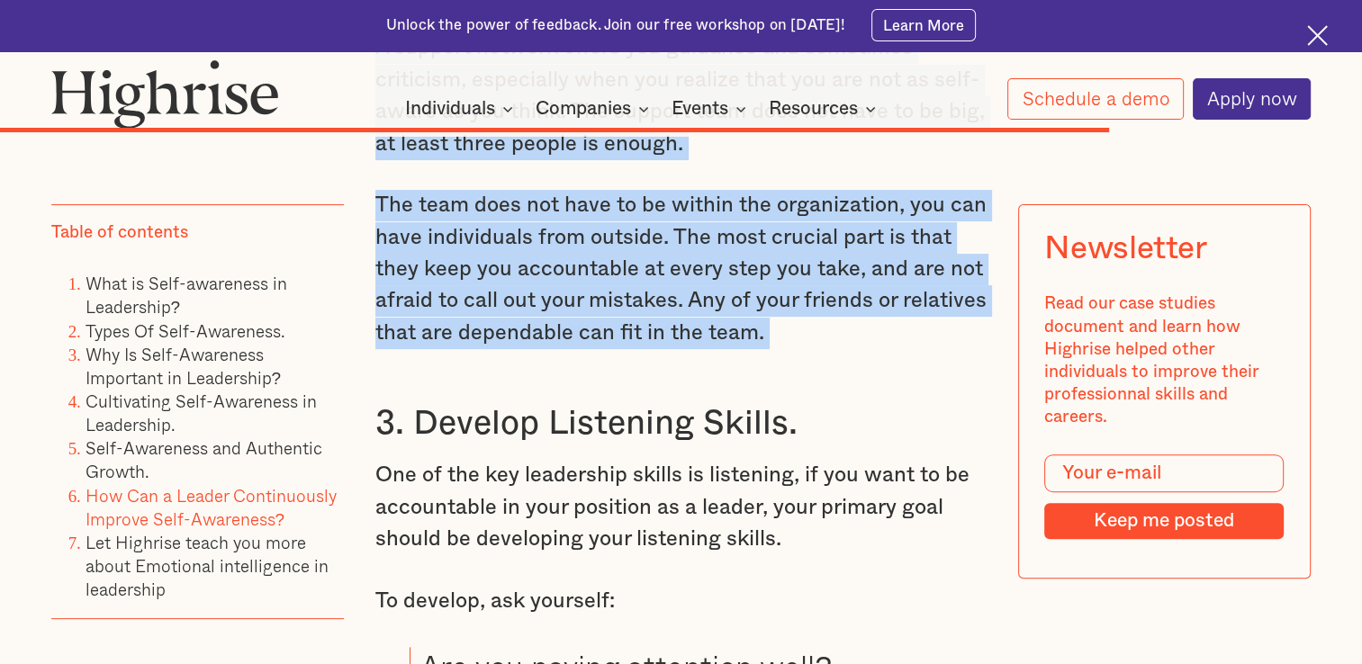
click at [679, 460] on p "One of the key leadership skills is listening, if you want to be accountable in…" at bounding box center [681, 507] width 612 height 95
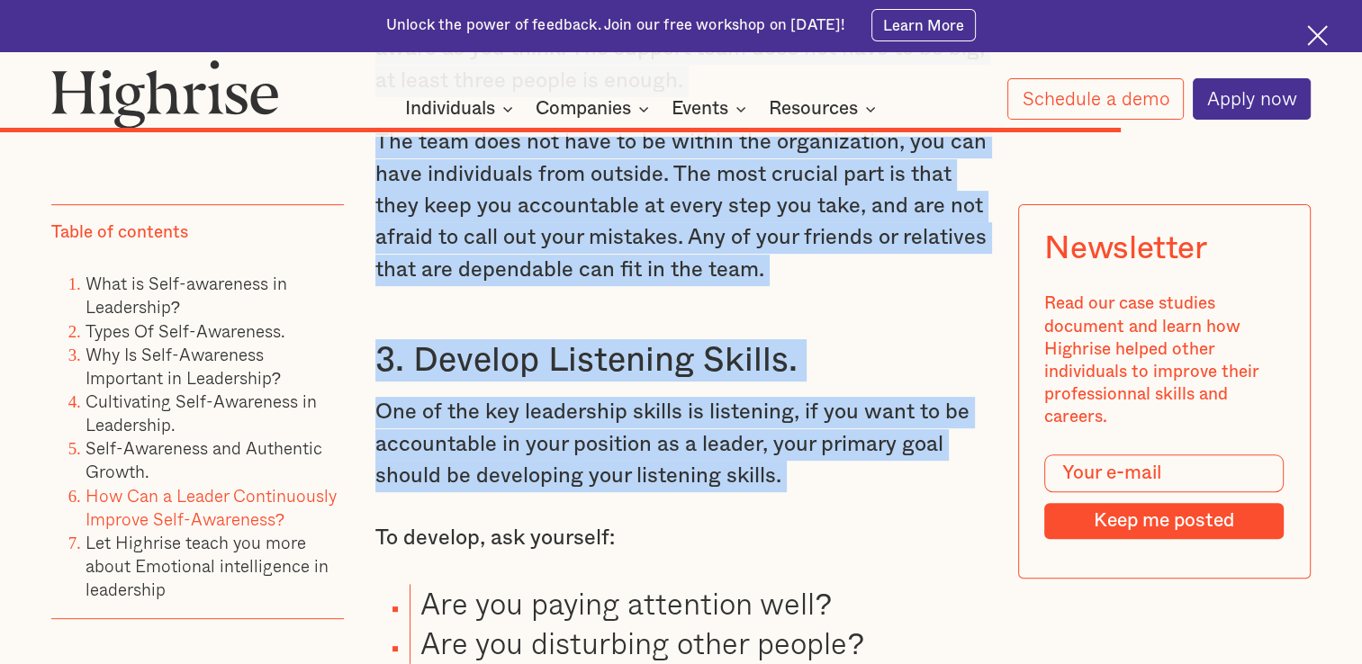
scroll to position [14277, 0]
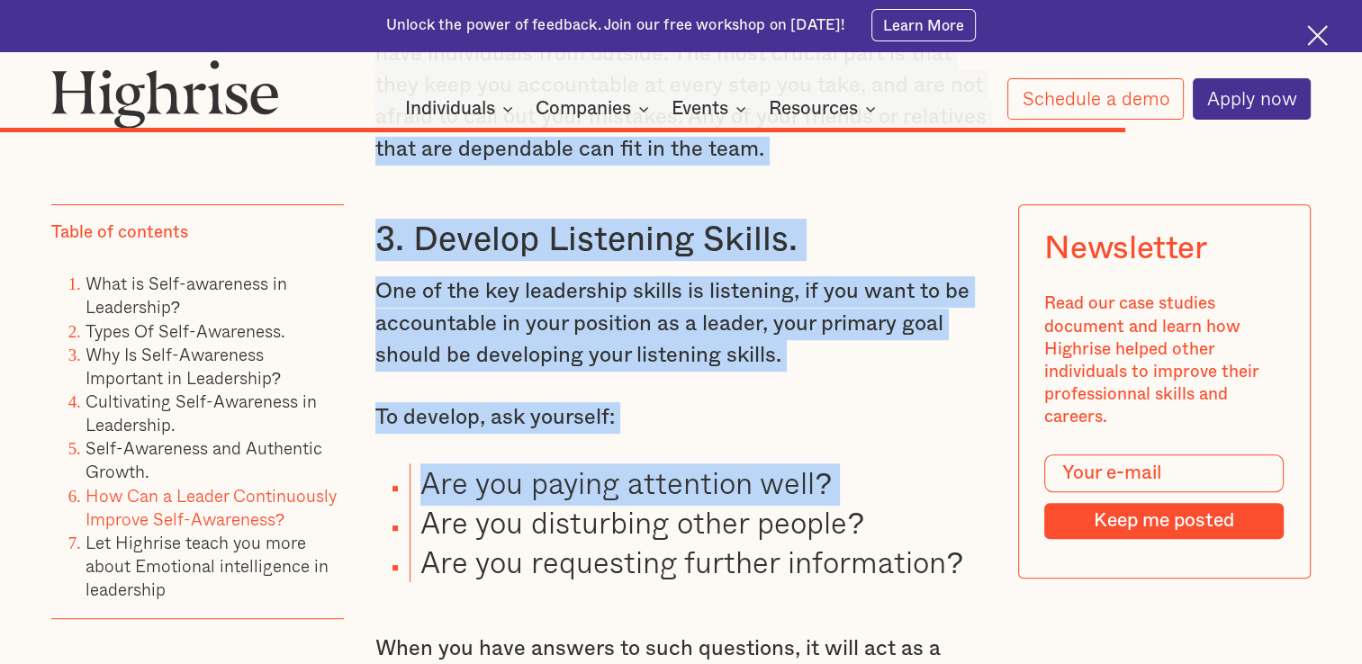
click at [679, 543] on li "Are you requesting further information?" at bounding box center [699, 563] width 578 height 40
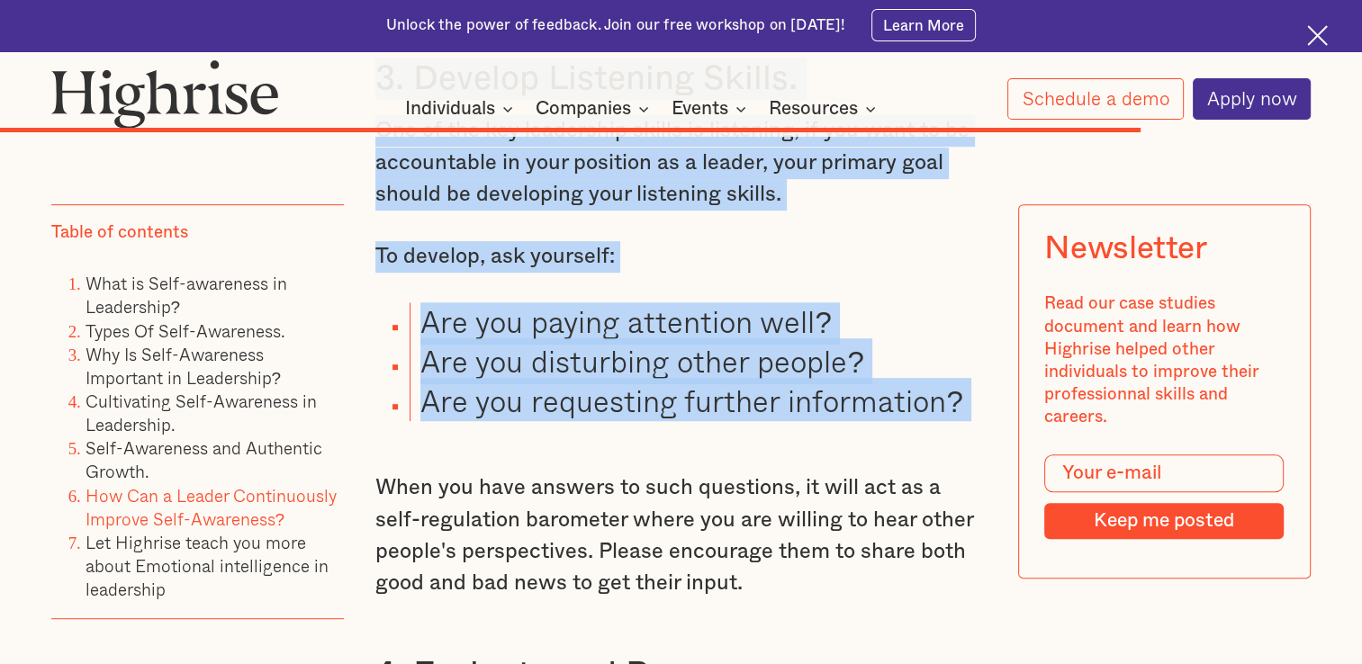
scroll to position [14457, 0]
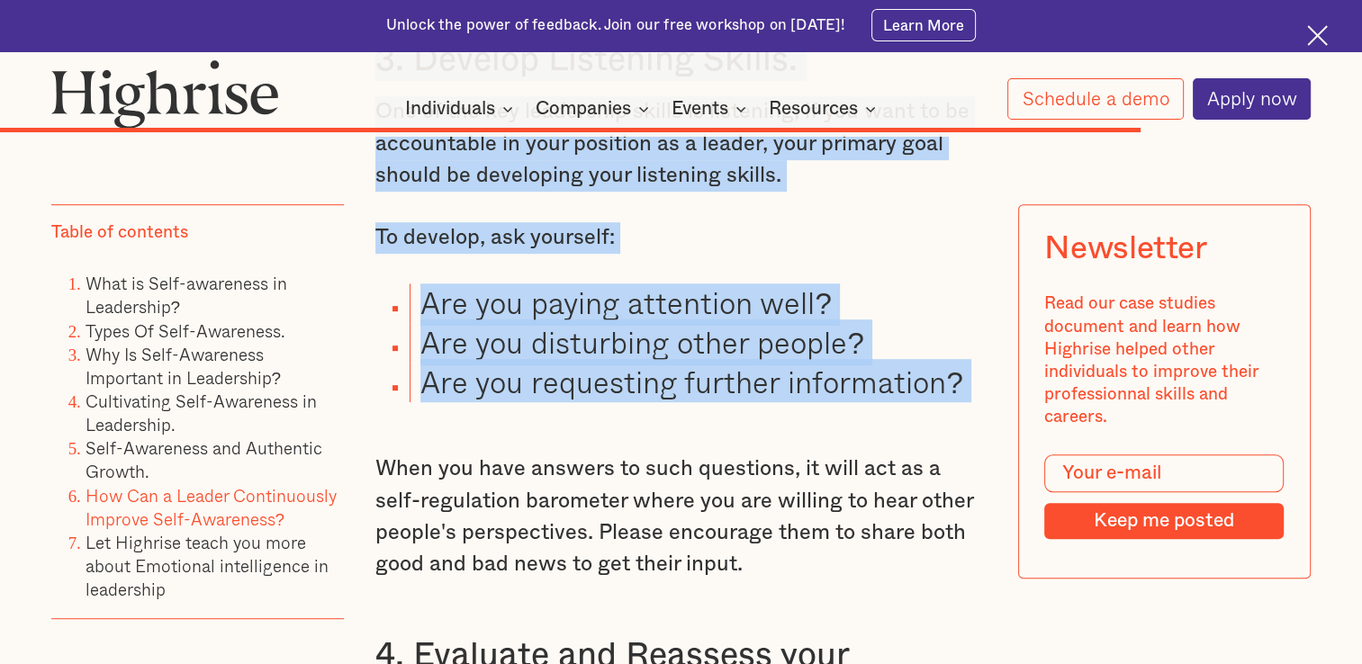
click at [679, 454] on p "When you have answers to such questions, it will act as a self-regulation barom…" at bounding box center [681, 518] width 612 height 128
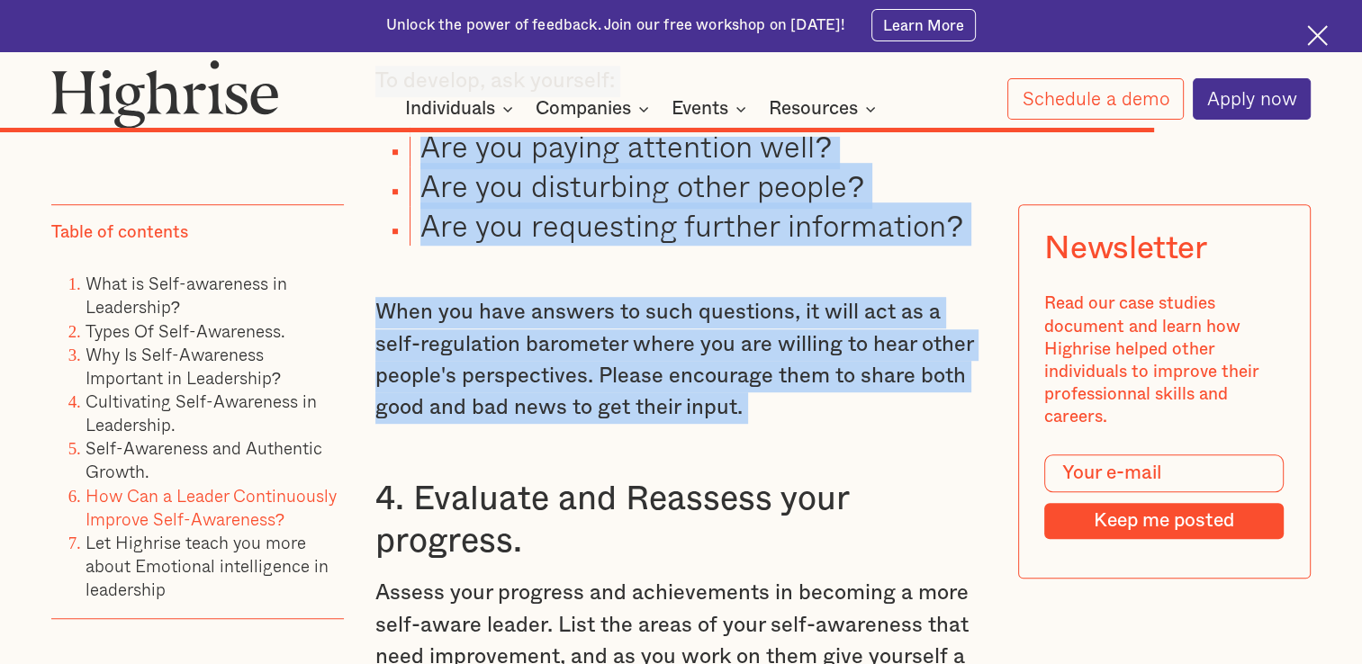
click at [679, 478] on h3 "4. Evaluate and Reassess your progress." at bounding box center [681, 521] width 612 height 86
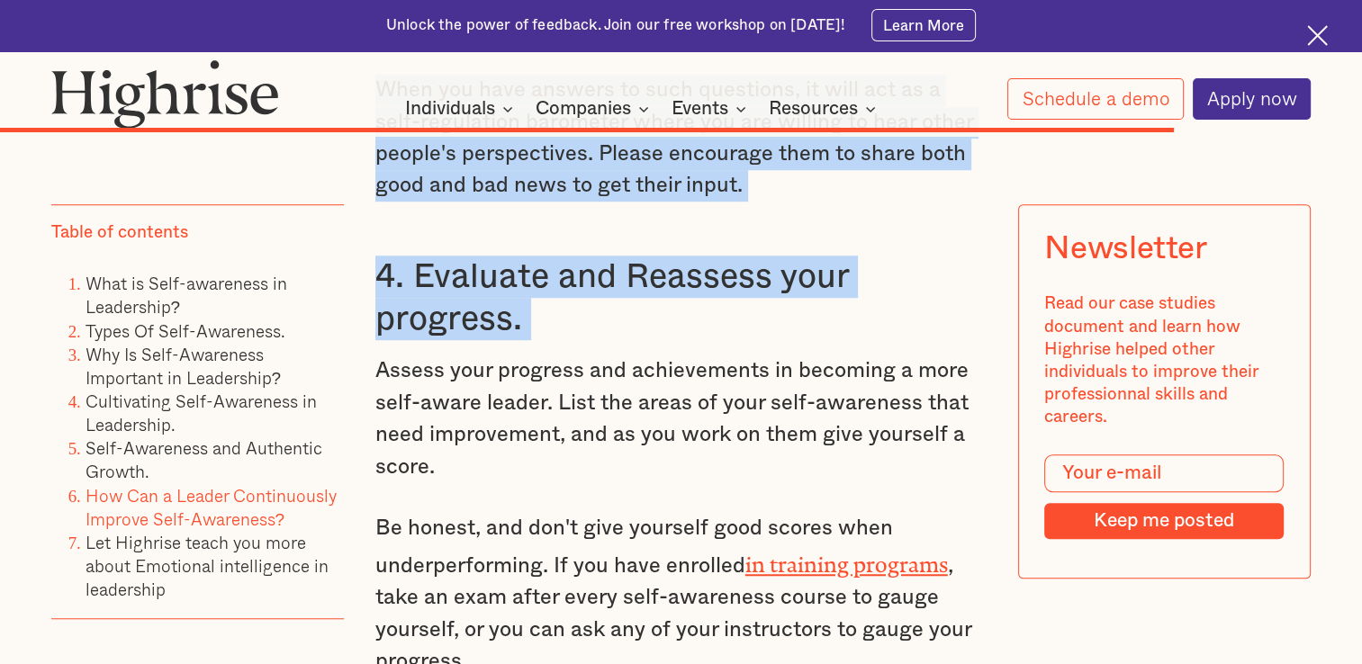
click at [679, 382] on p "Assess your progress and achievements in becoming a more self-aware leader. Lis…" at bounding box center [681, 420] width 612 height 128
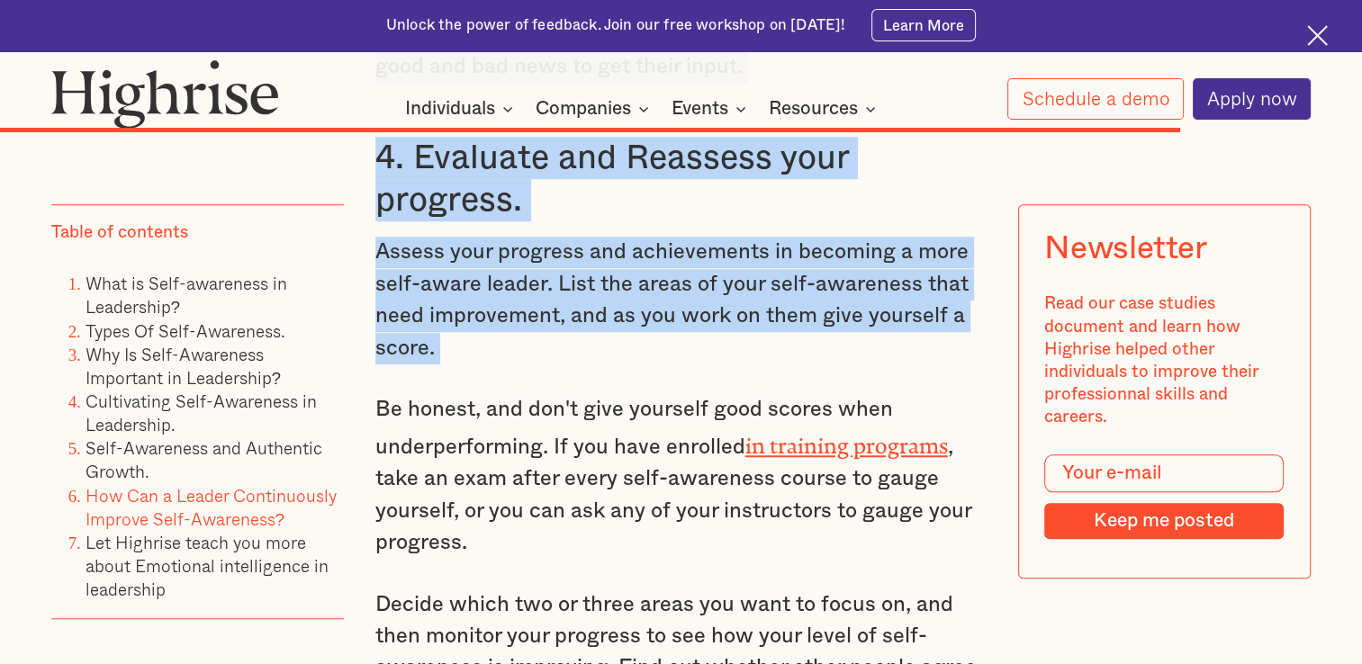
scroll to position [14969, 0]
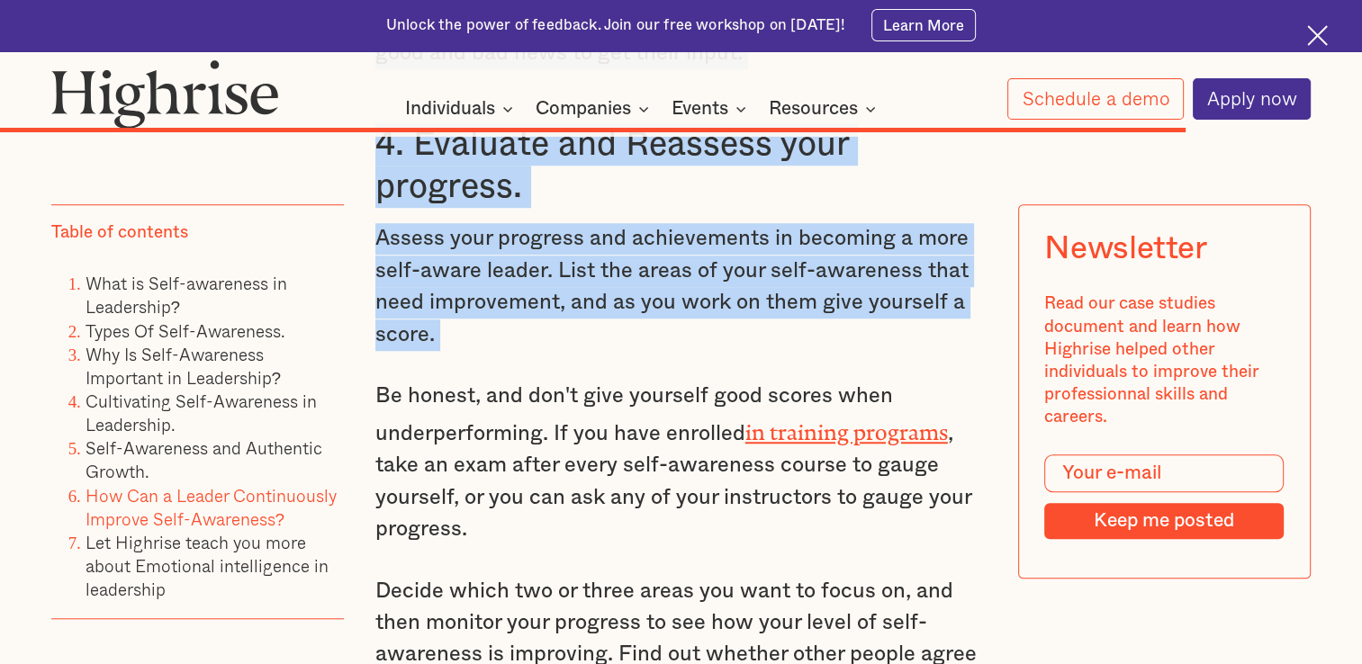
click at [679, 420] on link "in training programs" at bounding box center [846, 427] width 203 height 14
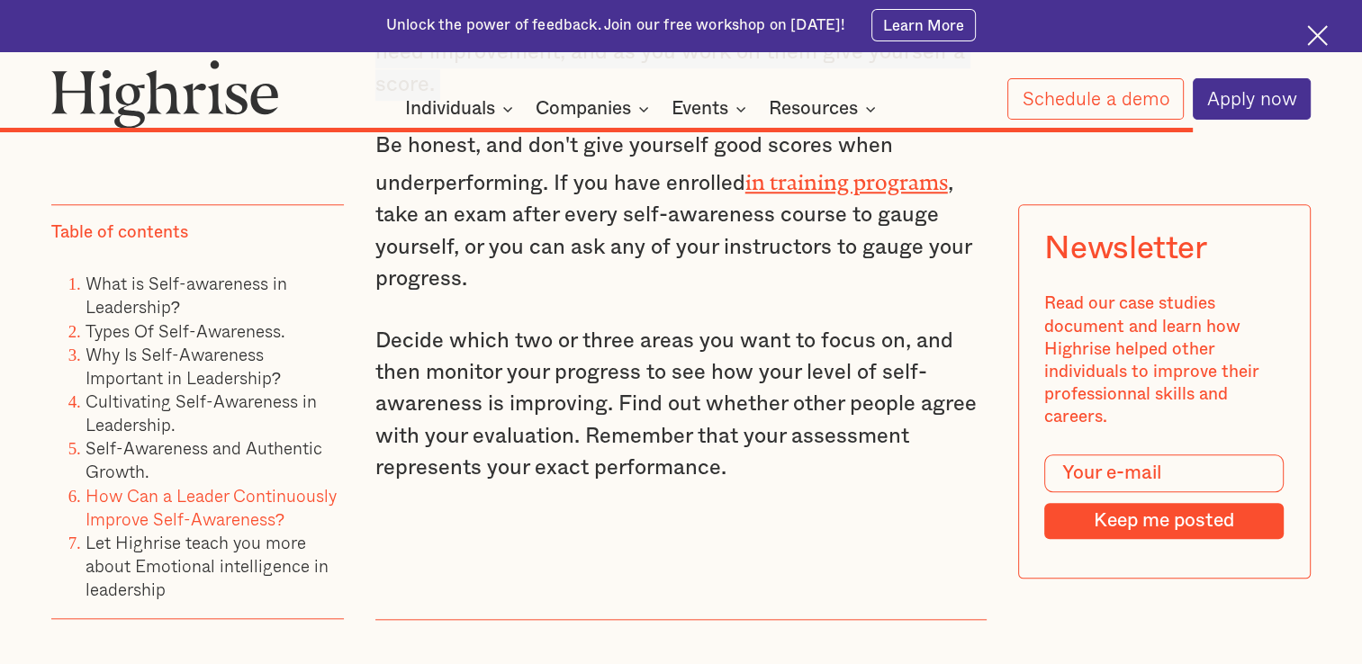
scroll to position [15367, 0]
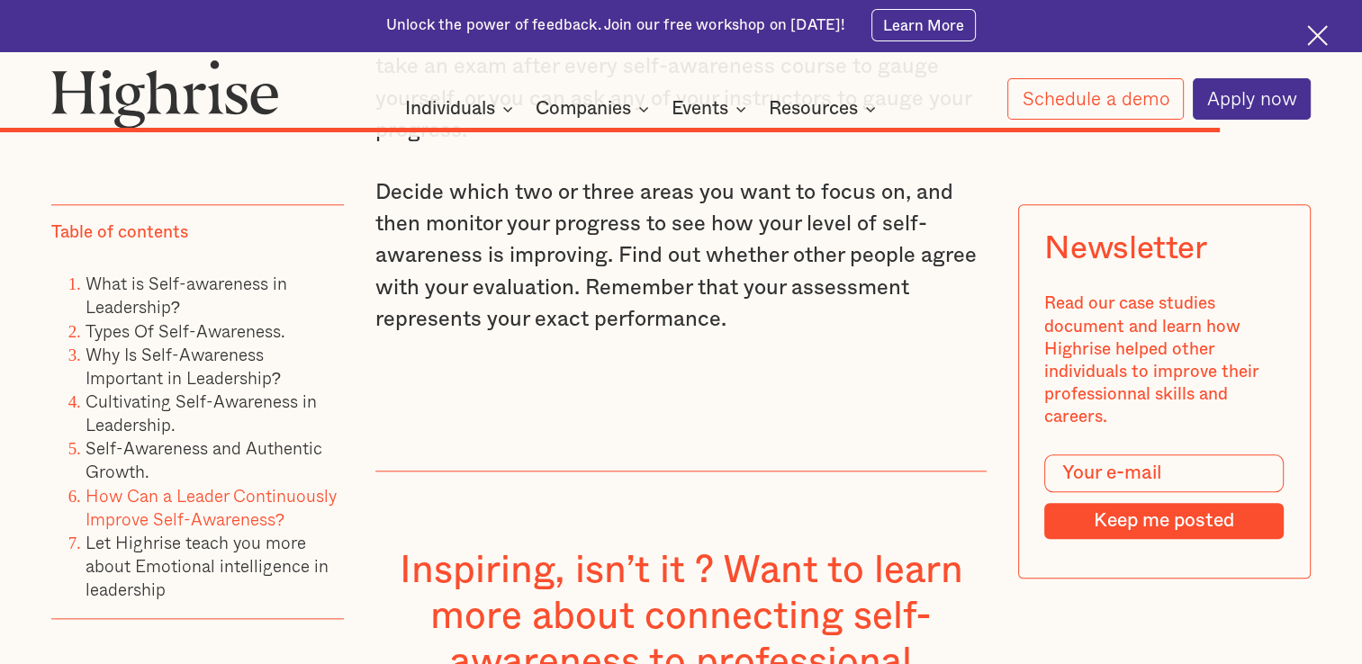
click at [679, 252] on p "Decide which two or three areas you want to focus on, and then monitor your pro…" at bounding box center [681, 256] width 612 height 159
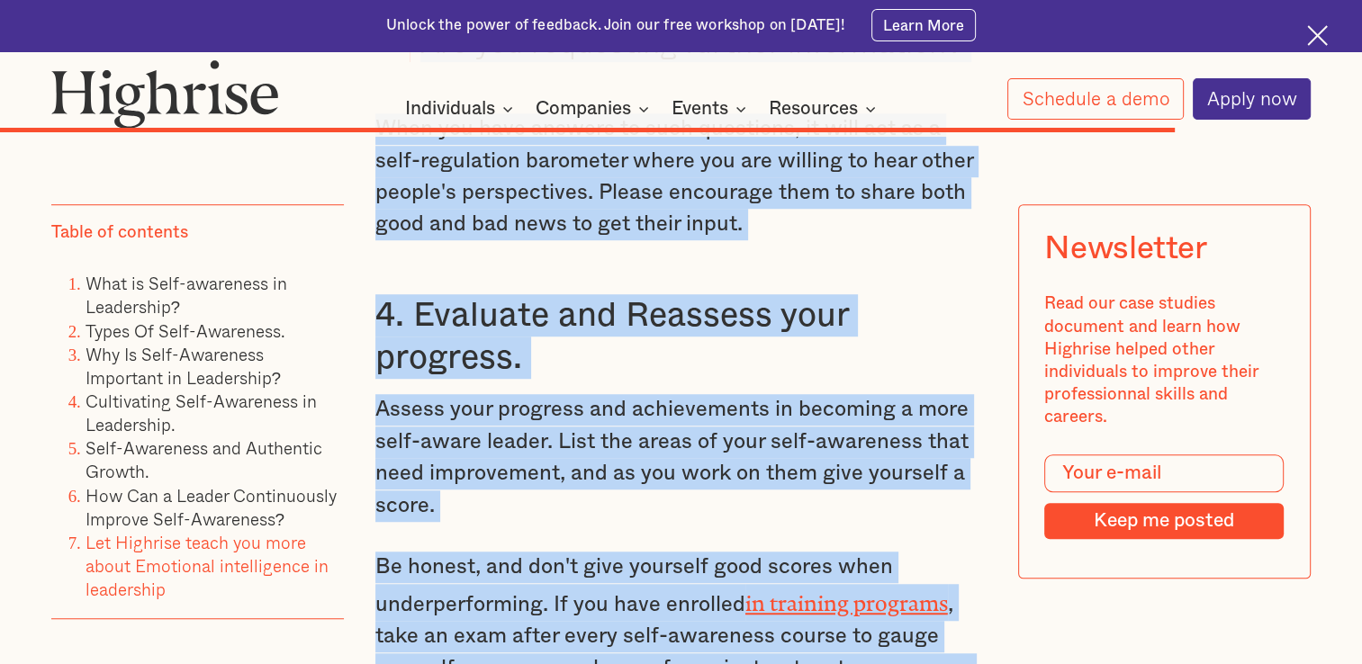
scroll to position [14753, 0]
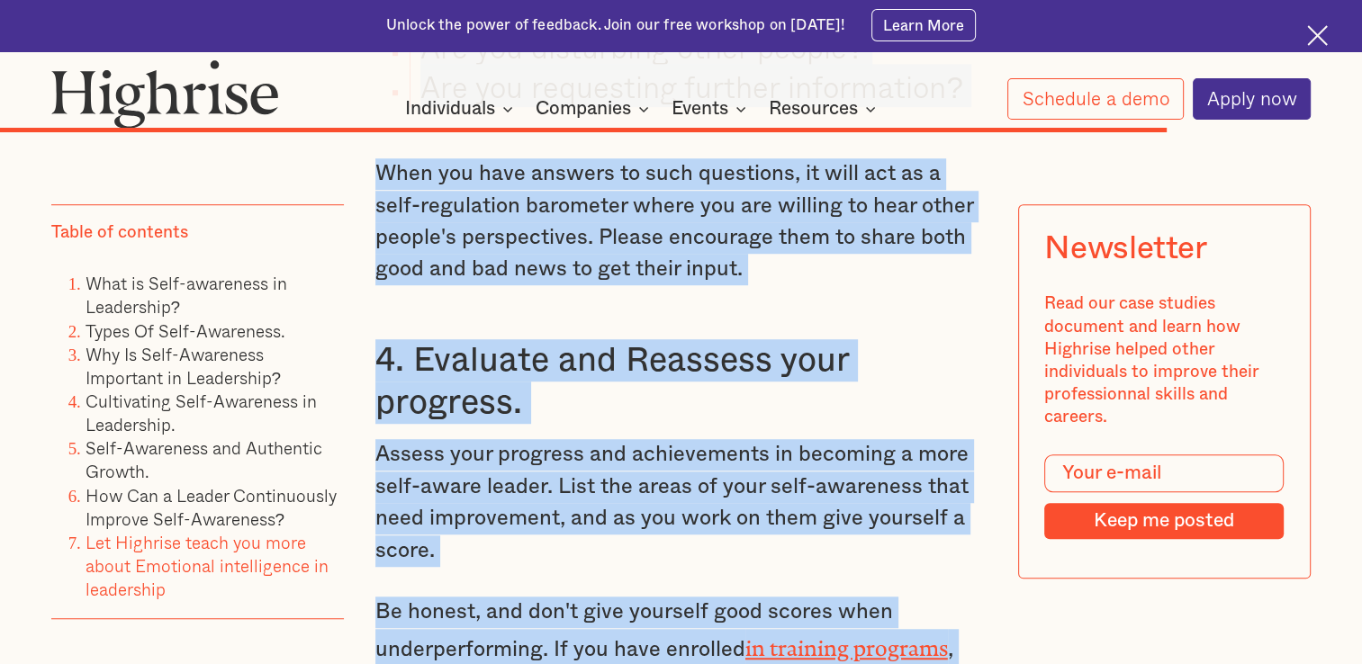
copy div "Self-Awareness and Authentic Growth. The correlation between self-awareness and…"
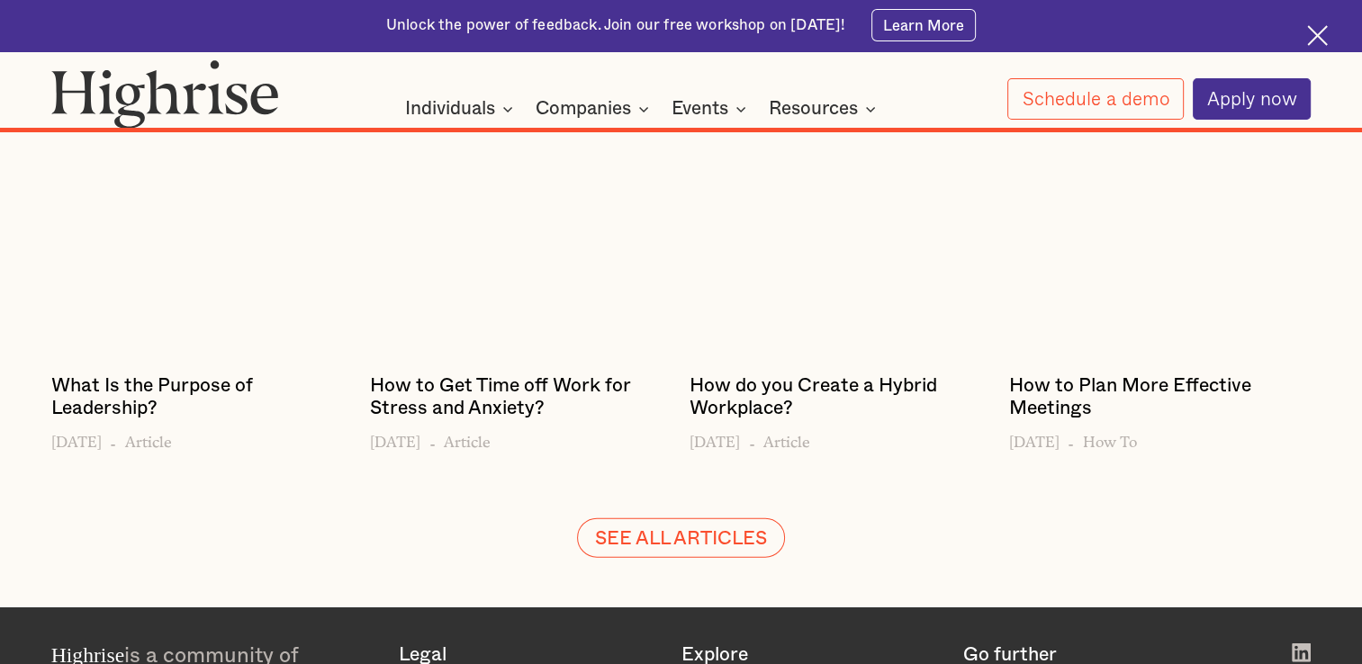
scroll to position [17583, 0]
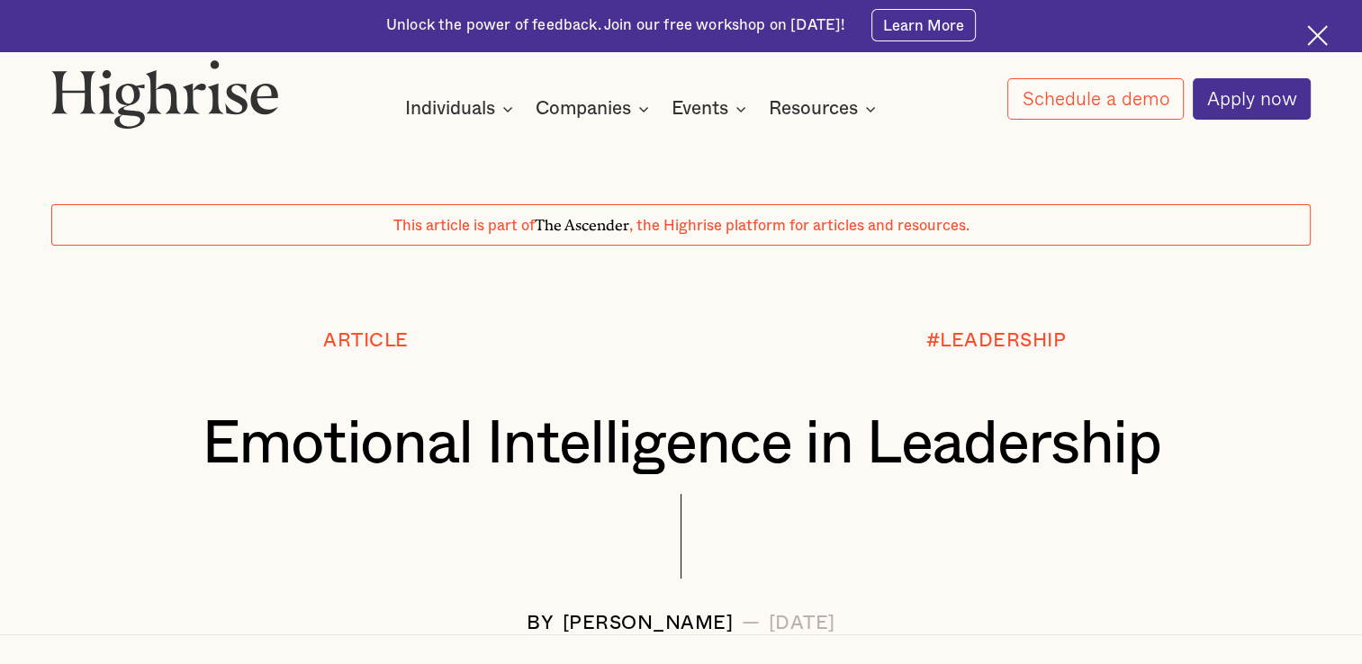
drag, startPoint x: 26, startPoint y: 1, endPoint x: 346, endPoint y: 85, distance: 330.4
click at [346, 85] on div "How It Works Individuals Programs 1 Highrise Leader A 6-month program to grow l…" at bounding box center [681, 89] width 1362 height 60
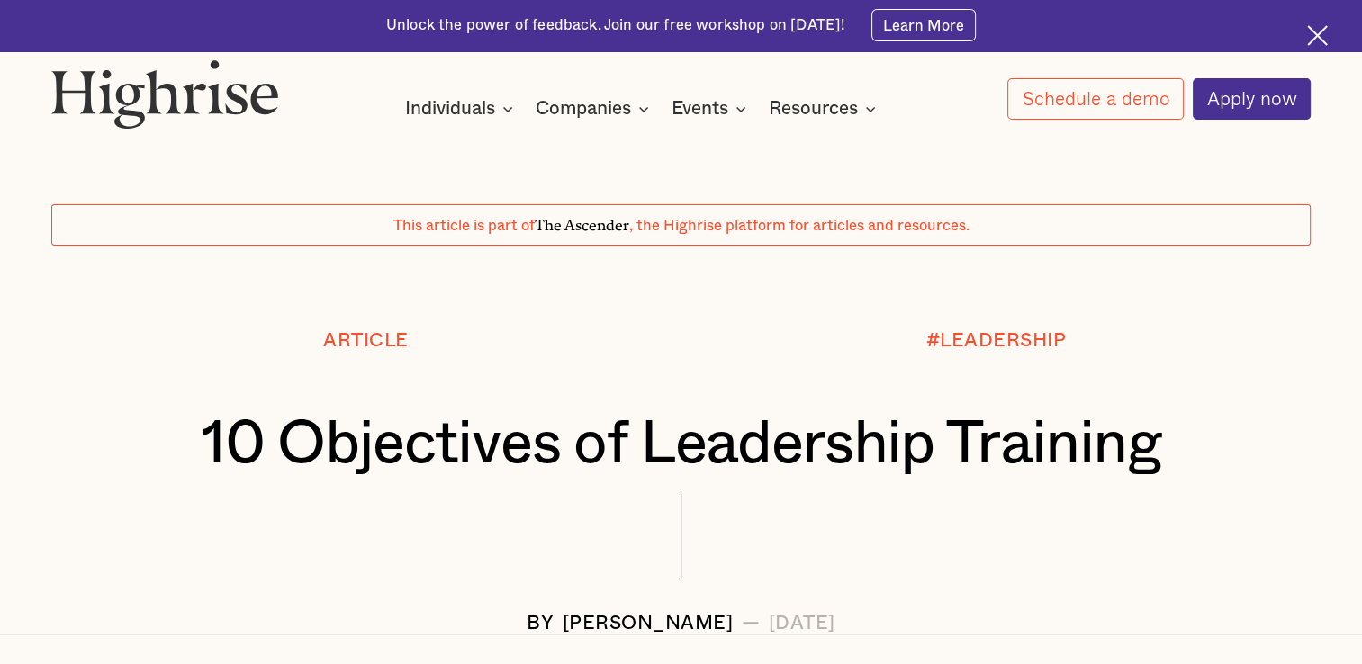
click at [422, 86] on div "How It Works Individuals Programs 1 Highrise Leader A 6-month program to grow l…" at bounding box center [681, 89] width 1362 height 60
